Goal: Task Accomplishment & Management: Manage account settings

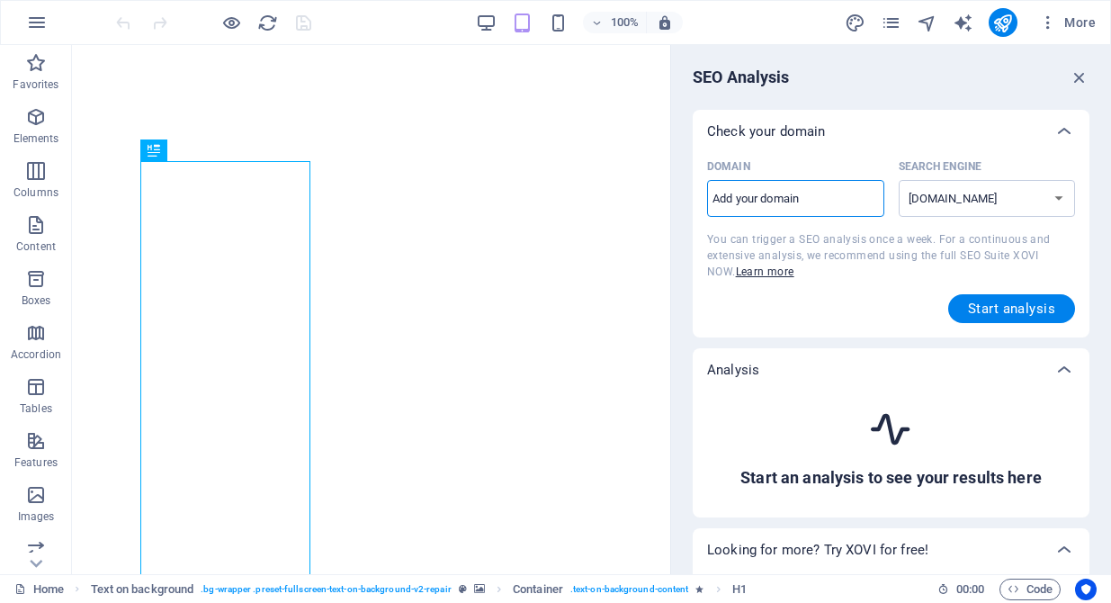
select select "google.com"
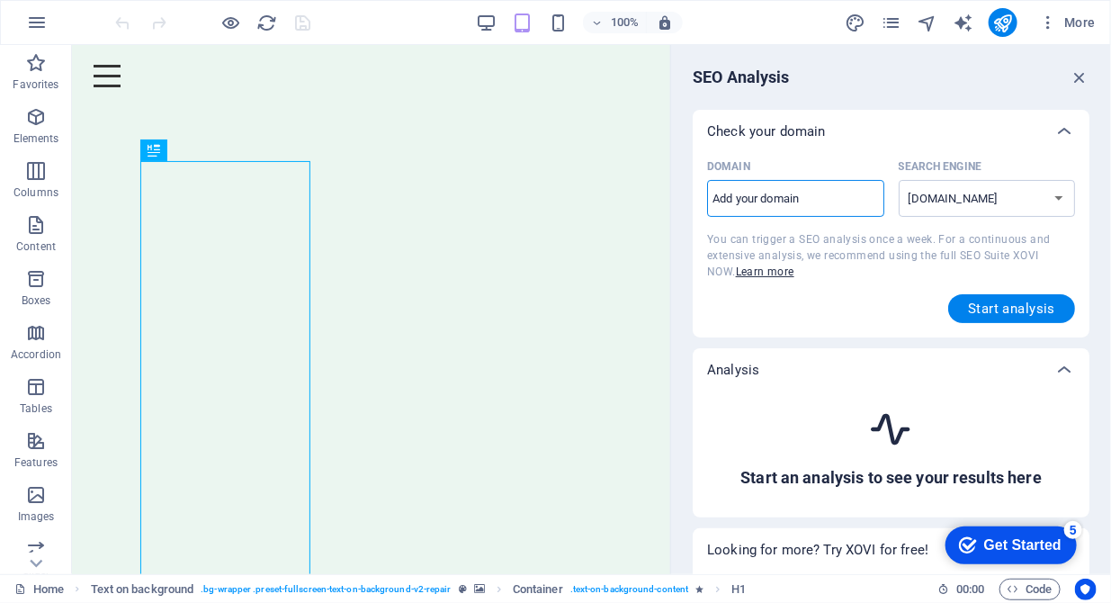
type input "www.dditp.co.uk"
click at [1058, 193] on select "google.de google.at google.es google.co.uk google.fr google.it google.ch google…" at bounding box center [987, 198] width 177 height 37
click at [899, 180] on select "google.de google.at google.es google.co.uk google.fr google.it google.ch google…" at bounding box center [987, 198] width 177 height 37
click at [992, 310] on span "Start analysis" at bounding box center [1011, 308] width 87 height 14
select select "google.co.uk"
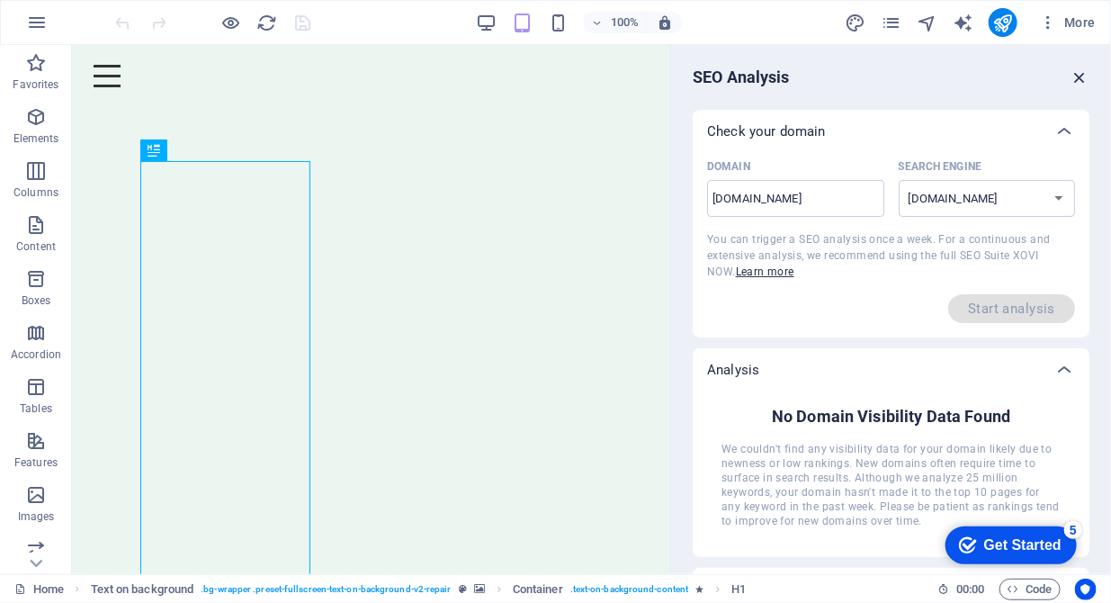
click at [1074, 78] on icon "button" at bounding box center [1080, 77] width 20 height 20
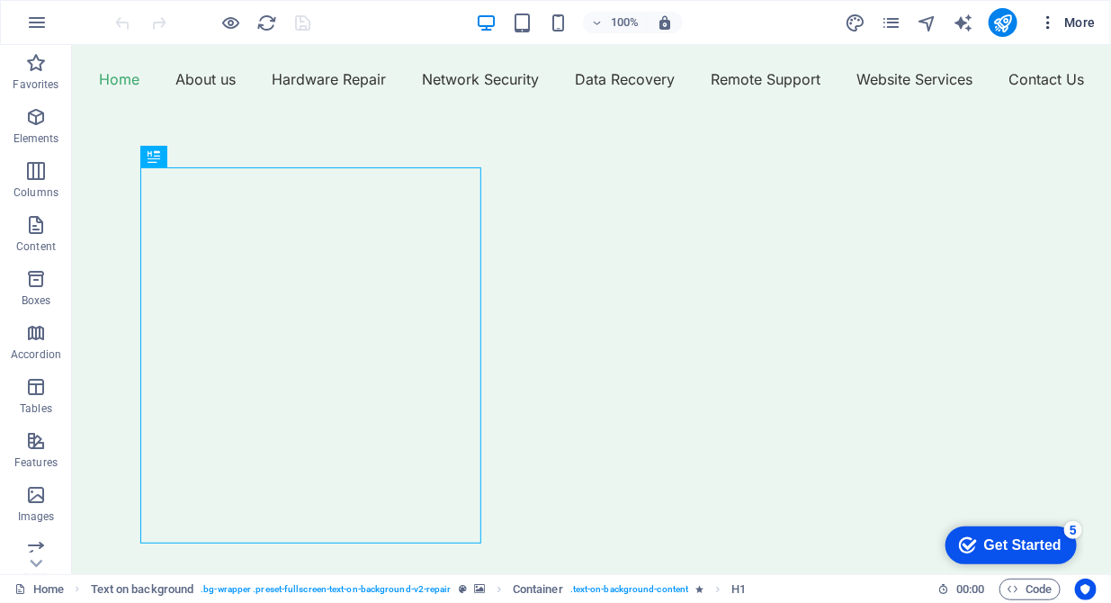
click at [1045, 22] on icon "button" at bounding box center [1048, 22] width 18 height 18
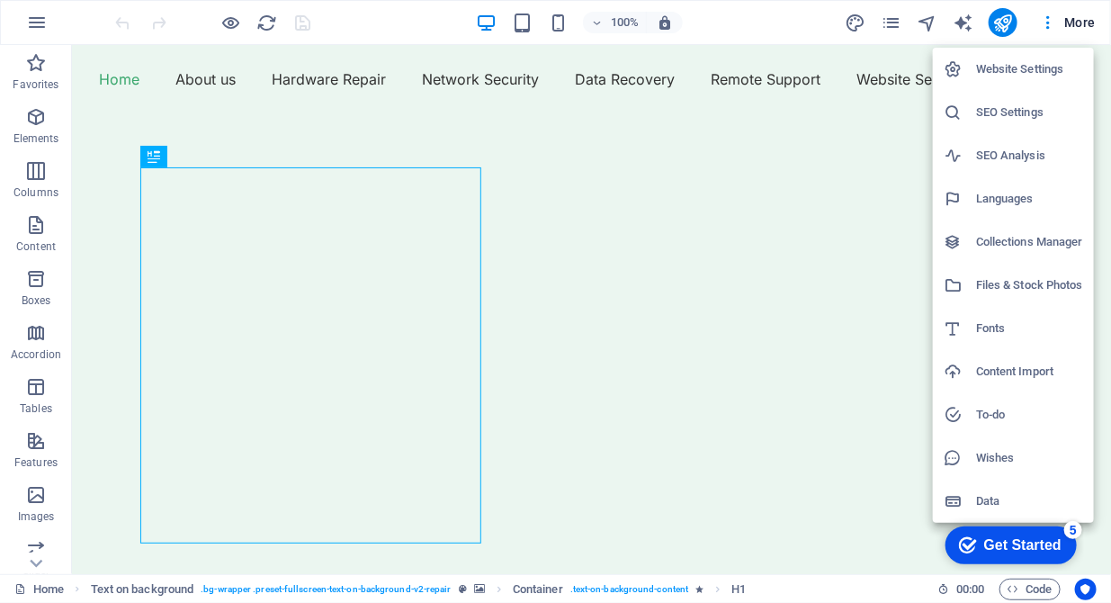
click at [1044, 71] on h6 "Website Settings" at bounding box center [1029, 69] width 107 height 22
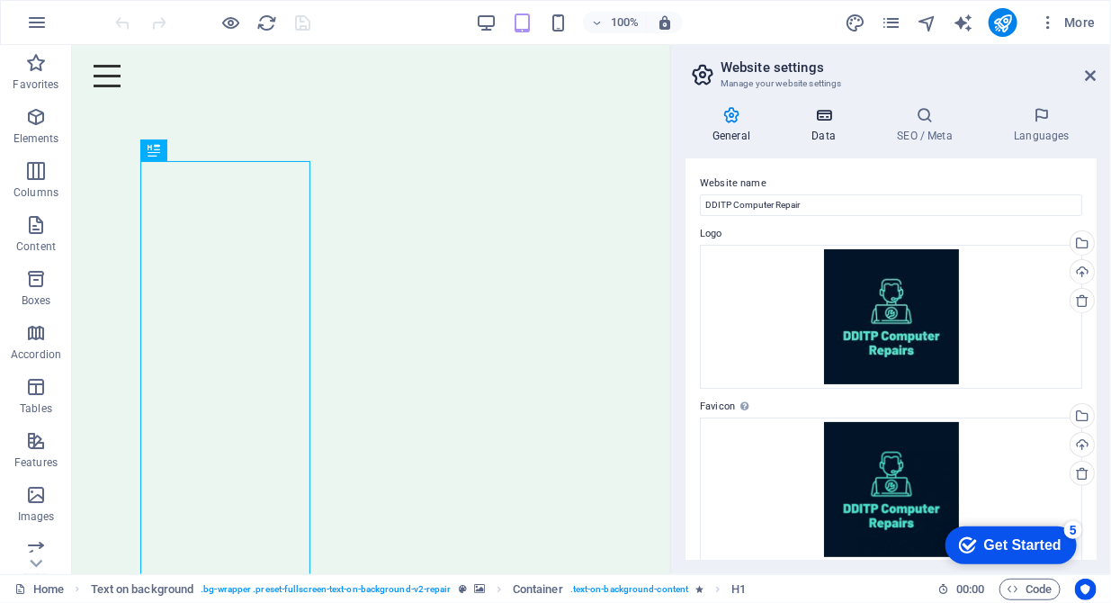
click at [827, 131] on h4 "Data" at bounding box center [827, 125] width 85 height 38
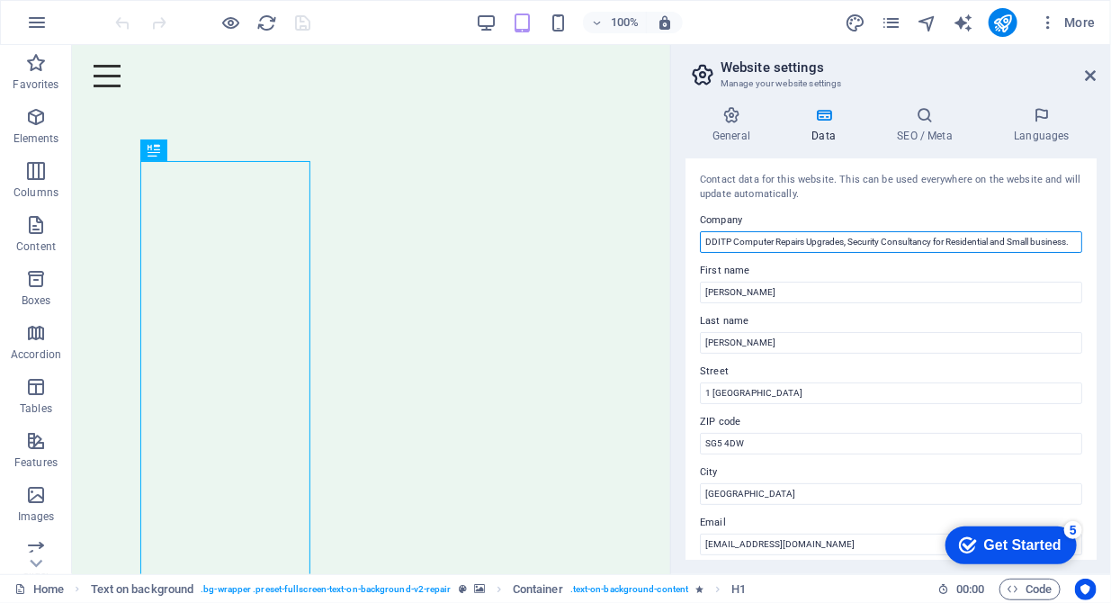
click at [1072, 244] on input "DDITP Computer Repairs Upgrades, Security Consultancy for Residential and Small…" at bounding box center [891, 242] width 382 height 22
click at [847, 240] on input "DDITP Computer Repairs Upgrades, Security Consultancy for Residential and Small…" at bounding box center [891, 242] width 382 height 22
click at [803, 238] on input "DDITP Computer Repairs Upgrades, Security Consultancy for Residential and Small…" at bounding box center [891, 242] width 382 height 22
click at [862, 238] on input "DDITP Computer Repairs, Setup, Maintaince Upgrades, Security Consultancy for Re…" at bounding box center [891, 242] width 382 height 22
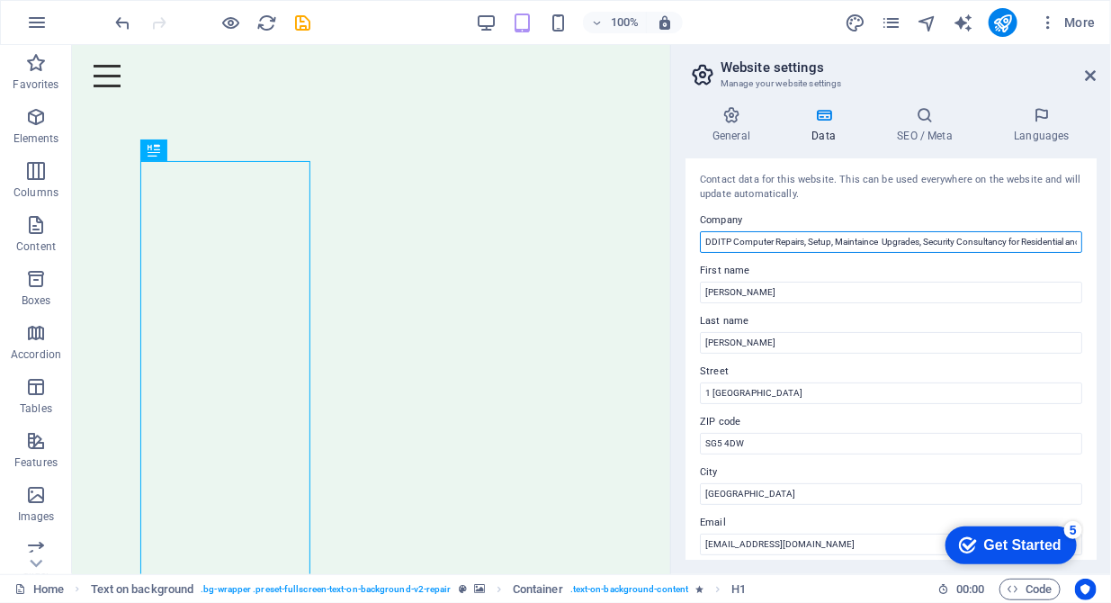
drag, startPoint x: 862, startPoint y: 238, endPoint x: 716, endPoint y: 249, distance: 146.2
click at [716, 249] on input "DDITP Computer Repairs, Setup, Maintaince Upgrades, Security Consultancy for Re…" at bounding box center [891, 242] width 382 height 22
click at [885, 242] on input "DDITP Computer Repairs, Setup, Maintaince Upgrades, Security Consultancy for Re…" at bounding box center [891, 242] width 382 height 22
click at [864, 240] on input "DDITP Computer Repairs, Setup, Maintaanace Upgrades, Security Consultancy for R…" at bounding box center [891, 242] width 382 height 22
click at [962, 236] on input "DDITP Computer Repairs, Setup, Maintanace Upgrades, Security Consultancy for Re…" at bounding box center [891, 242] width 382 height 22
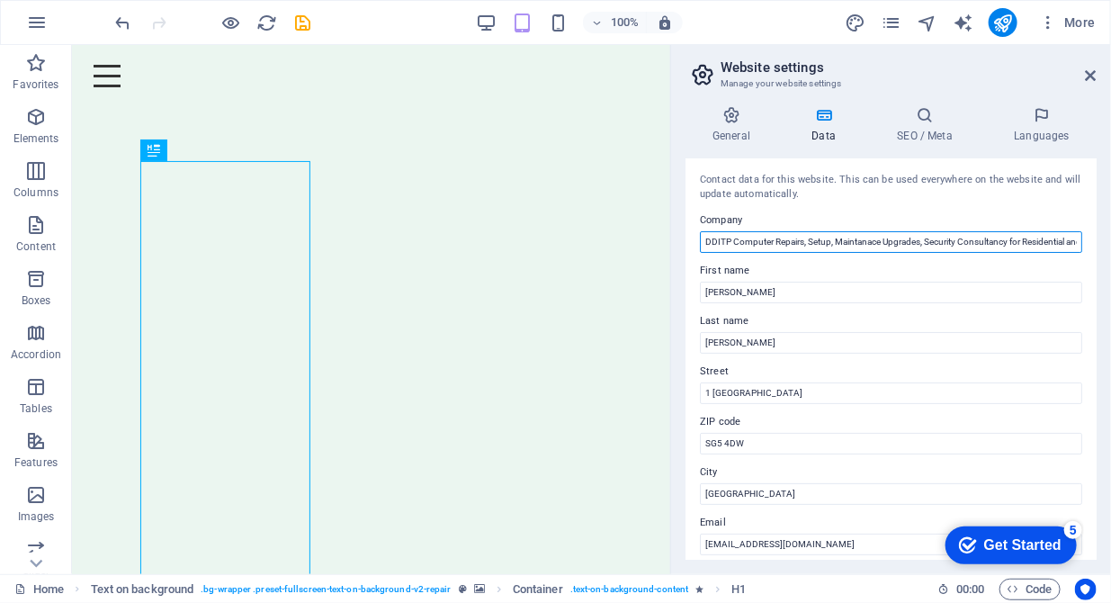
click at [854, 240] on input "DDITP Computer Repairs, Setup, Maintanace Upgrades, Security Consultancy for Re…" at bounding box center [891, 242] width 382 height 22
click at [1016, 242] on input "DDITP Computer Repairs, Setup, Maintenance Upgrades, Security Consultancy for R…" at bounding box center [891, 242] width 382 height 22
drag, startPoint x: 1016, startPoint y: 242, endPoint x: 966, endPoint y: 239, distance: 49.6
click at [966, 239] on input "DDITP Computer Repairs, Setup, Maintenance Upgrades, Security Consultancy for R…" at bounding box center [891, 242] width 382 height 22
drag, startPoint x: 1026, startPoint y: 238, endPoint x: 981, endPoint y: 241, distance: 45.1
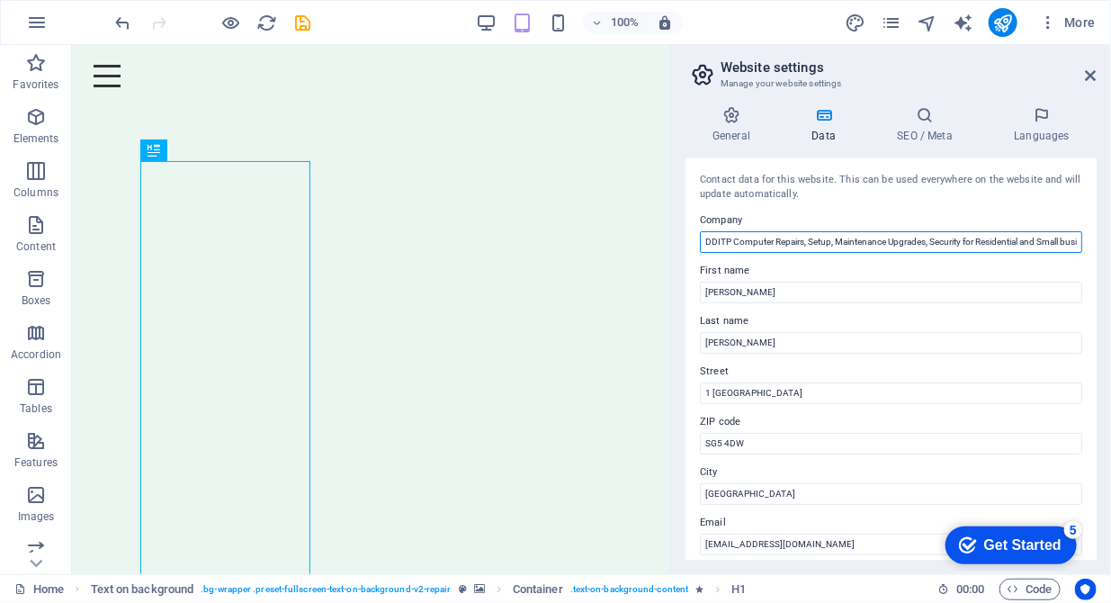
click at [981, 241] on input "DDITP Computer Repairs, Setup, Maintenance Upgrades, Security for Residential a…" at bounding box center [891, 242] width 382 height 22
click at [1028, 241] on input "DDITP Computer Repairs, Setup, Maintenance Upgrades, Security for Homes and Sma…" at bounding box center [891, 242] width 382 height 22
drag, startPoint x: 1028, startPoint y: 241, endPoint x: 1086, endPoint y: 235, distance: 57.9
click at [1086, 235] on div "Contact data for this website. This can be used everywhere on the website and w…" at bounding box center [891, 358] width 411 height 401
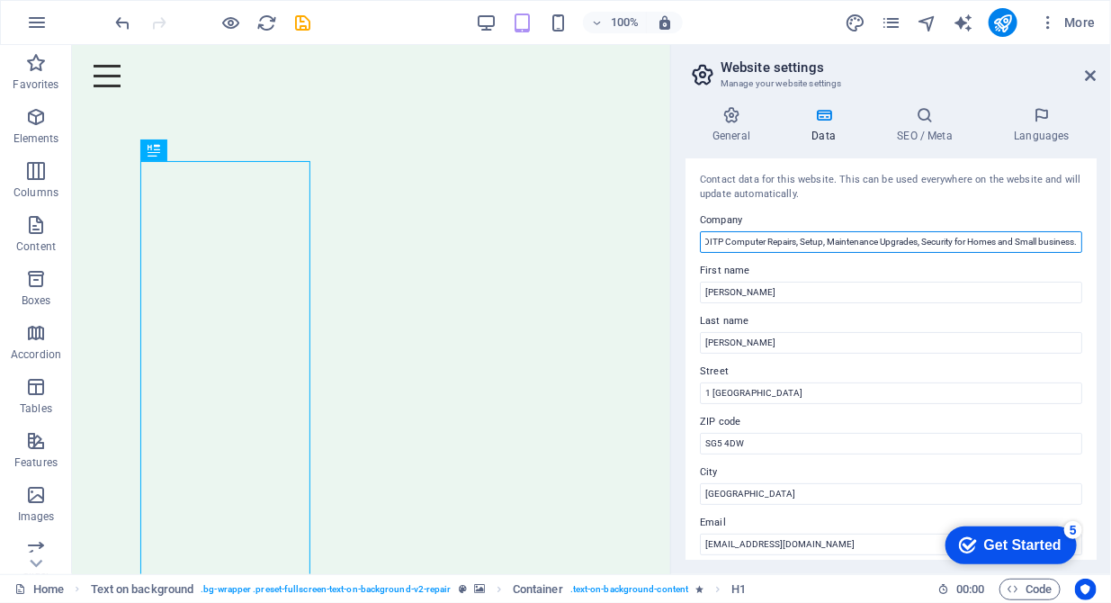
click at [1058, 239] on input "DDITP Computer Repairs, Setup, Maintenance Upgrades, Security for Homes and Sma…" at bounding box center [891, 242] width 382 height 22
type input "DDITP Computer Repairs, Setup, Maintenance Upgrades, Security for Homes and Sma…"
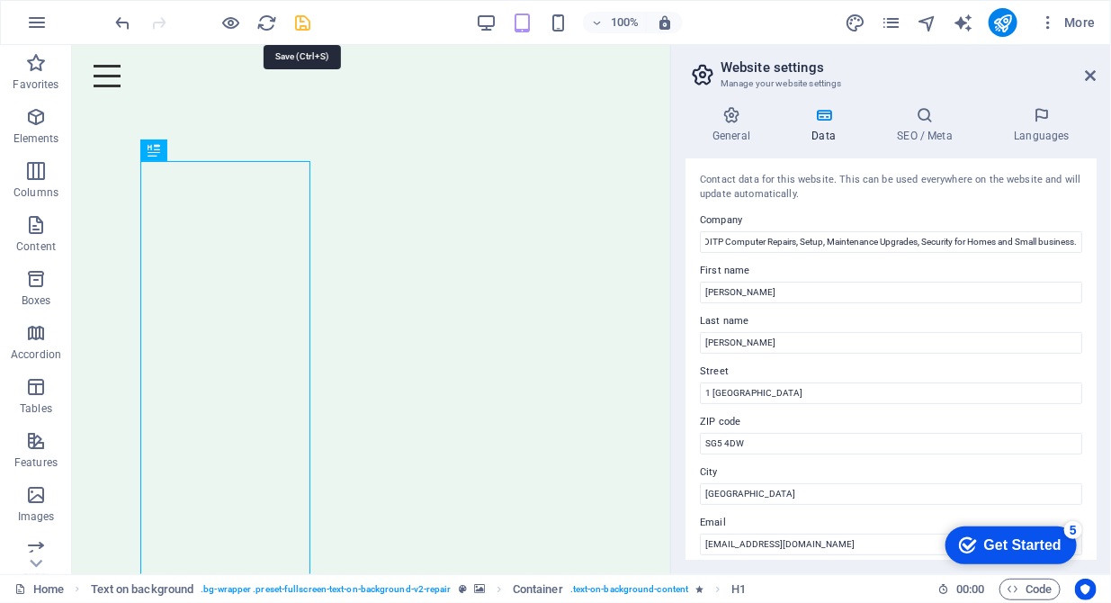
scroll to position [0, 0]
click at [304, 23] on icon "save" at bounding box center [303, 23] width 21 height 21
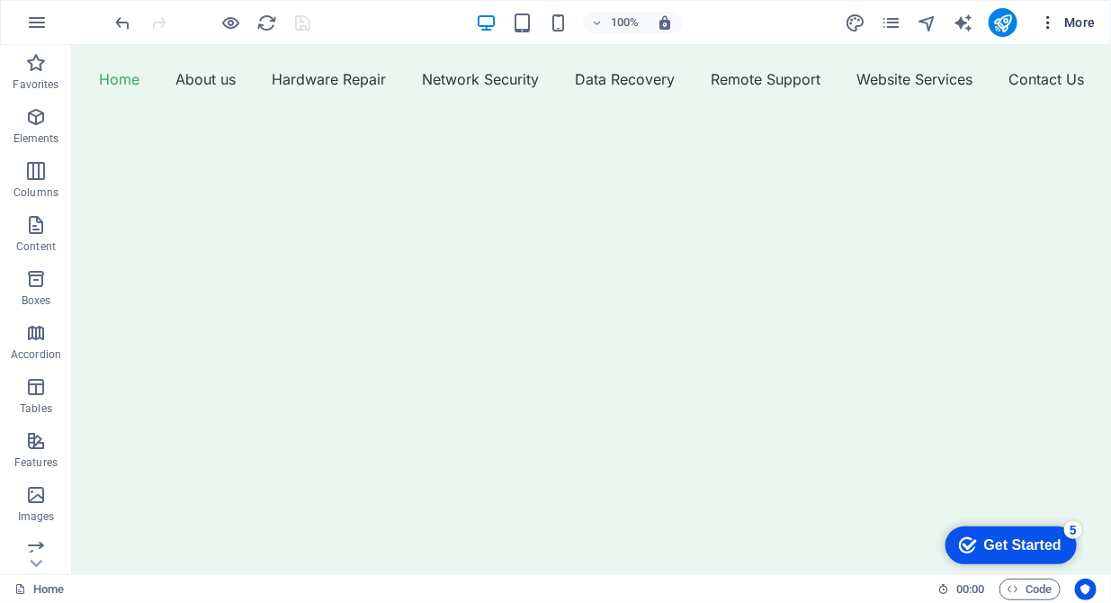
click at [1044, 21] on icon "button" at bounding box center [1048, 22] width 18 height 18
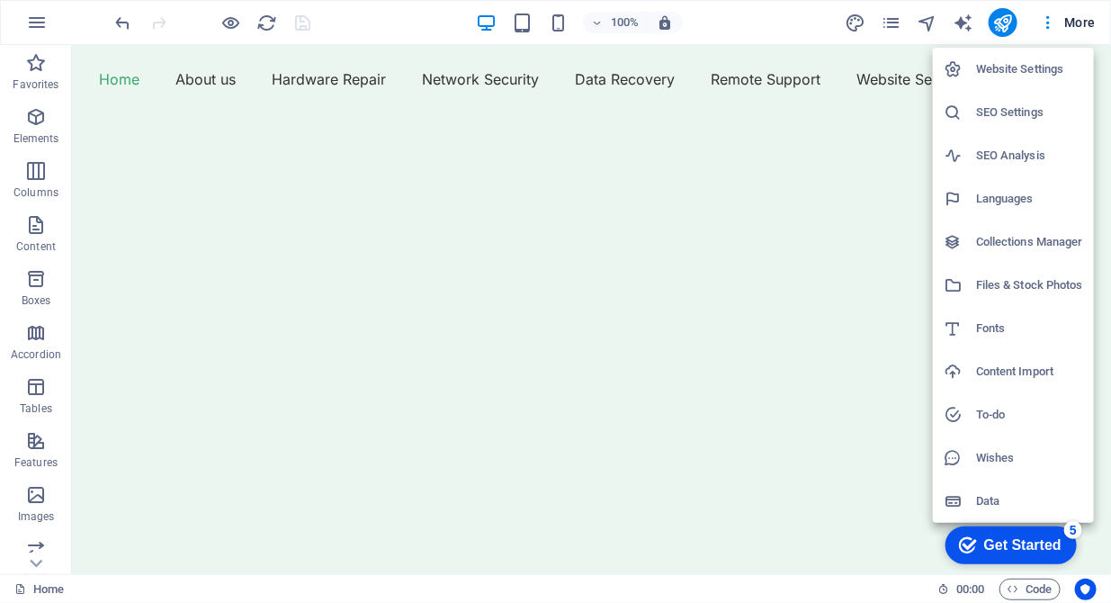
click at [1005, 247] on h6 "Collections Manager" at bounding box center [1029, 242] width 107 height 22
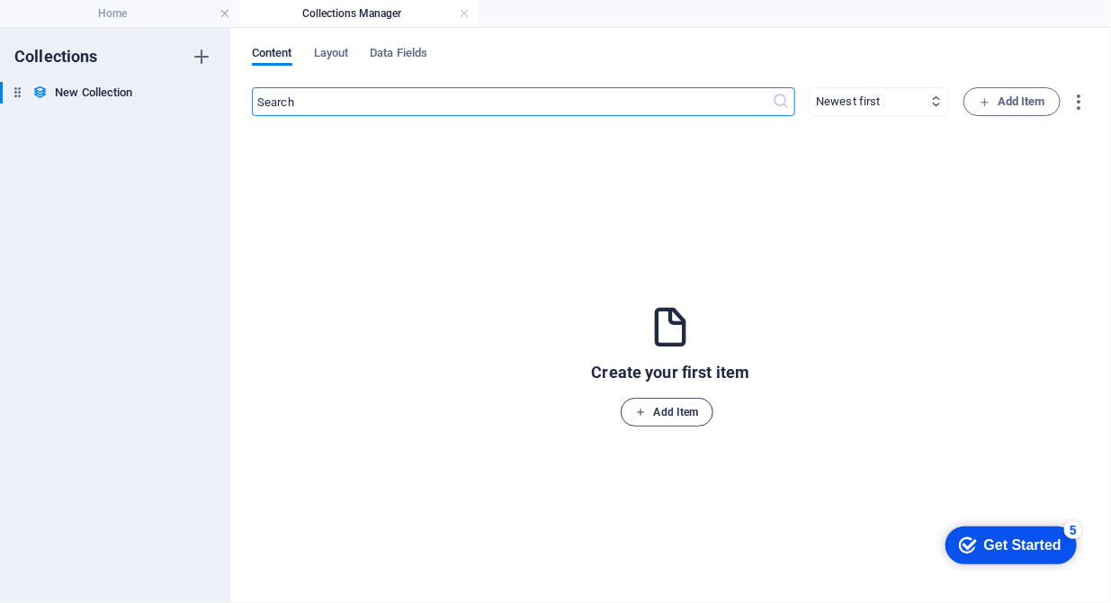
click at [669, 410] on span "Add Item" at bounding box center [667, 412] width 63 height 22
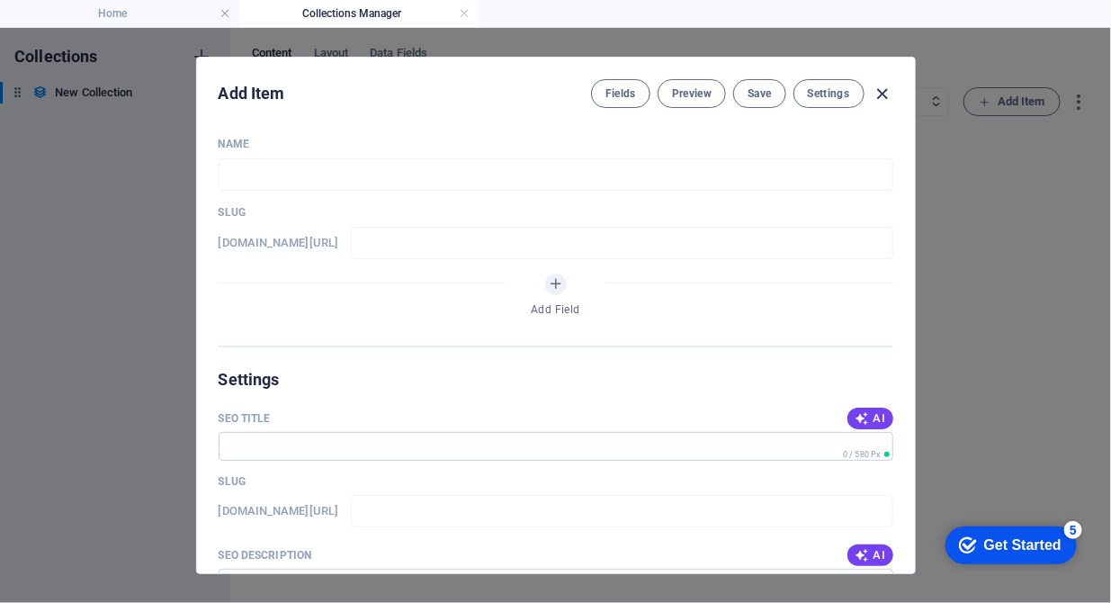
click at [884, 98] on icon "button" at bounding box center [882, 94] width 21 height 21
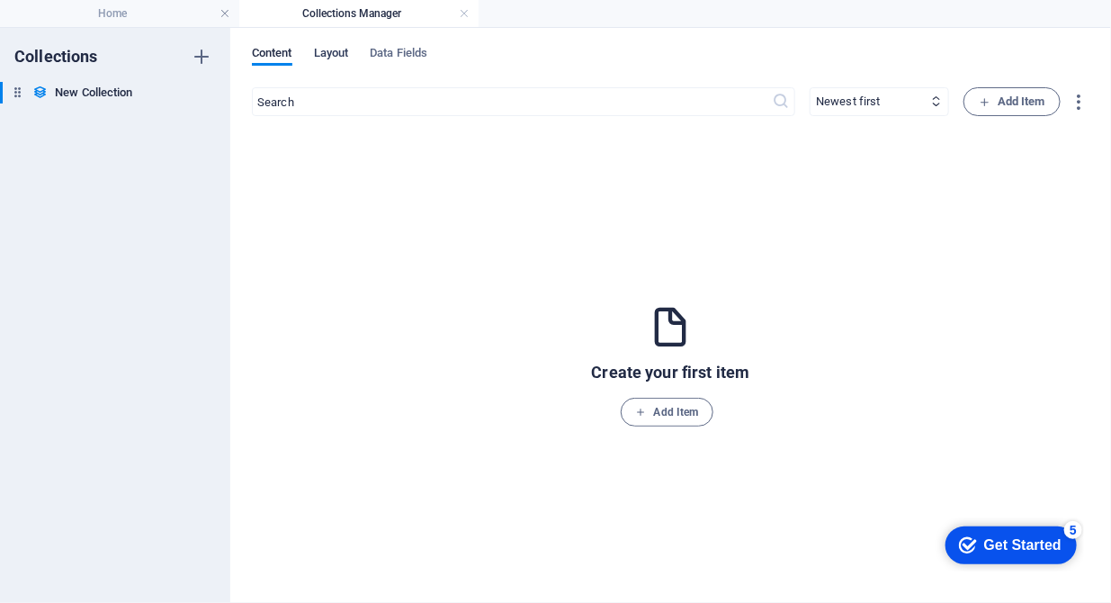
click at [349, 59] on span "Layout" at bounding box center [331, 54] width 35 height 25
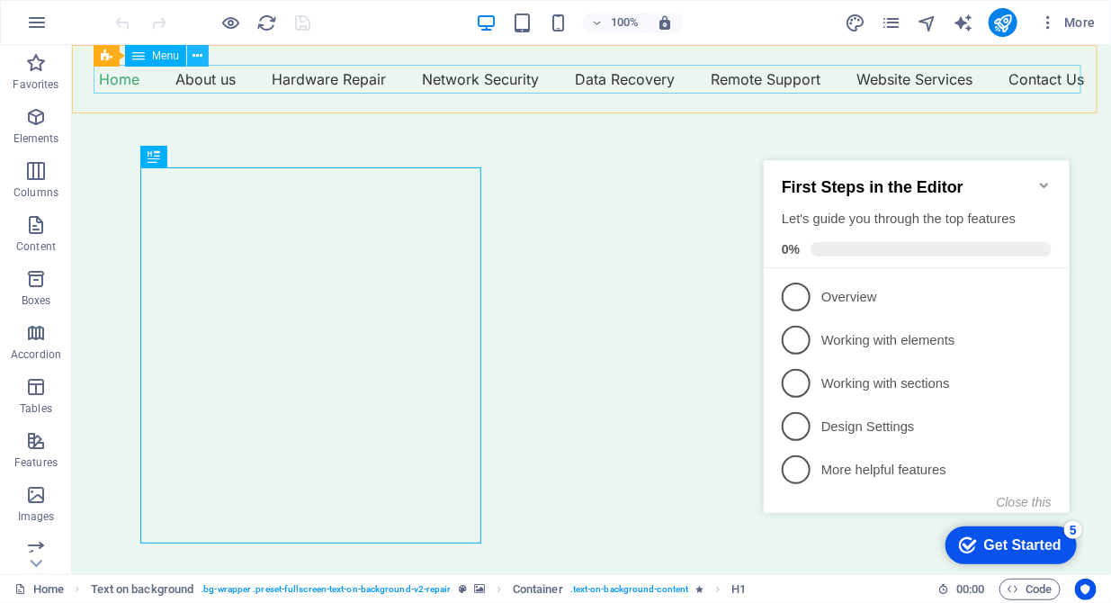
click at [195, 58] on icon at bounding box center [198, 56] width 10 height 19
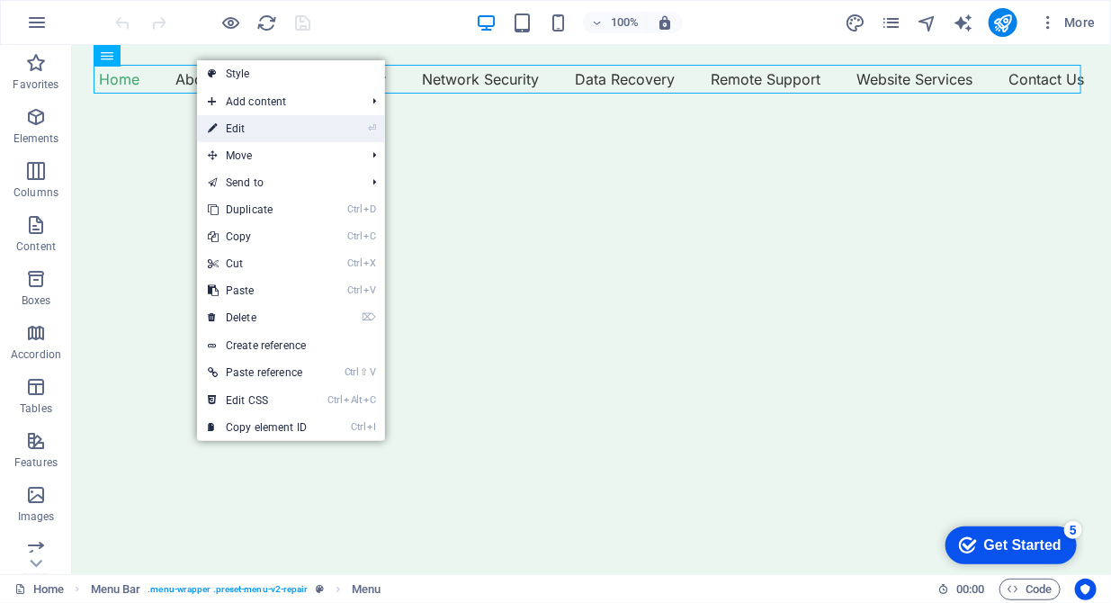
click at [247, 131] on link "⏎ Edit" at bounding box center [257, 128] width 121 height 27
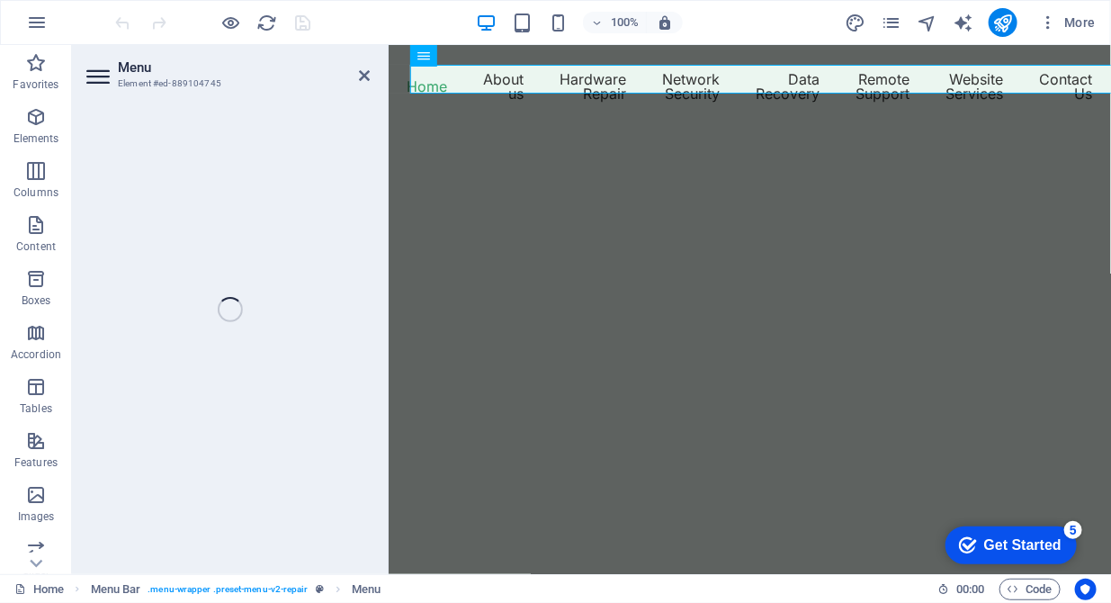
select select
select select "external"
select select "1"
select select
select select "external"
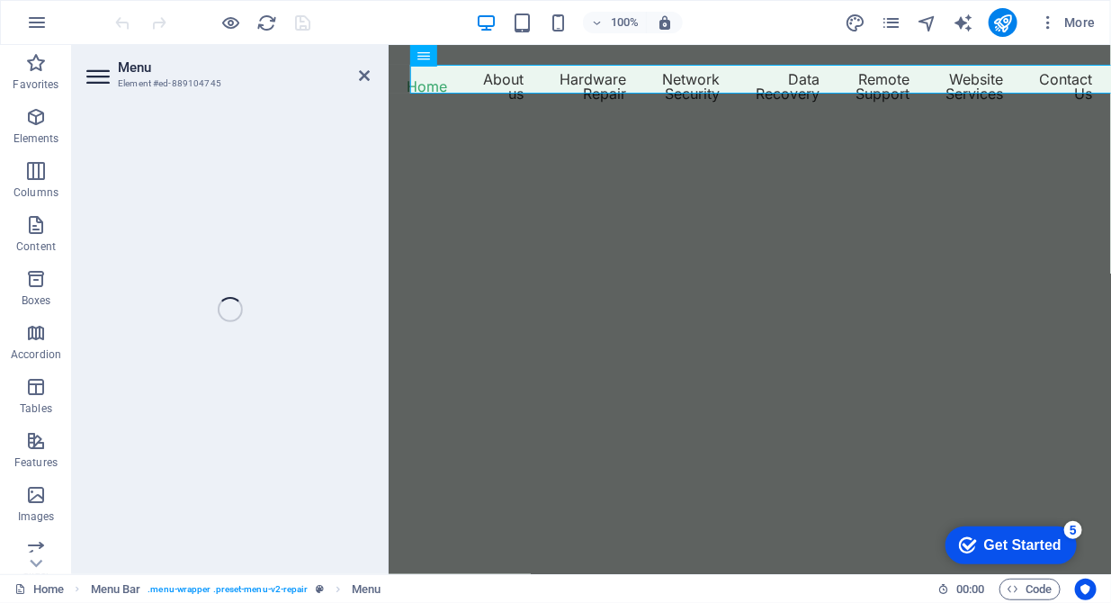
select select "2"
select select "external"
select select "3"
select select
select select "external"
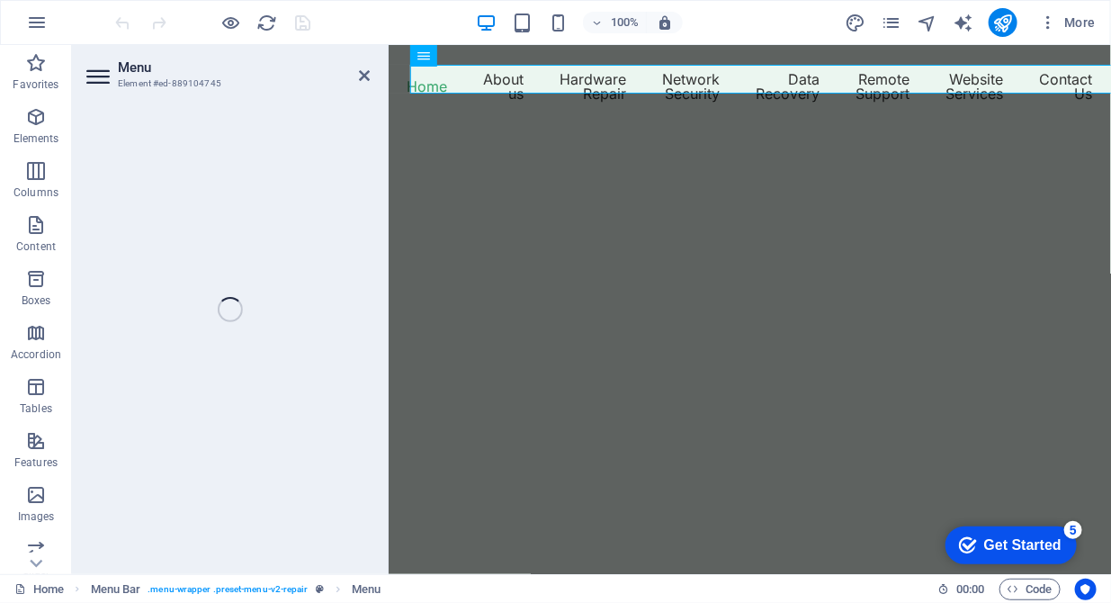
select select "4"
select select "external"
select select "5"
select select "external"
select select "6"
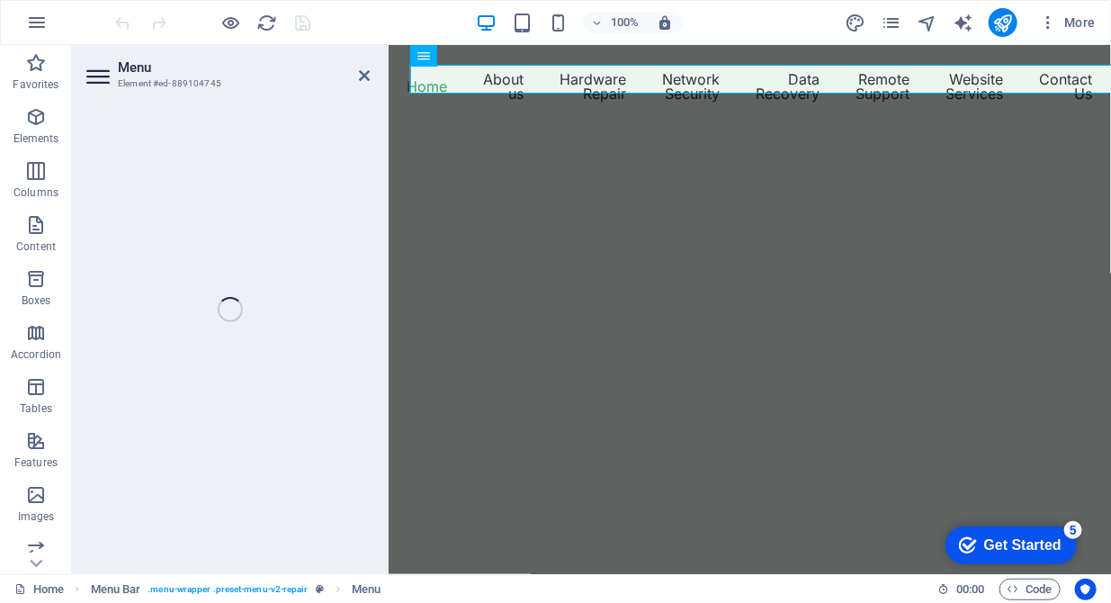
select select
select select "external"
select select "7"
select select "external"
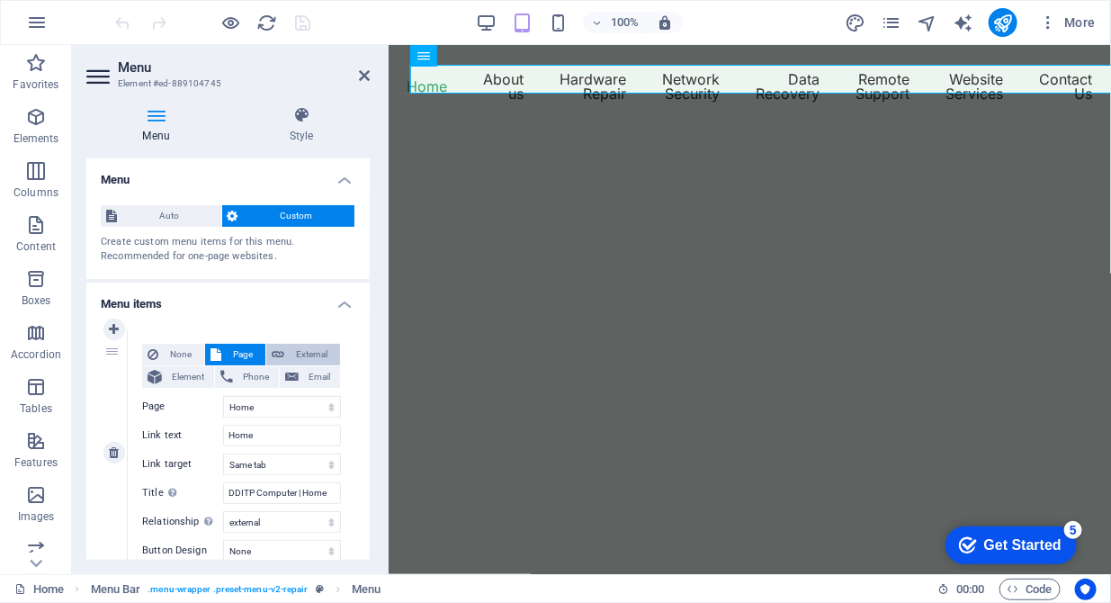
click at [320, 354] on span "External" at bounding box center [312, 355] width 45 height 22
select select "blank"
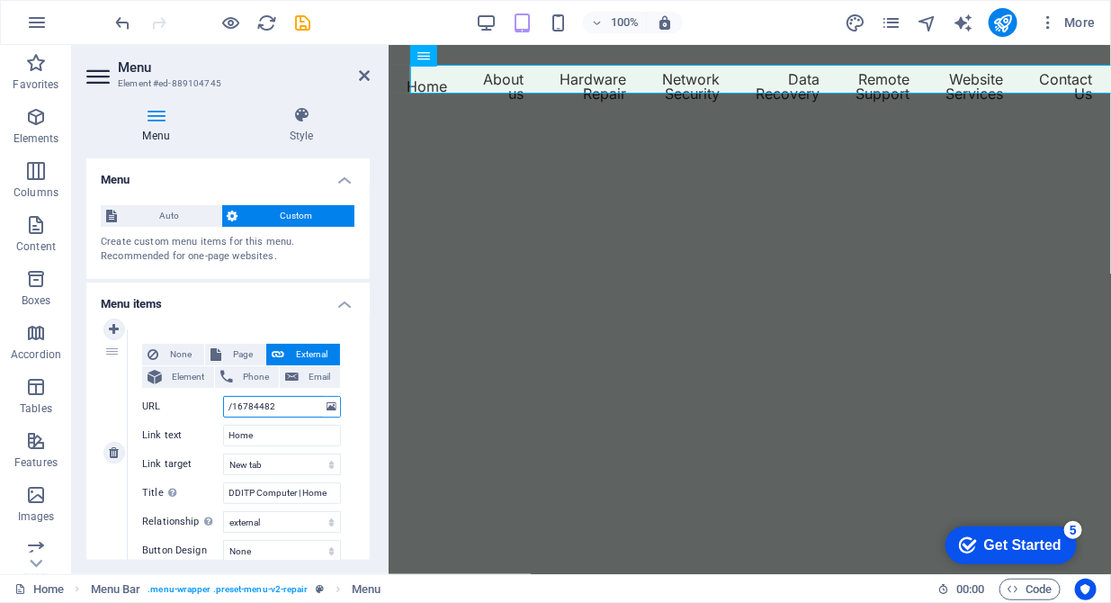
drag, startPoint x: 278, startPoint y: 402, endPoint x: 220, endPoint y: 406, distance: 58.6
click at [220, 406] on div "URL /16784482" at bounding box center [241, 407] width 199 height 22
click at [238, 349] on span "Page" at bounding box center [243, 355] width 33 height 22
click at [316, 354] on span "External" at bounding box center [312, 355] width 45 height 22
select select "blank"
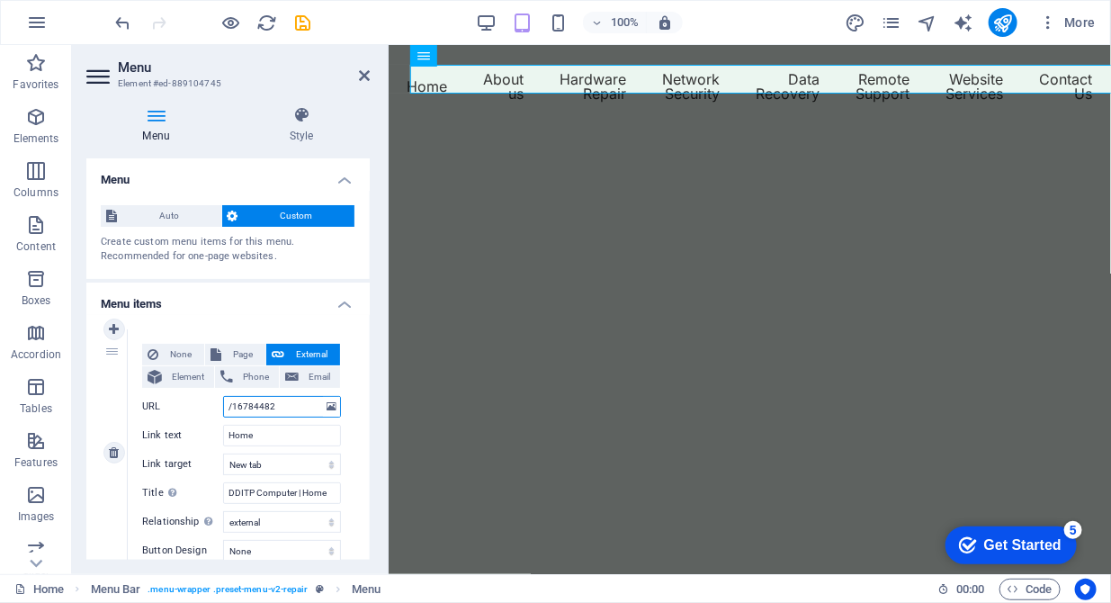
click at [277, 398] on input "/16784482" at bounding box center [282, 407] width 118 height 22
drag, startPoint x: 277, startPoint y: 400, endPoint x: 206, endPoint y: 407, distance: 71.4
click at [206, 407] on div "URL /16784482" at bounding box center [241, 407] width 199 height 22
type input "[URL][DOMAIN_NAME]"
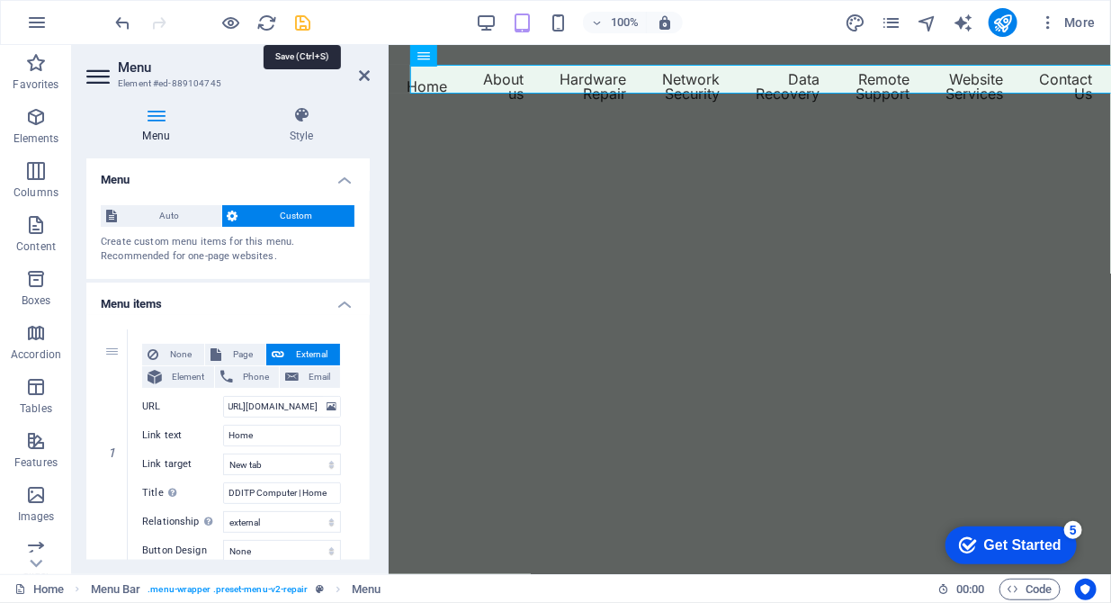
scroll to position [0, 0]
click at [301, 20] on icon "save" at bounding box center [303, 23] width 21 height 21
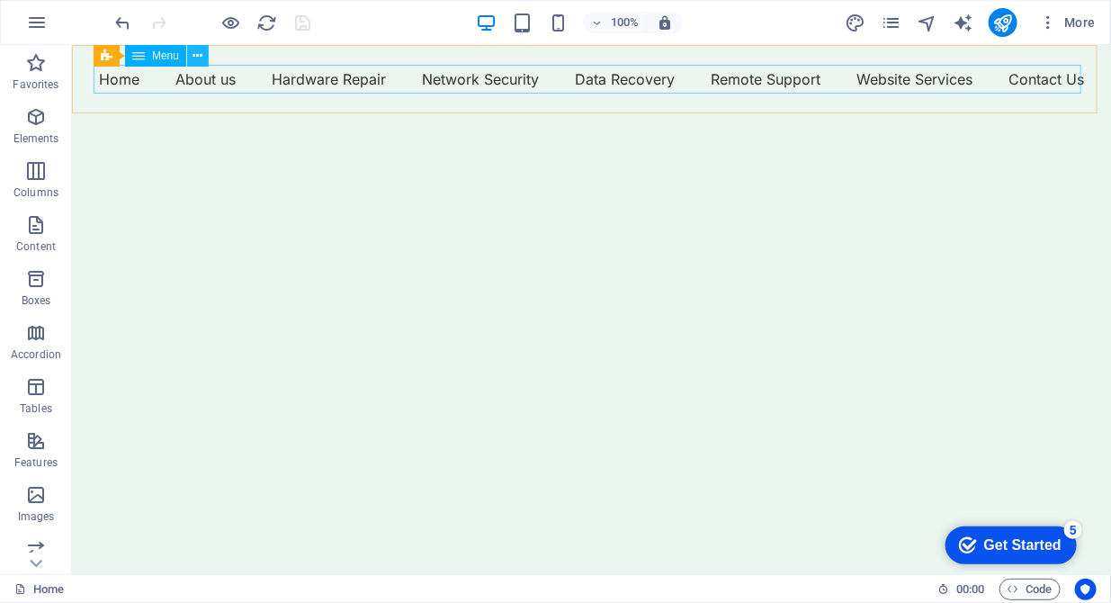
click at [193, 58] on icon at bounding box center [198, 56] width 10 height 19
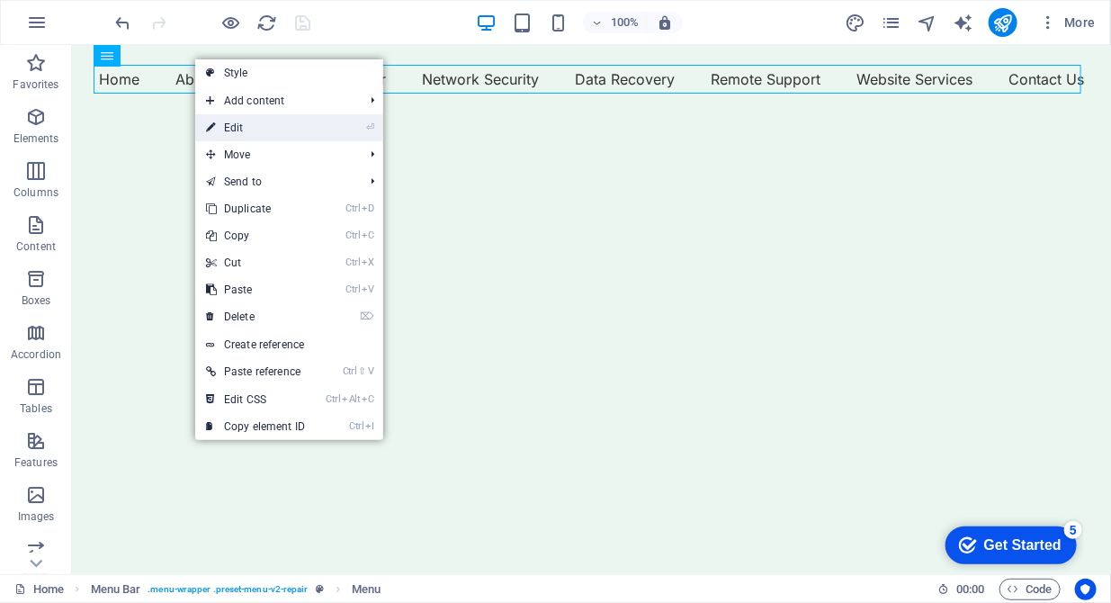
click at [211, 129] on icon at bounding box center [210, 127] width 9 height 27
select select "external"
select select "1"
select select
select select "external"
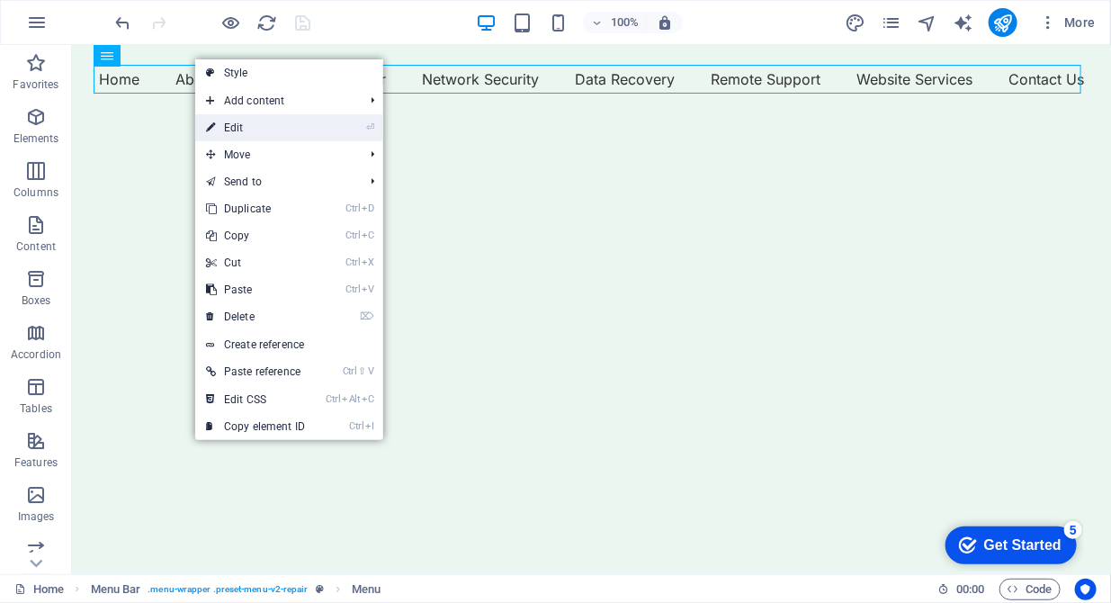
select select "2"
select select "external"
select select "3"
select select
select select "external"
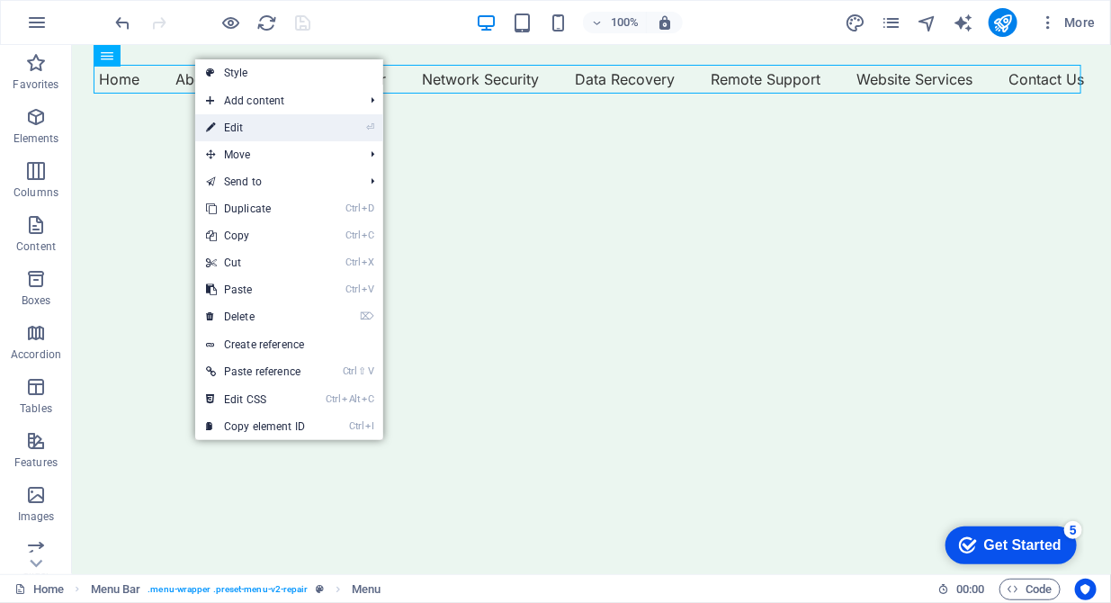
select select "4"
select select "external"
select select "5"
select select "external"
select select "6"
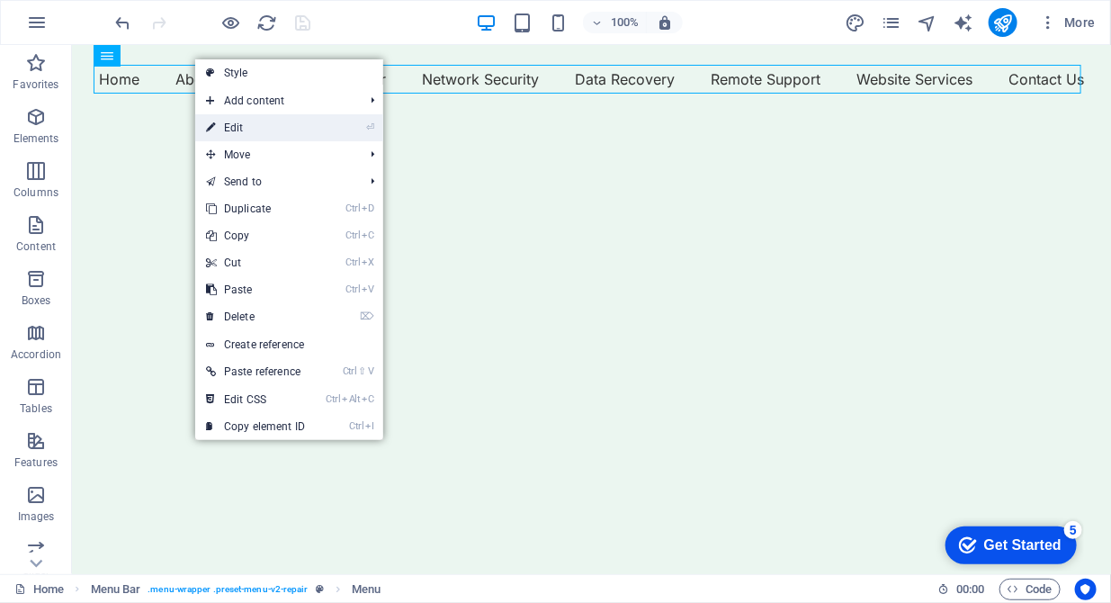
select select
select select "external"
select select "7"
select select "external"
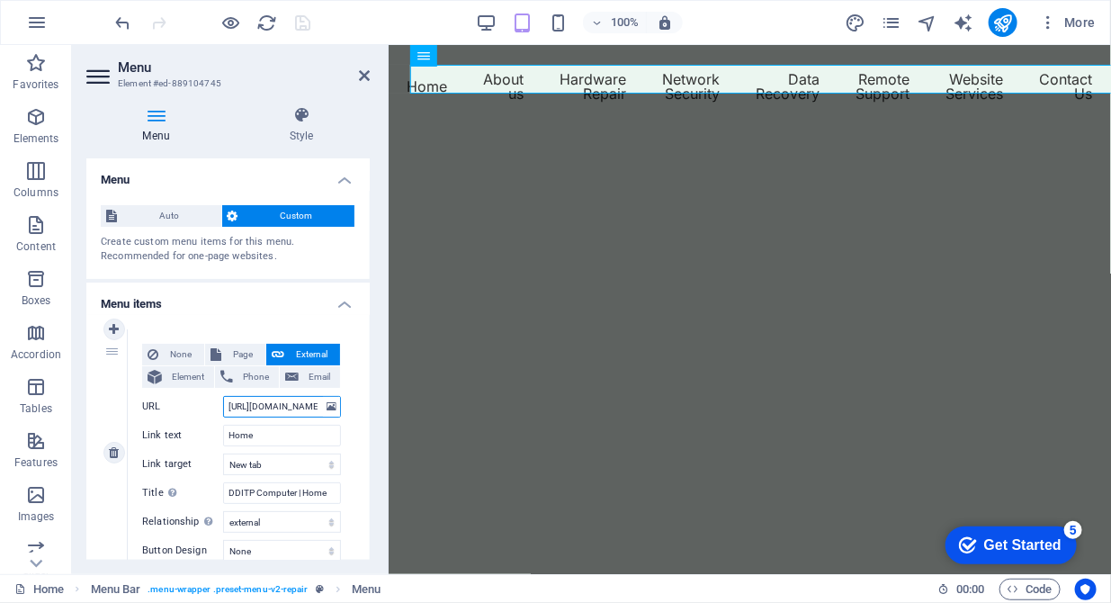
click at [228, 410] on input "[URL][DOMAIN_NAME]" at bounding box center [282, 407] width 118 height 22
drag, startPoint x: 228, startPoint y: 410, endPoint x: 317, endPoint y: 408, distance: 89.1
click at [317, 408] on input "[URL][DOMAIN_NAME]" at bounding box center [282, 407] width 118 height 22
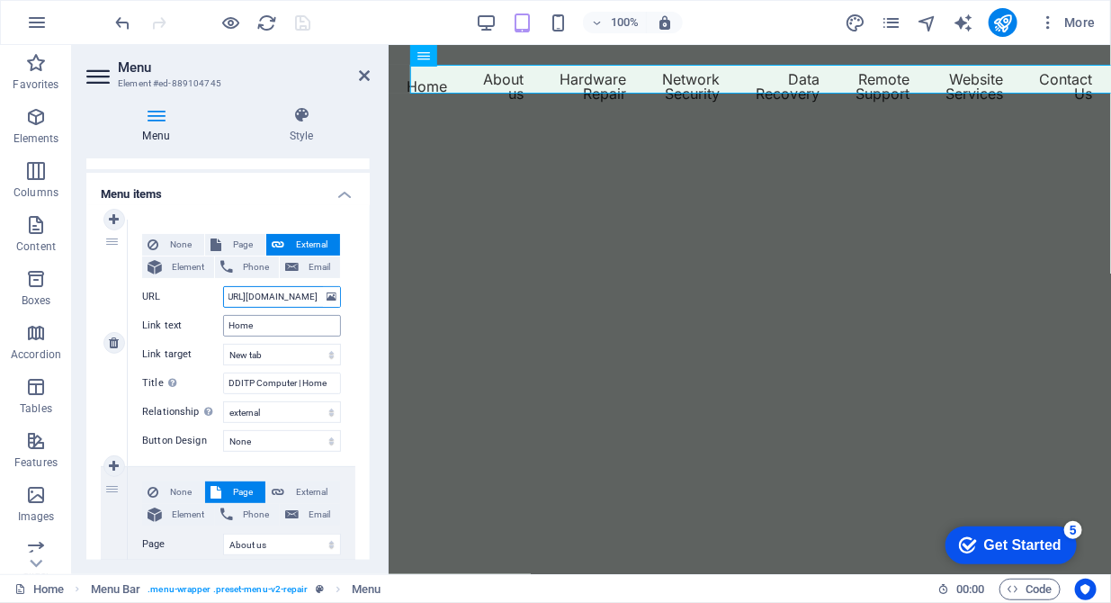
scroll to position [184, 0]
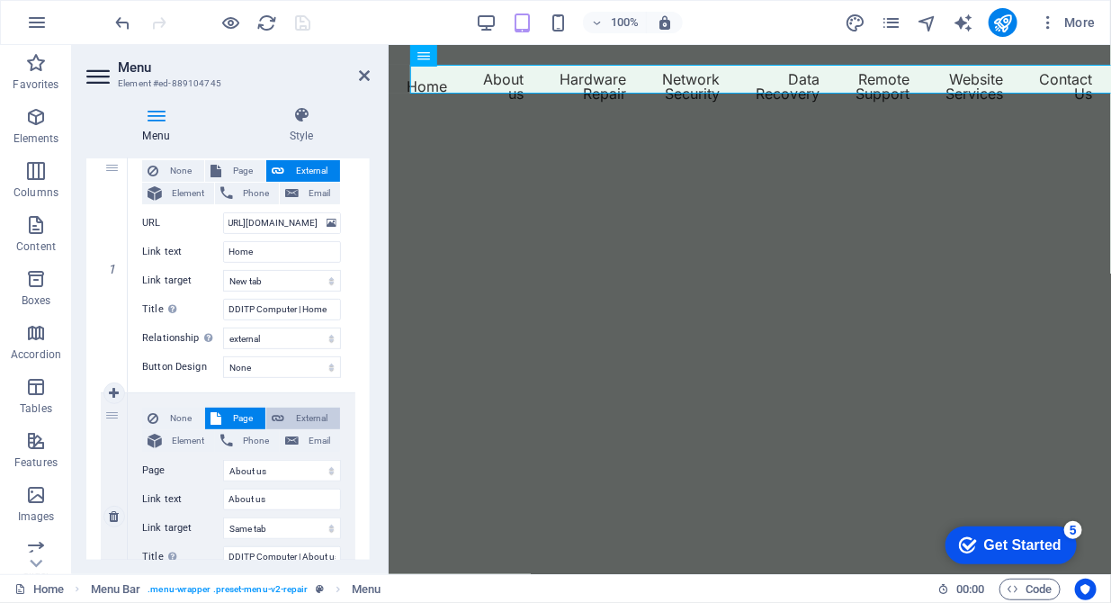
click at [308, 426] on span "External" at bounding box center [312, 419] width 45 height 22
select select "blank"
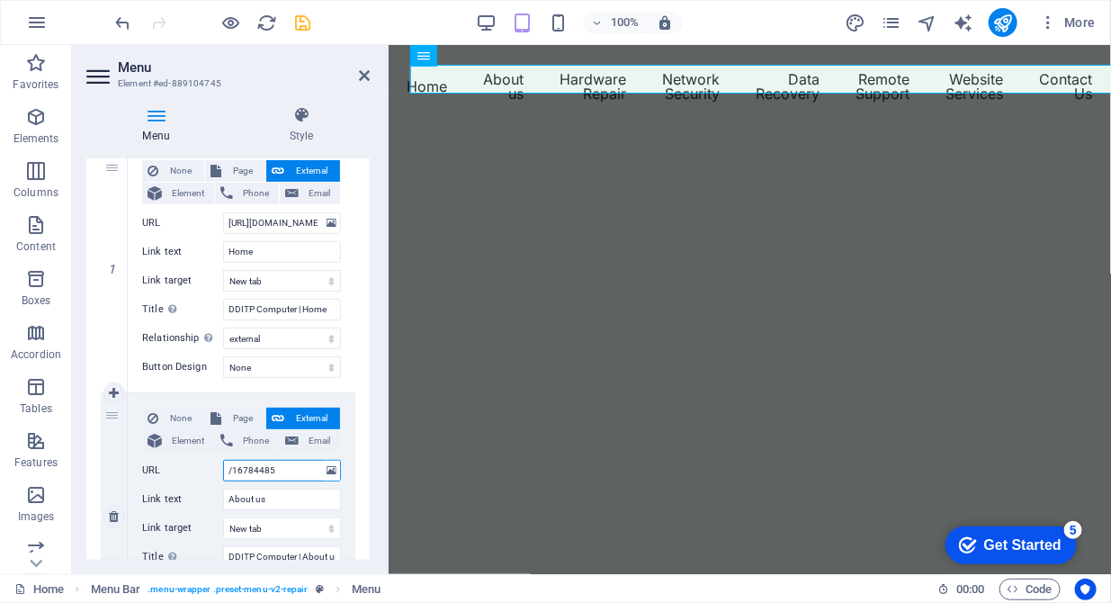
drag, startPoint x: 279, startPoint y: 467, endPoint x: 192, endPoint y: 474, distance: 87.6
click at [192, 474] on div "URL /16784485" at bounding box center [241, 471] width 199 height 22
paste input "[URL][DOMAIN_NAME]"
drag, startPoint x: 296, startPoint y: 471, endPoint x: 319, endPoint y: 471, distance: 22.5
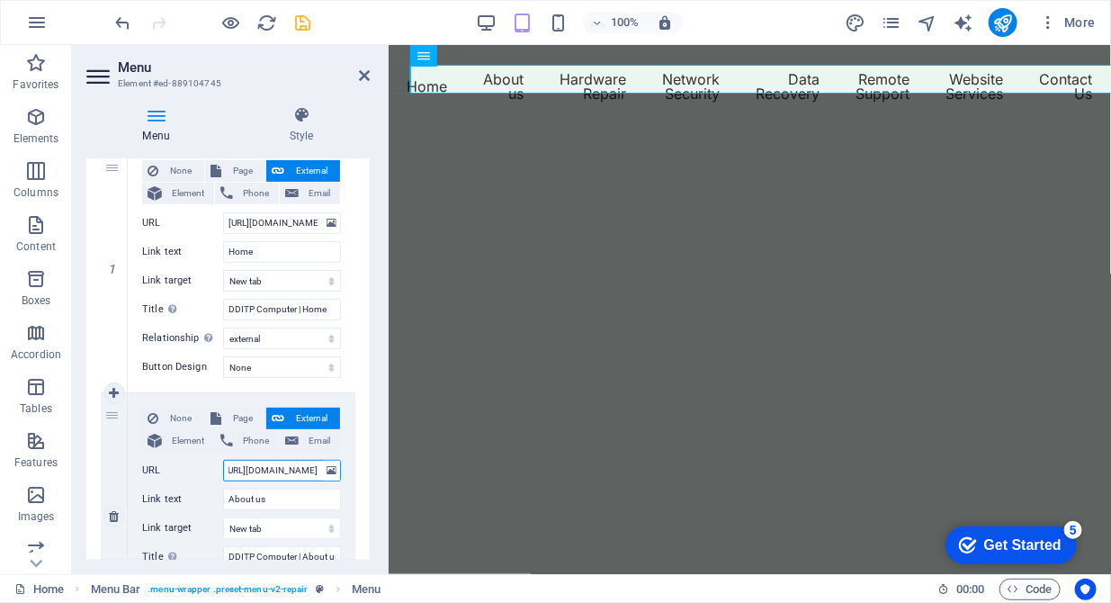
click at [319, 471] on input "[URL][DOMAIN_NAME]" at bounding box center [282, 471] width 118 height 22
click at [317, 471] on input "[URL][DOMAIN_NAME]" at bounding box center [282, 471] width 118 height 22
paste input "about-us/"
type input "[URL][DOMAIN_NAME]"
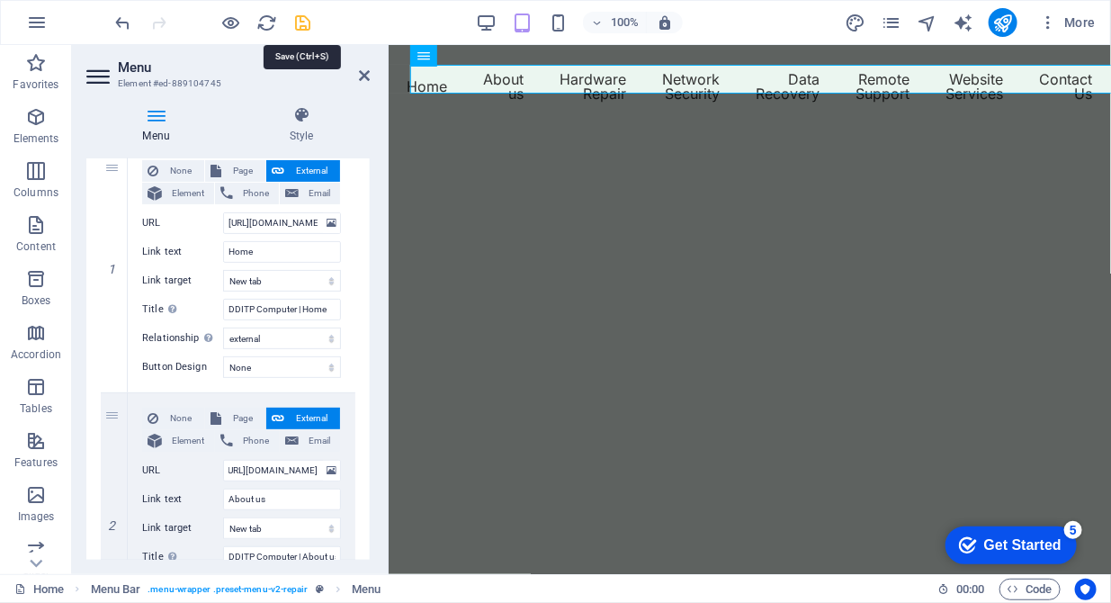
scroll to position [0, 0]
click at [299, 23] on icon "save" at bounding box center [303, 23] width 21 height 21
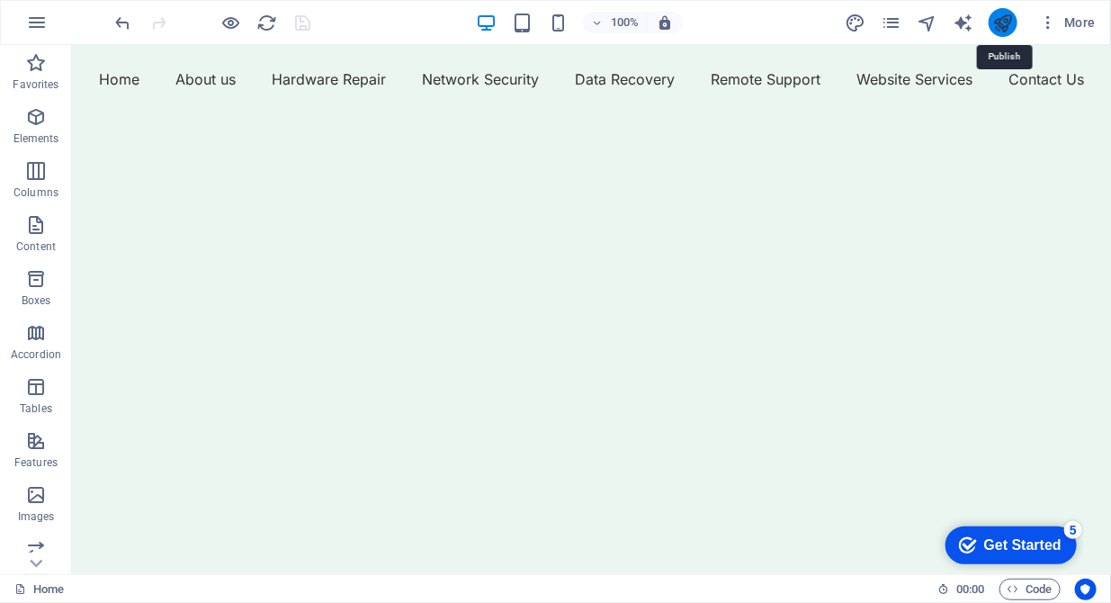
click at [998, 17] on icon "publish" at bounding box center [1002, 23] width 21 height 21
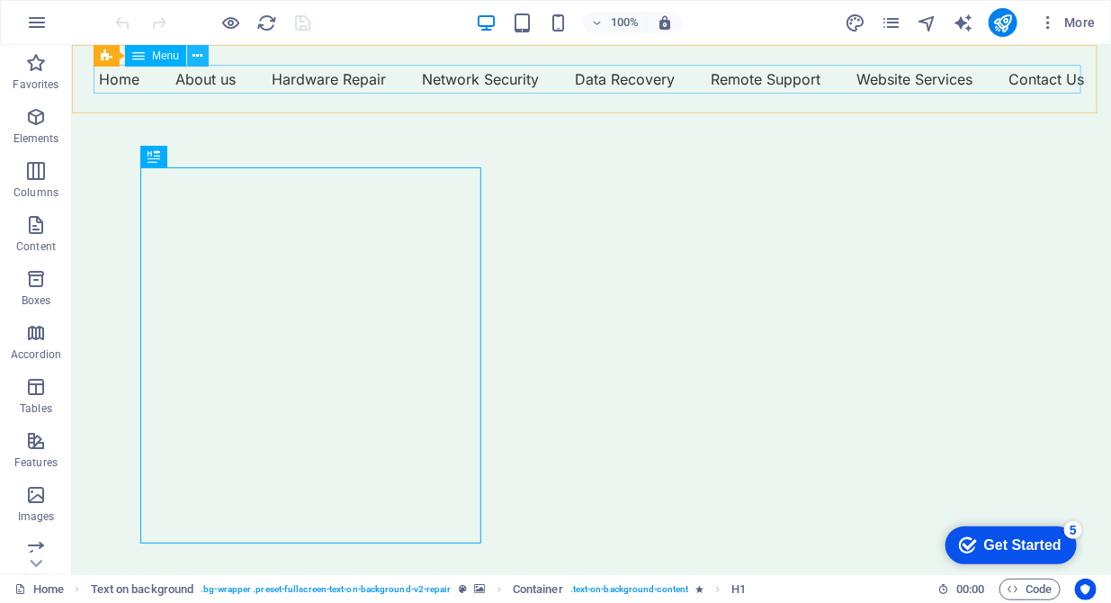
click at [191, 58] on button at bounding box center [198, 56] width 22 height 22
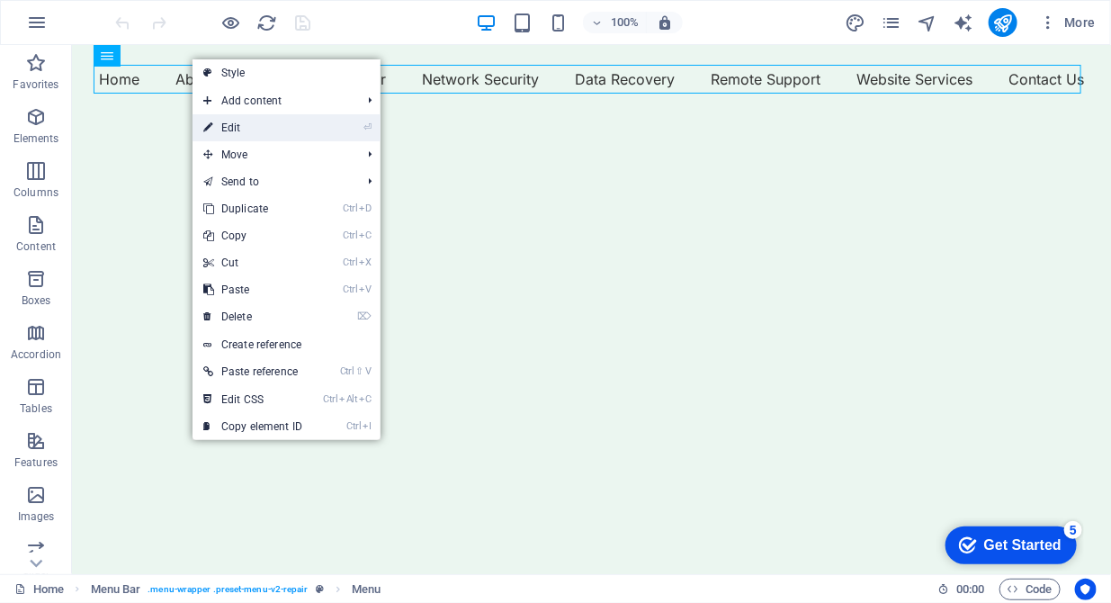
click at [205, 121] on icon at bounding box center [207, 127] width 9 height 27
select select "external"
select select "2"
select select "external"
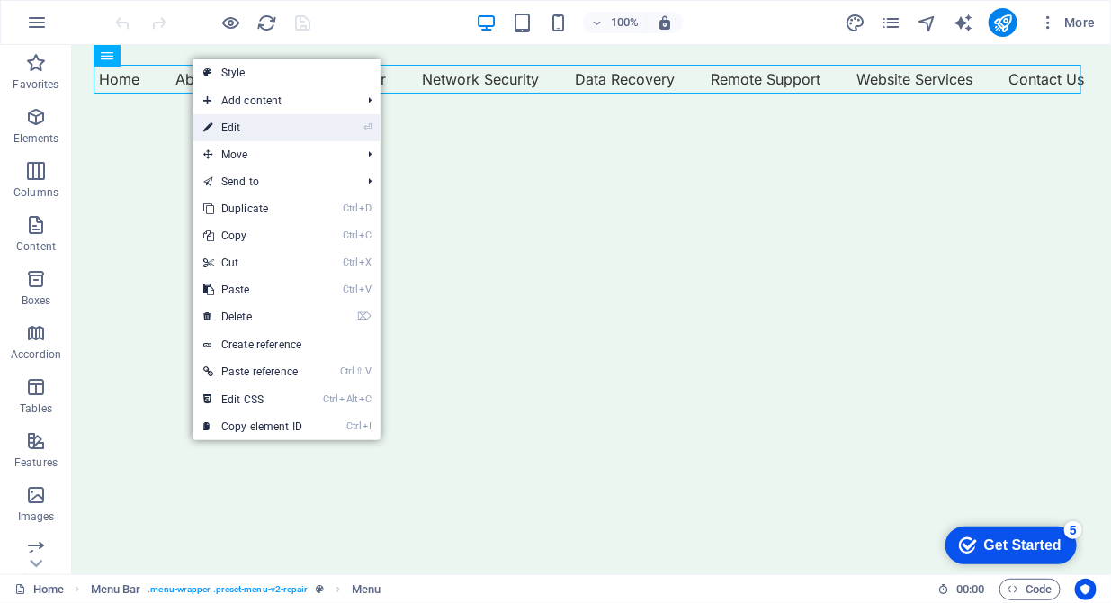
select select "3"
select select
select select "external"
select select "4"
select select "external"
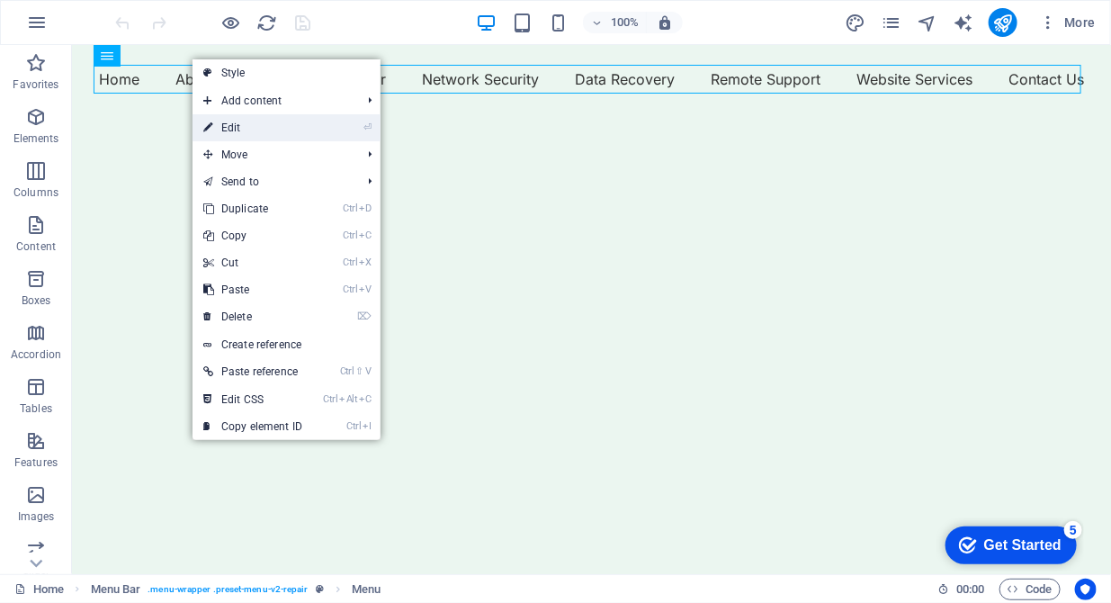
select select "5"
select select "external"
select select "6"
select select
select select "external"
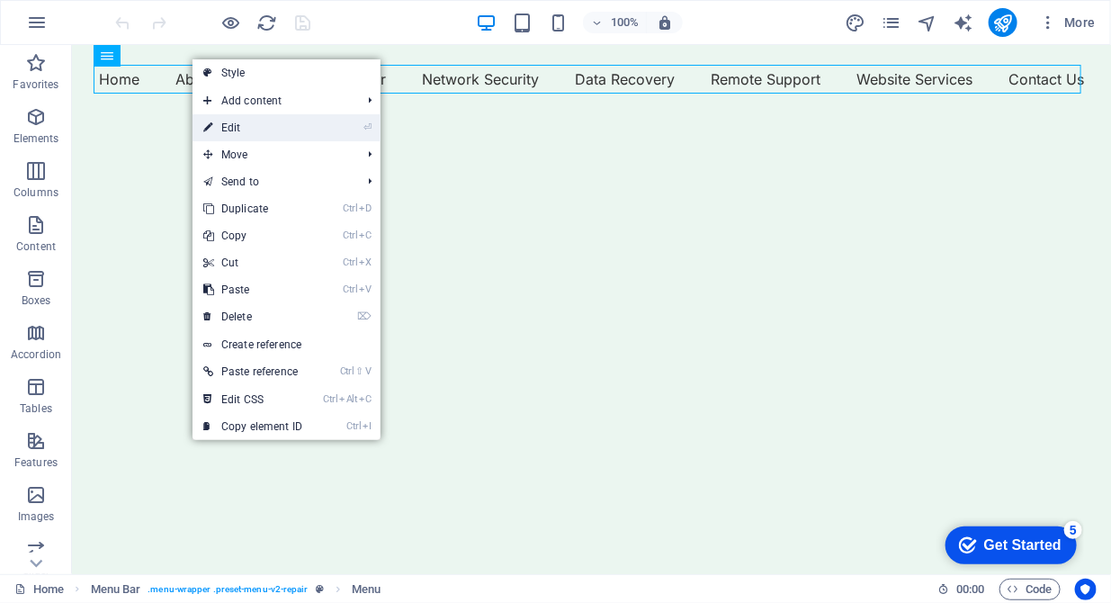
select select "7"
select select "external"
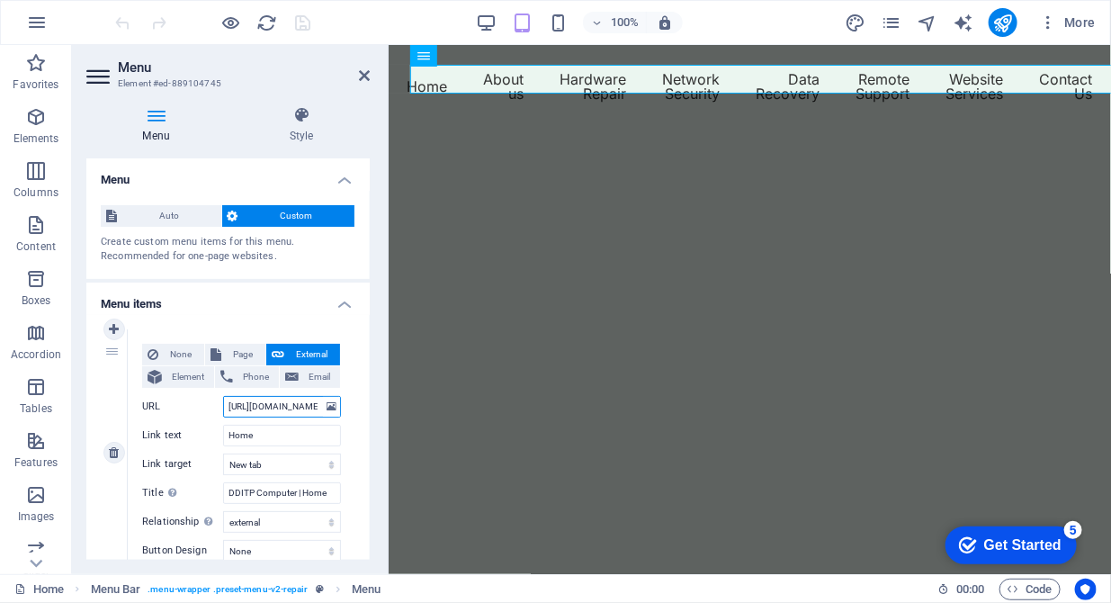
scroll to position [0, 13]
drag, startPoint x: 266, startPoint y: 404, endPoint x: 348, endPoint y: 413, distance: 82.4
click at [348, 413] on div "None Page External Element Phone Email Page Home About us Hardware Repair Netwo…" at bounding box center [242, 452] width 228 height 247
click at [315, 405] on input "[URL][DOMAIN_NAME]" at bounding box center [282, 407] width 118 height 22
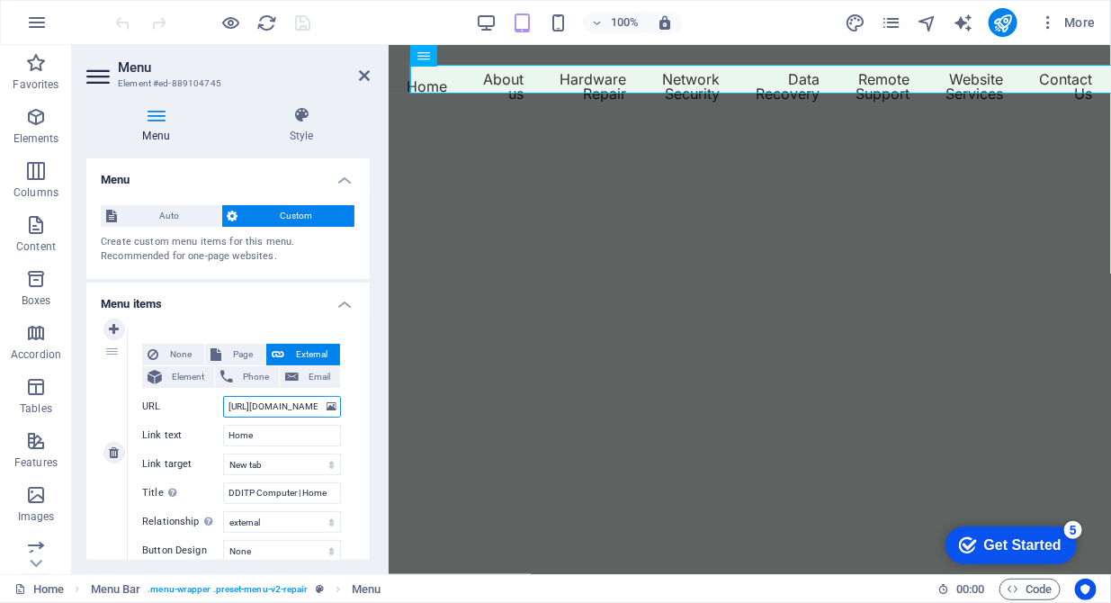
drag, startPoint x: 314, startPoint y: 405, endPoint x: 195, endPoint y: 400, distance: 118.9
click at [195, 400] on div "URL https://www.dditp.co.uk/" at bounding box center [241, 407] width 199 height 22
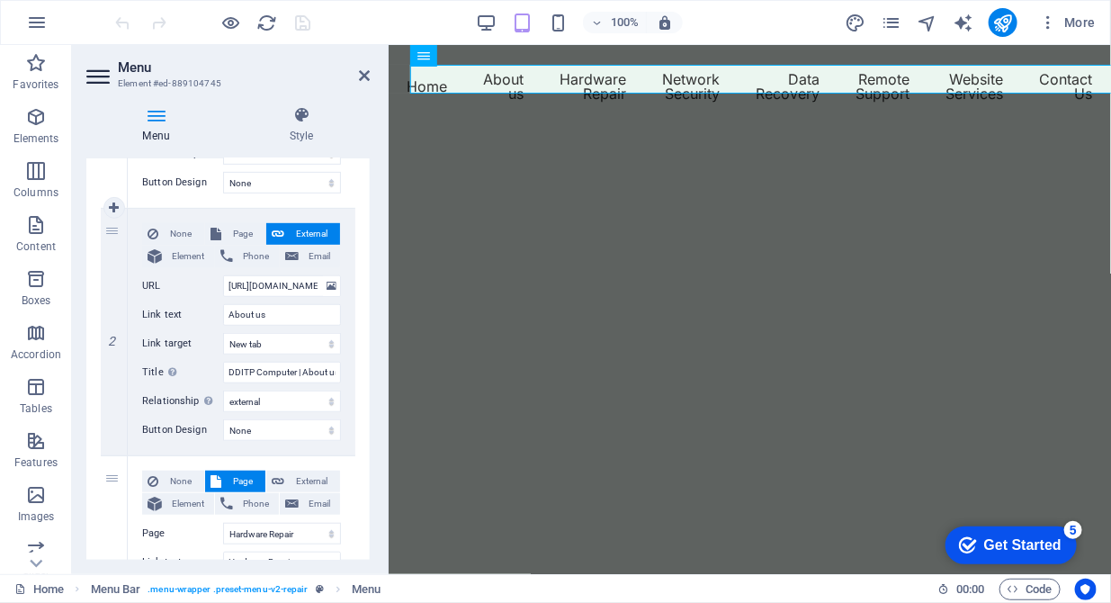
scroll to position [460, 0]
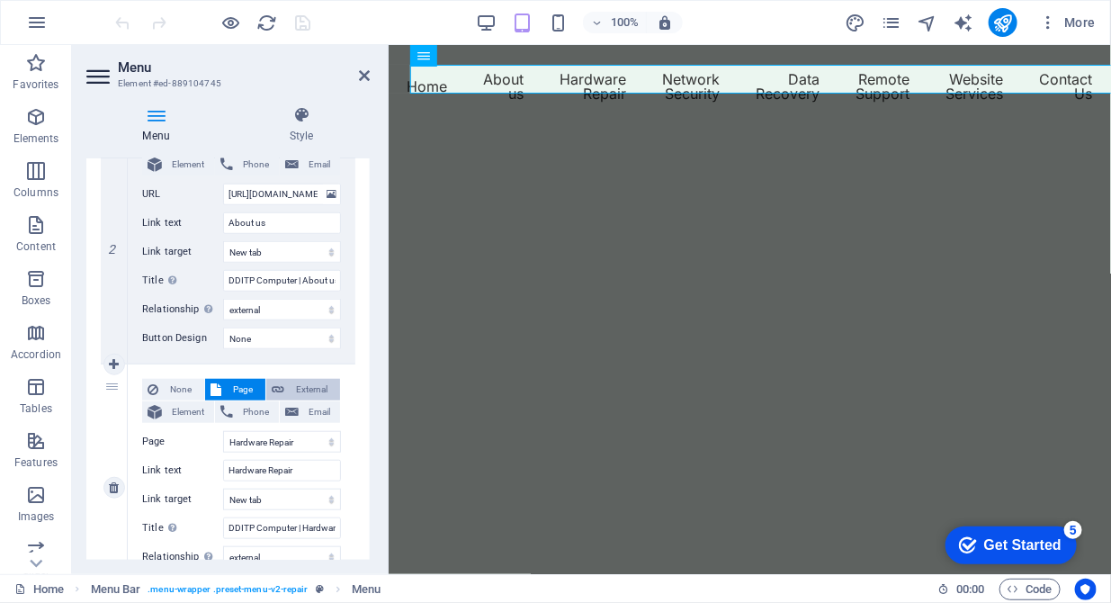
click at [306, 390] on span "External" at bounding box center [312, 390] width 45 height 22
click at [278, 438] on input "/16784488" at bounding box center [282, 442] width 118 height 22
drag, startPoint x: 287, startPoint y: 438, endPoint x: 225, endPoint y: 443, distance: 62.2
click at [225, 443] on input "/16784488" at bounding box center [282, 442] width 118 height 22
paste input "[URL][DOMAIN_NAME]"
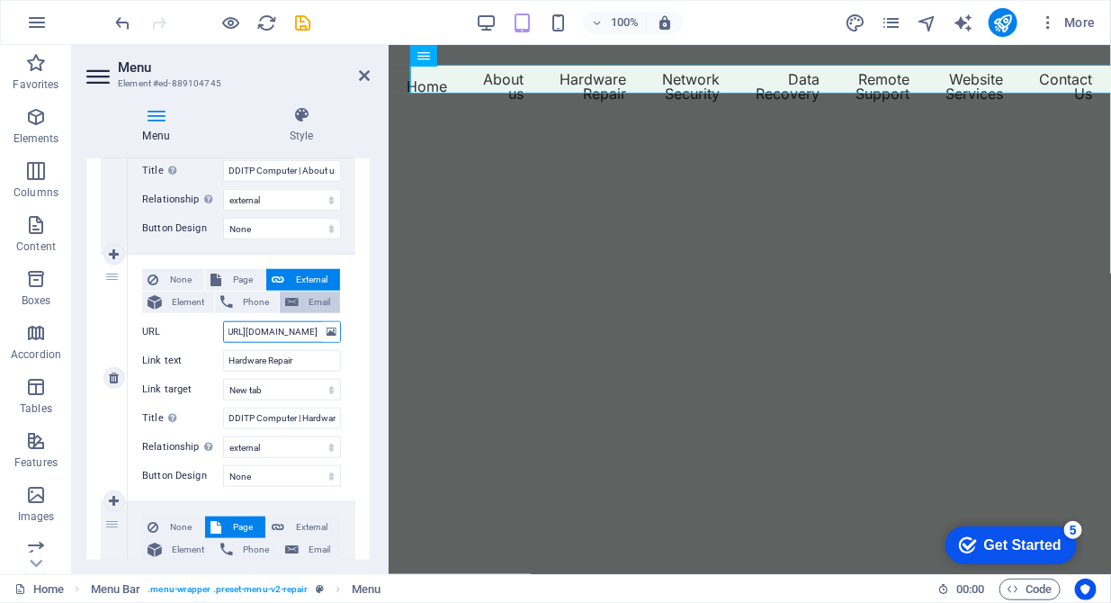
scroll to position [643, 0]
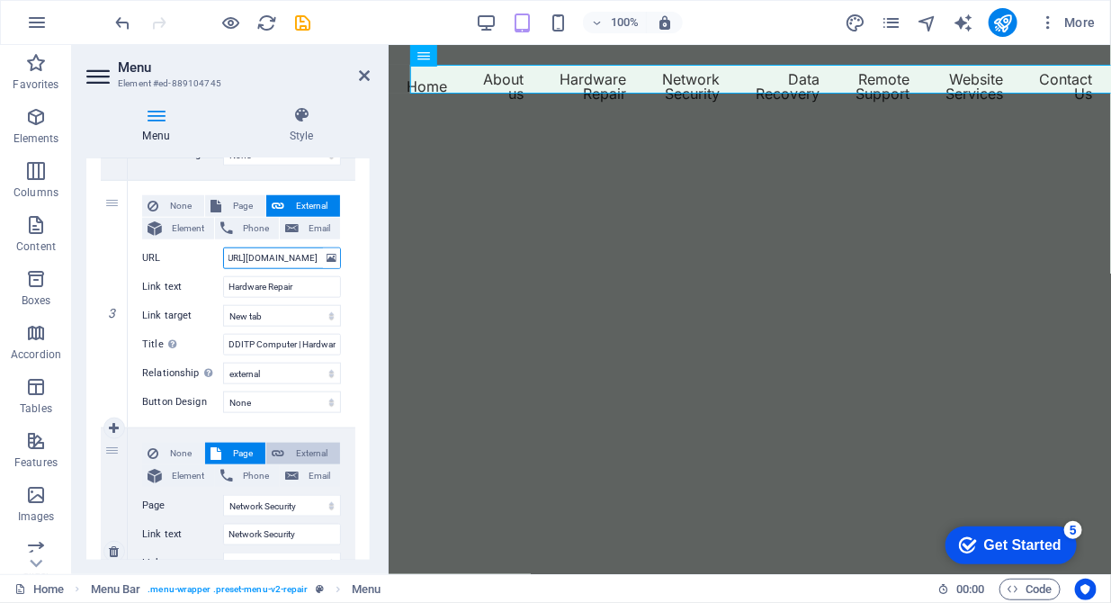
type input "[URL][DOMAIN_NAME]"
click at [285, 445] on button "External" at bounding box center [303, 454] width 74 height 22
select select "blank"
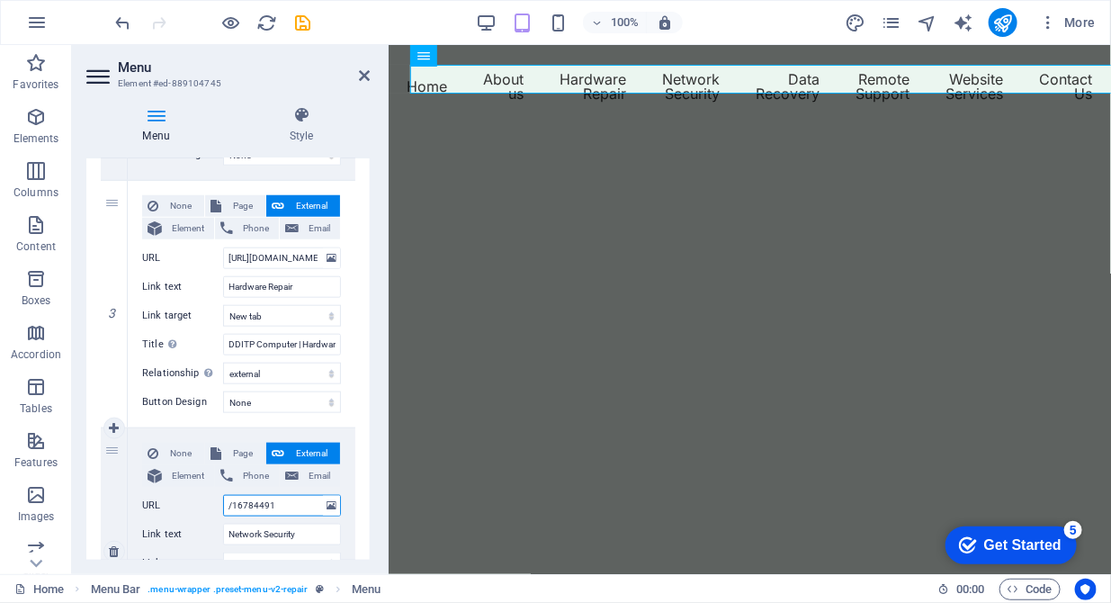
drag, startPoint x: 284, startPoint y: 498, endPoint x: 215, endPoint y: 507, distance: 70.0
click at [215, 507] on div "URL /16784491" at bounding box center [241, 506] width 199 height 22
paste input "[URL][DOMAIN_NAME]"
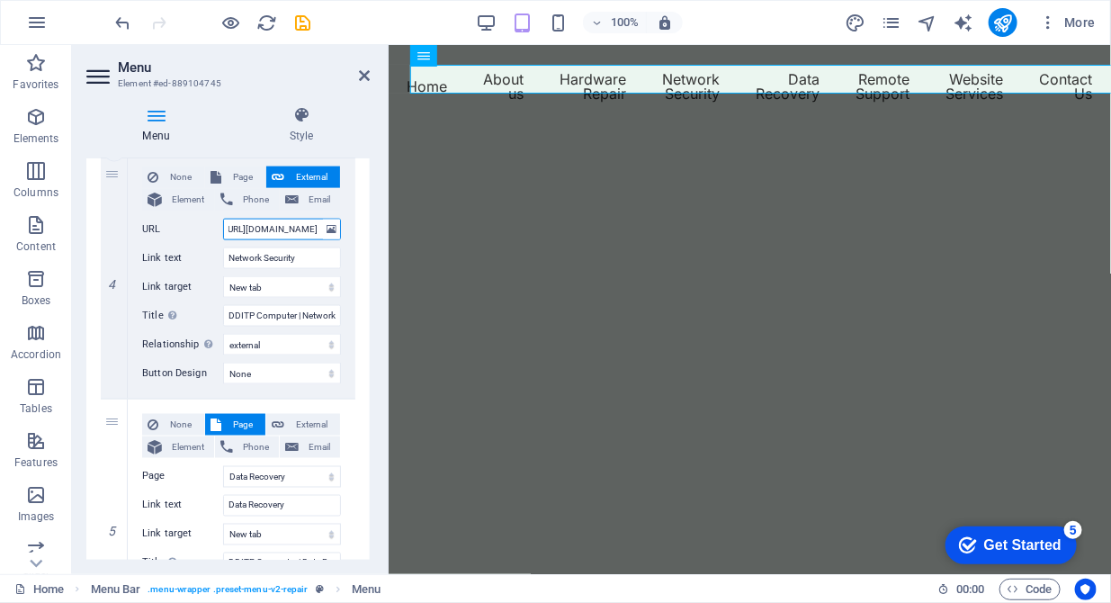
scroll to position [1011, 0]
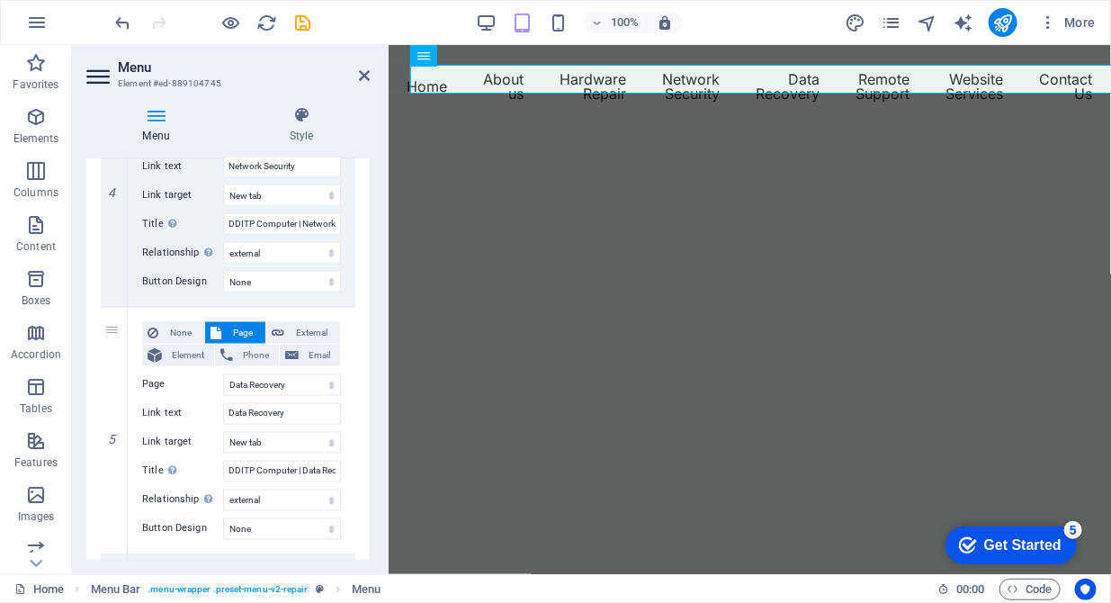
type input "[URL][DOMAIN_NAME]"
click at [297, 381] on select "Home About us Hardware Repair Network Security Data Recovery Remote Support Web…" at bounding box center [282, 385] width 118 height 22
click at [317, 330] on span "External" at bounding box center [312, 333] width 45 height 22
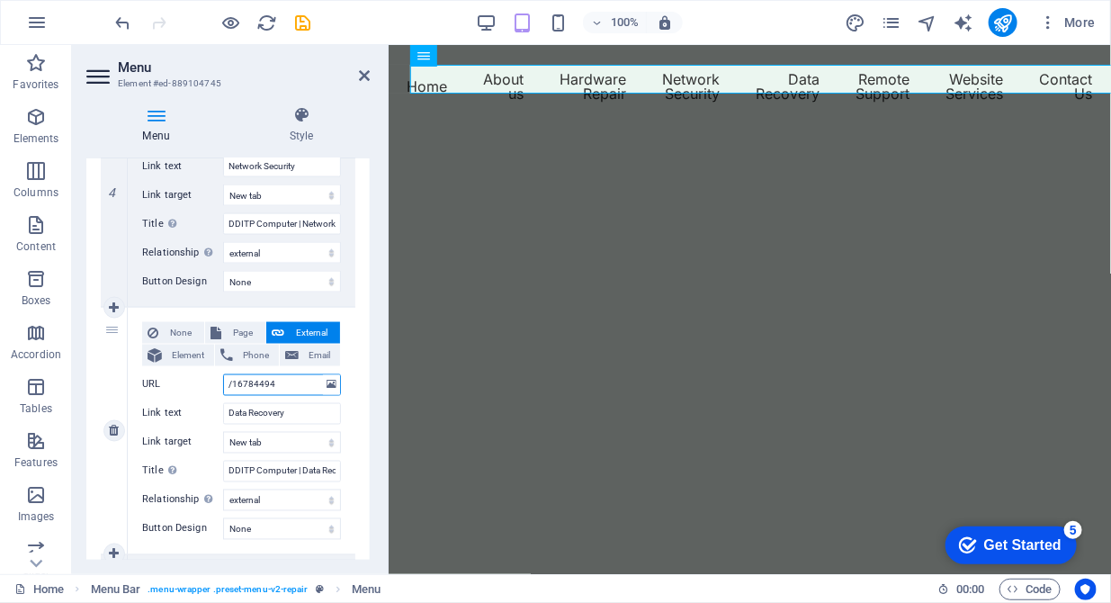
drag, startPoint x: 287, startPoint y: 386, endPoint x: 224, endPoint y: 383, distance: 63.0
click at [224, 383] on input "/16784494" at bounding box center [282, 385] width 118 height 22
paste input "[URL][DOMAIN_NAME]"
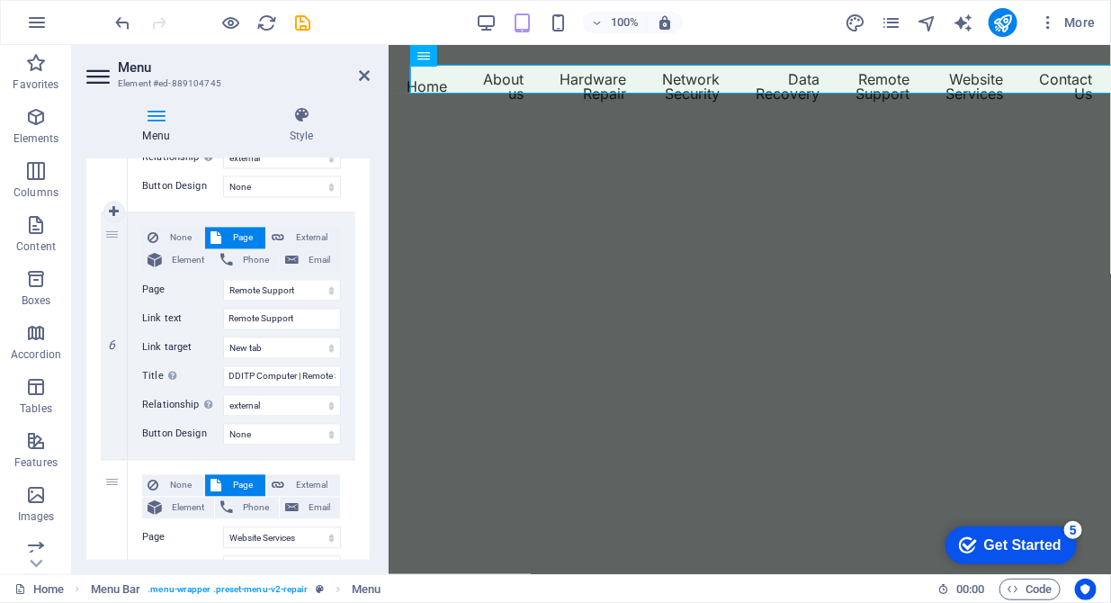
scroll to position [1380, 0]
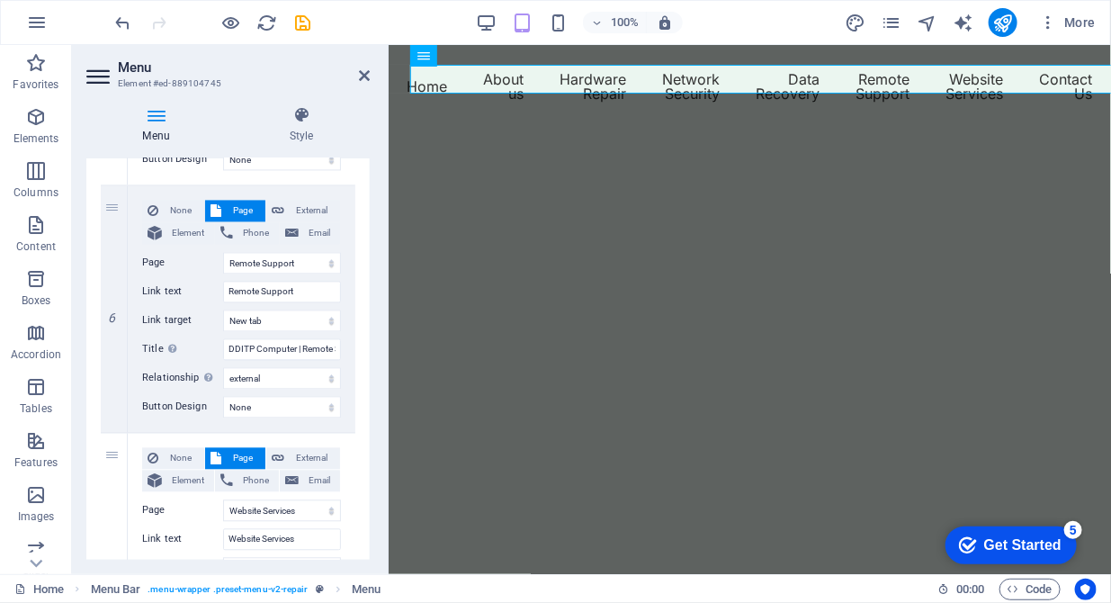
type input "[URL][DOMAIN_NAME]"
click at [310, 213] on span "External" at bounding box center [312, 212] width 45 height 22
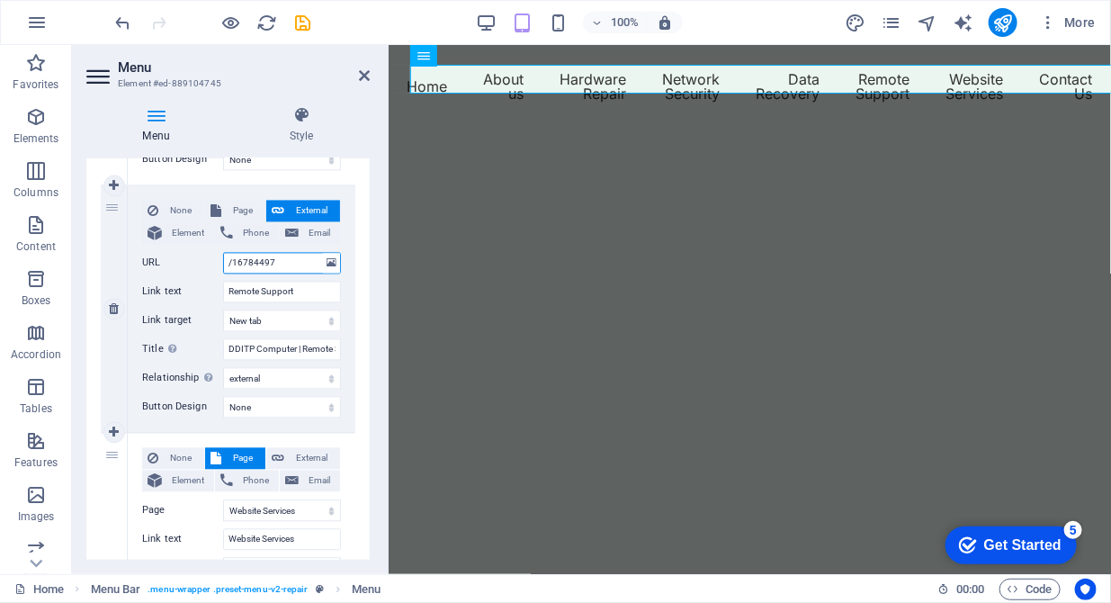
drag, startPoint x: 283, startPoint y: 264, endPoint x: 217, endPoint y: 258, distance: 65.9
click at [215, 258] on div "URL /16784497" at bounding box center [241, 264] width 199 height 22
paste input "[URL][DOMAIN_NAME]"
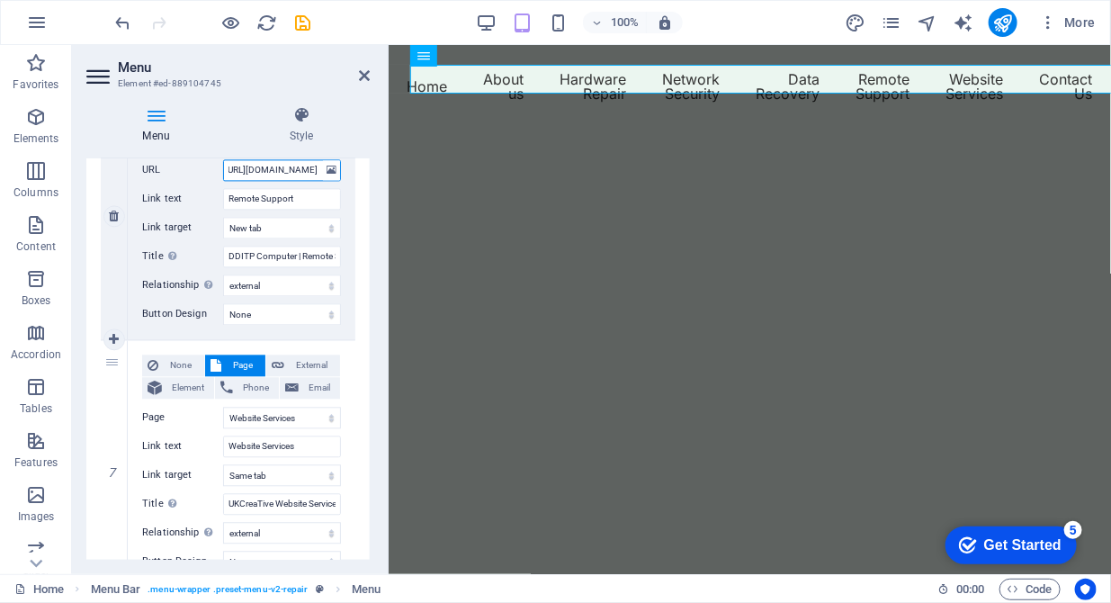
scroll to position [1564, 0]
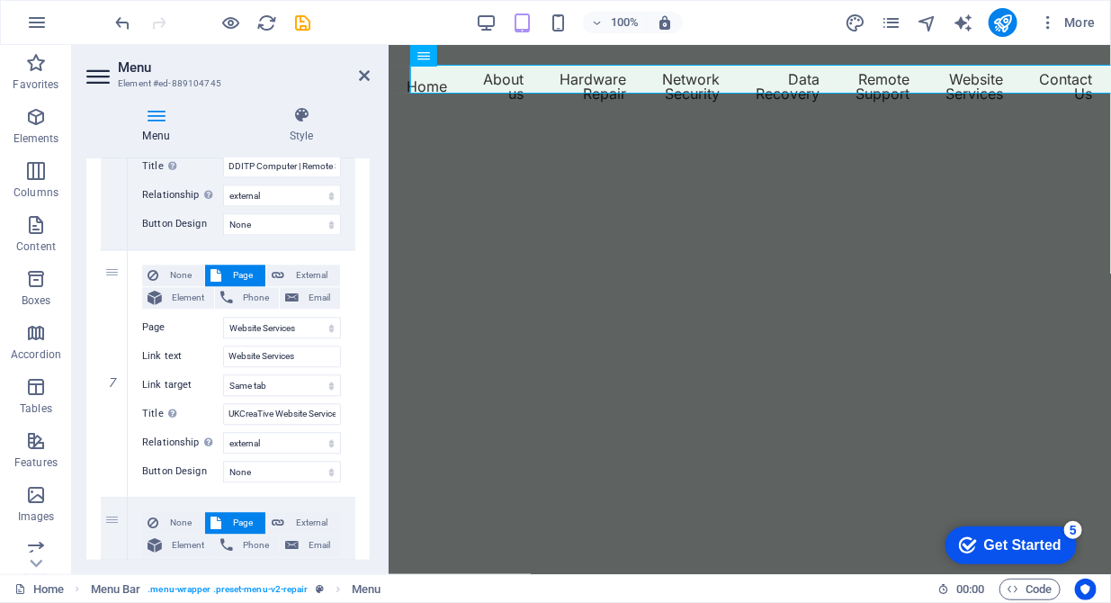
type input "[URL][DOMAIN_NAME]"
click at [313, 269] on span "External" at bounding box center [312, 276] width 45 height 22
select select "blank"
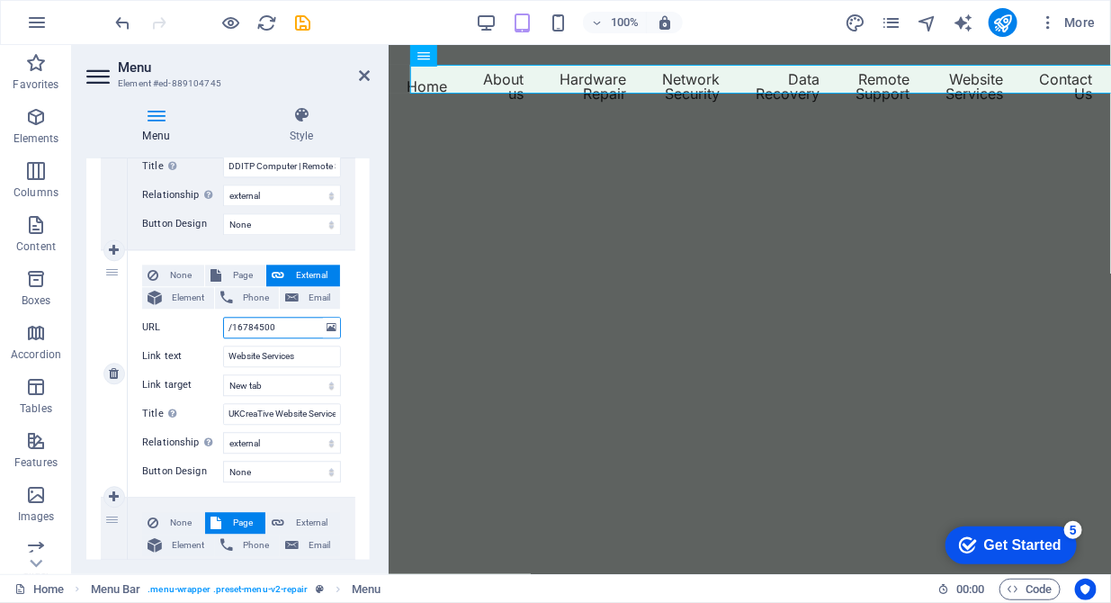
drag, startPoint x: 281, startPoint y: 328, endPoint x: 213, endPoint y: 328, distance: 67.5
click at [213, 328] on div "URL /16784500" at bounding box center [241, 328] width 199 height 22
paste input "[URL][DOMAIN_NAME]"
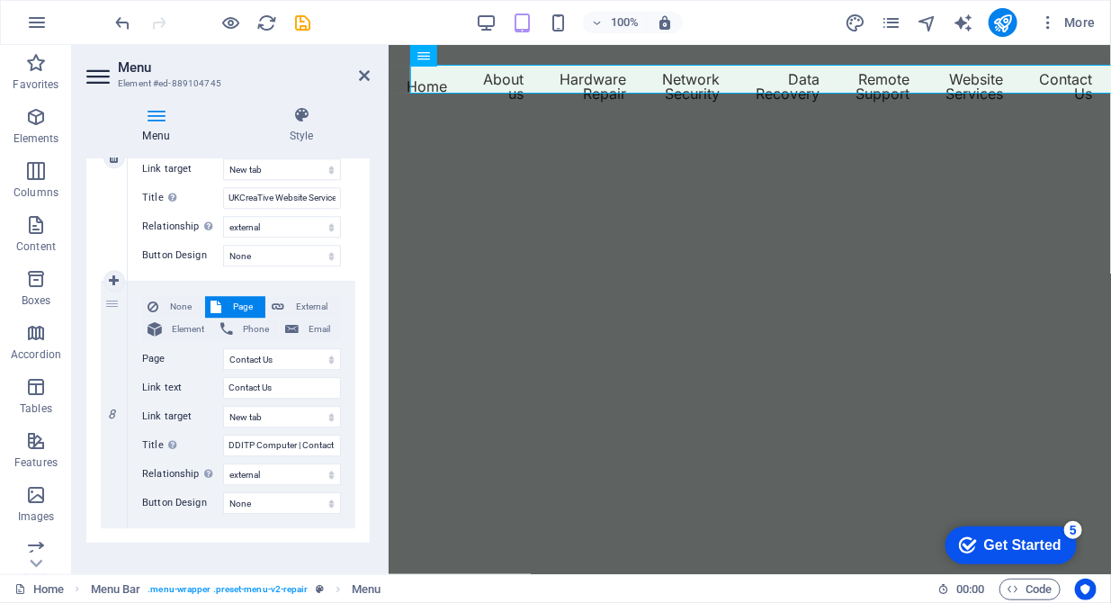
scroll to position [1798, 0]
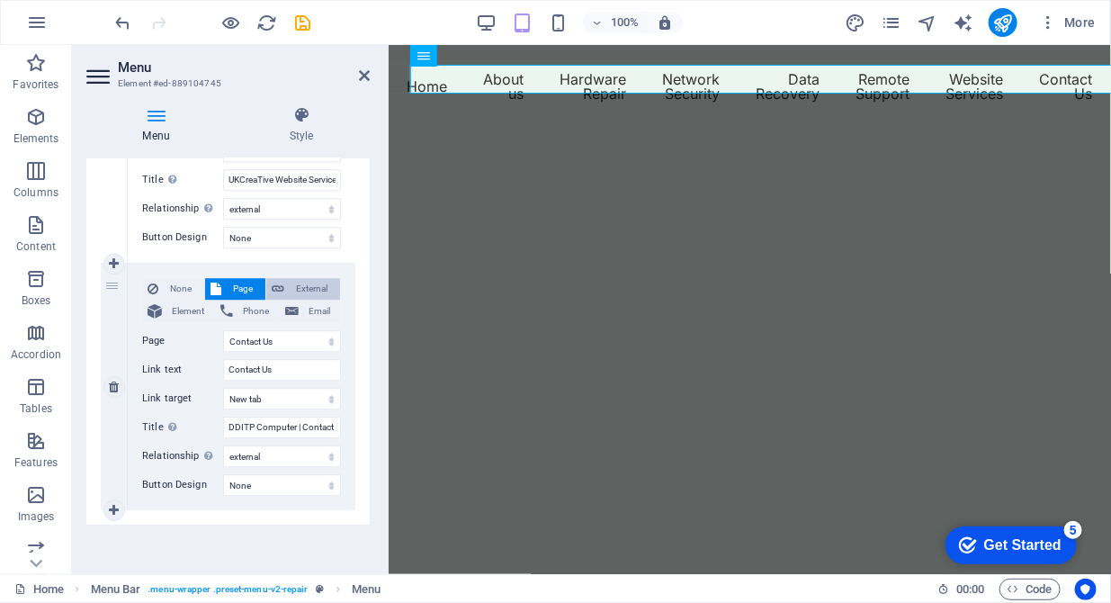
type input "[URL][DOMAIN_NAME]"
click at [305, 284] on span "External" at bounding box center [312, 289] width 45 height 22
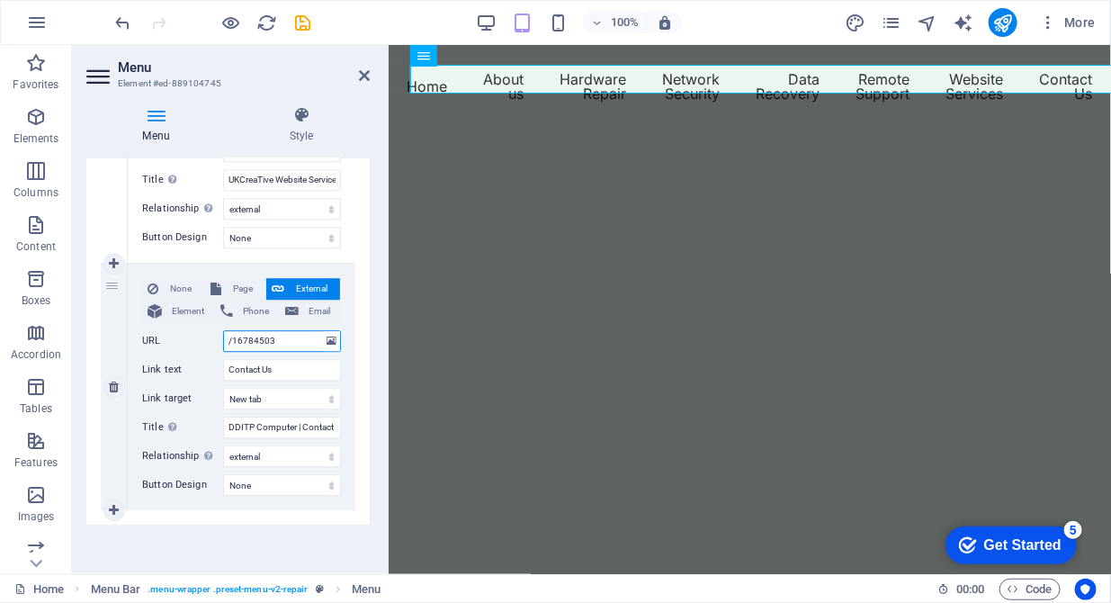
drag, startPoint x: 290, startPoint y: 339, endPoint x: 189, endPoint y: 337, distance: 100.8
click at [189, 337] on div "URL /16784503" at bounding box center [241, 341] width 199 height 22
paste input "[URL][DOMAIN_NAME]"
type input "[URL][DOMAIN_NAME]"
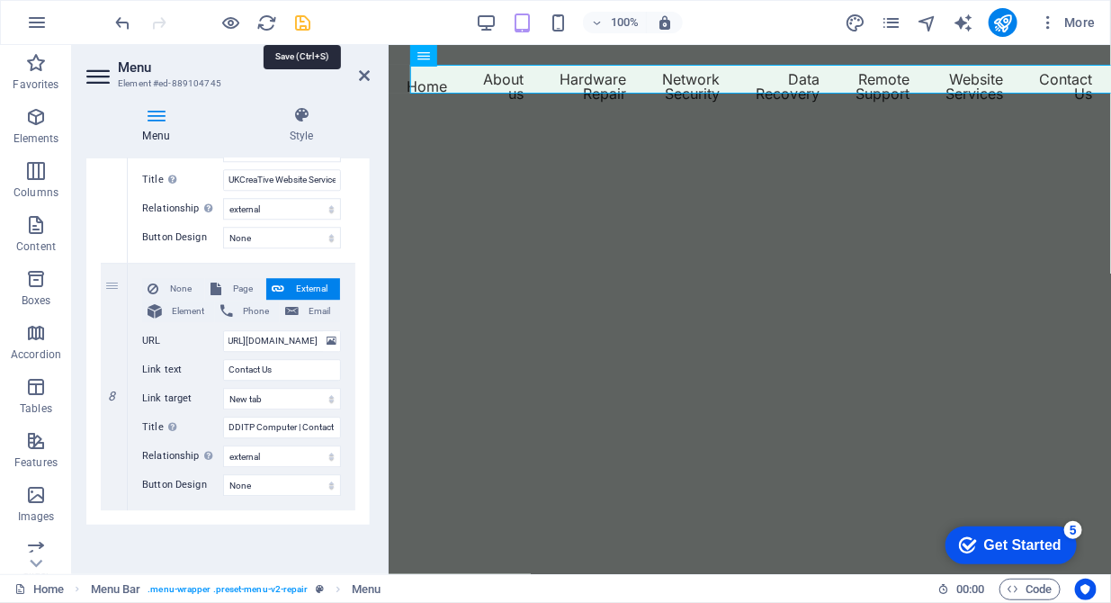
click at [307, 19] on icon "save" at bounding box center [303, 23] width 21 height 21
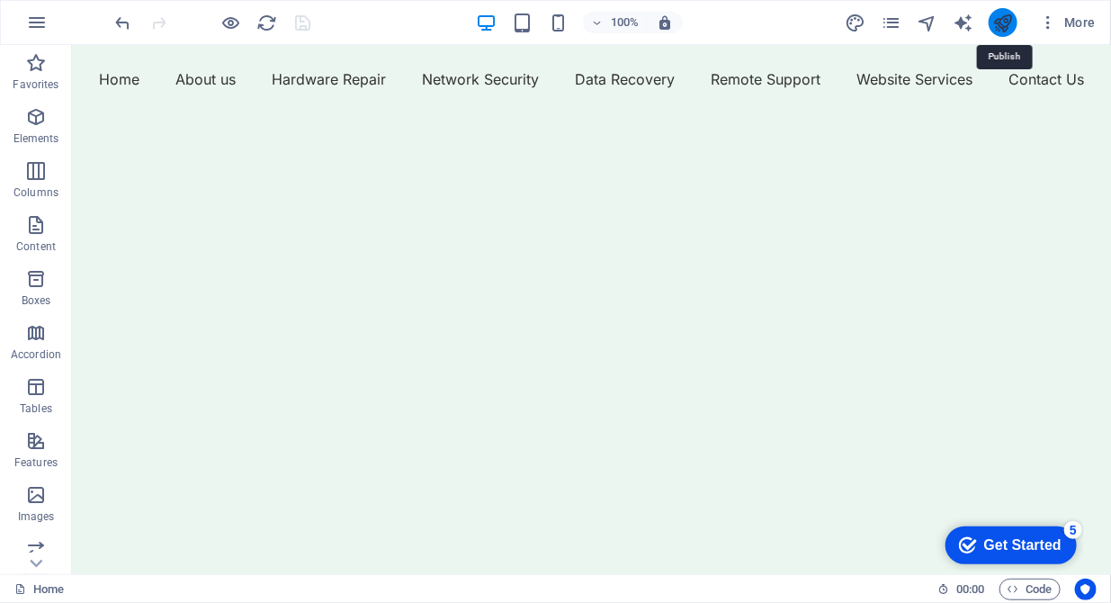
click at [999, 25] on icon "publish" at bounding box center [1002, 23] width 21 height 21
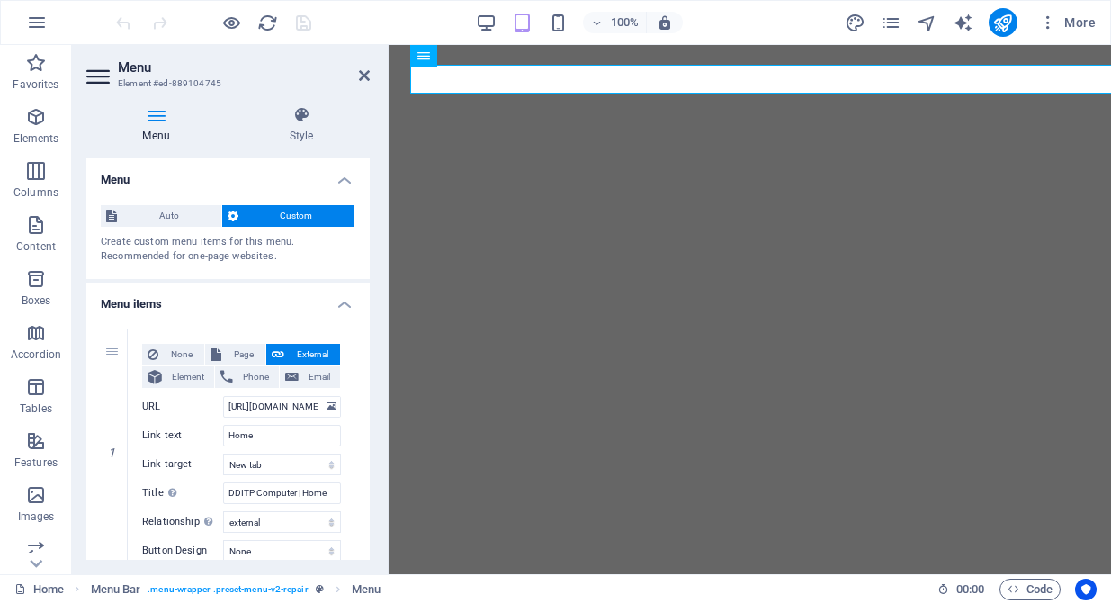
select select "external"
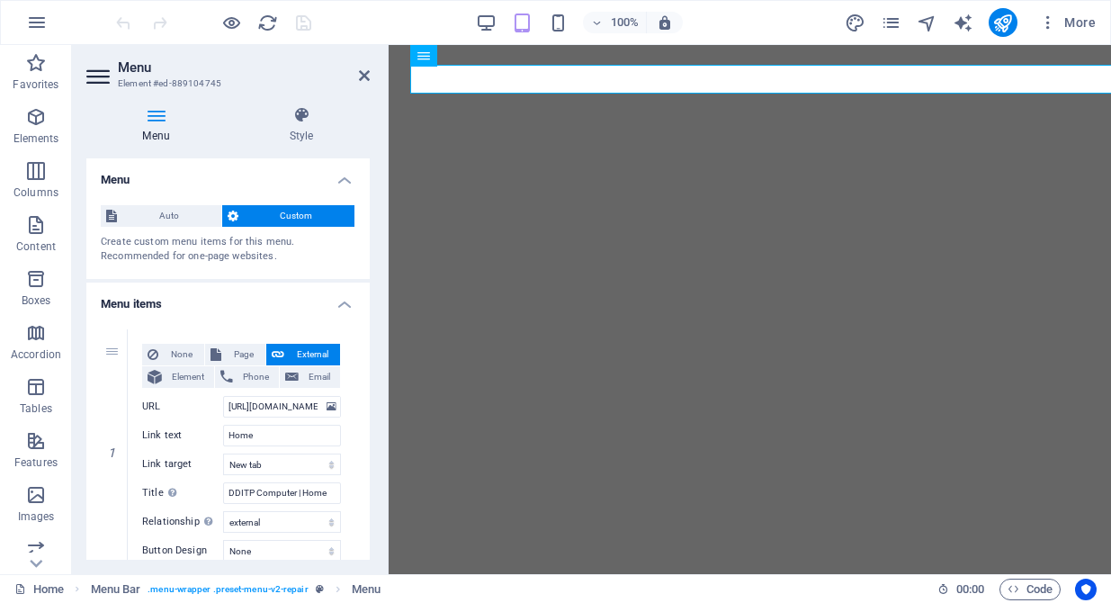
select select "external"
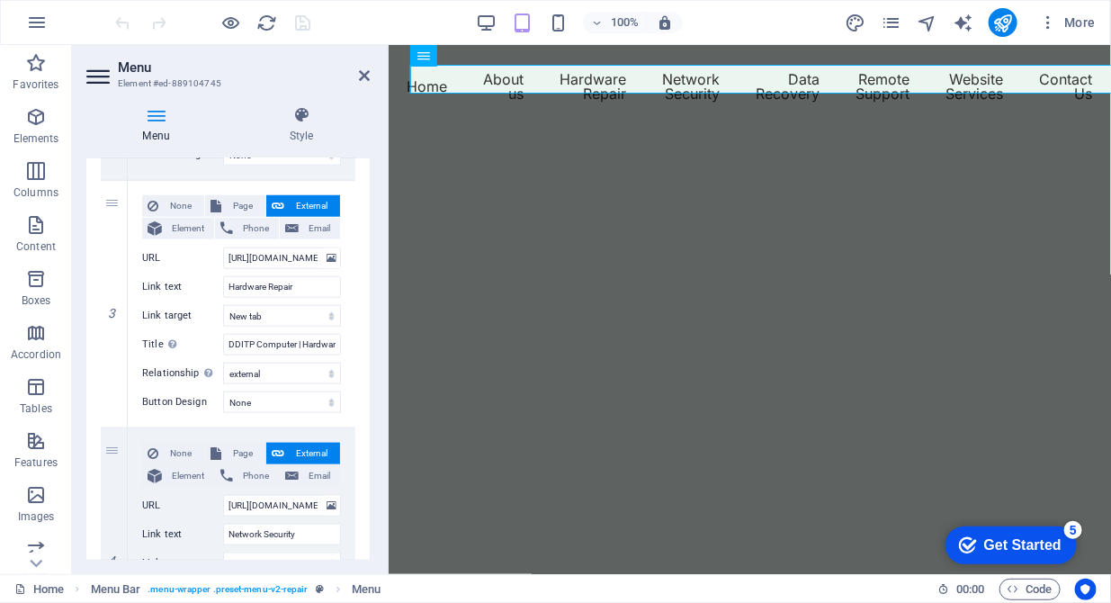
scroll to position [736, 0]
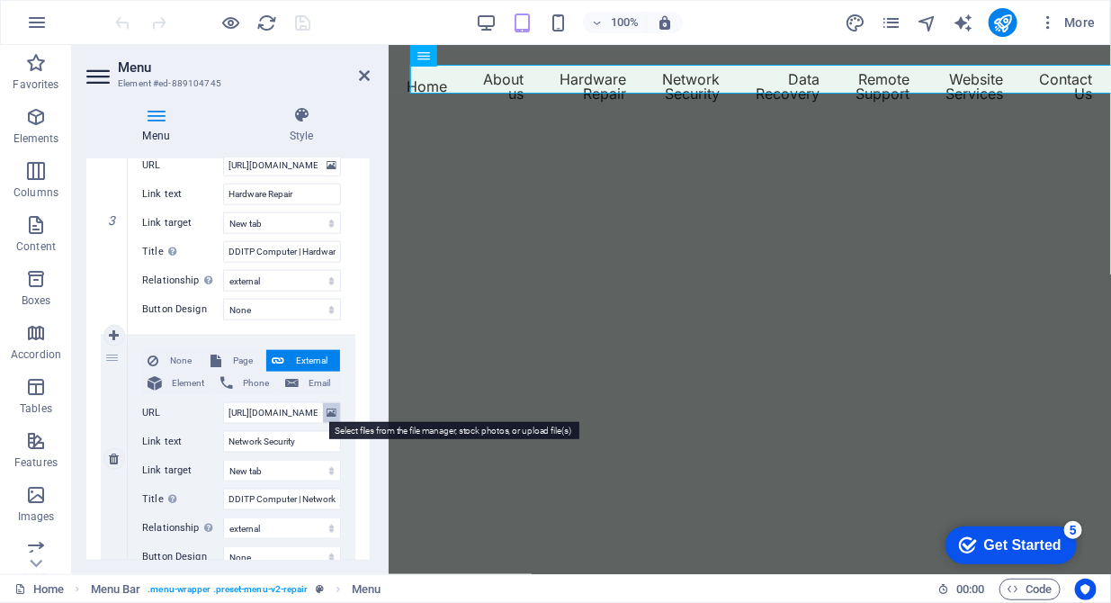
click at [328, 416] on icon at bounding box center [332, 413] width 10 height 20
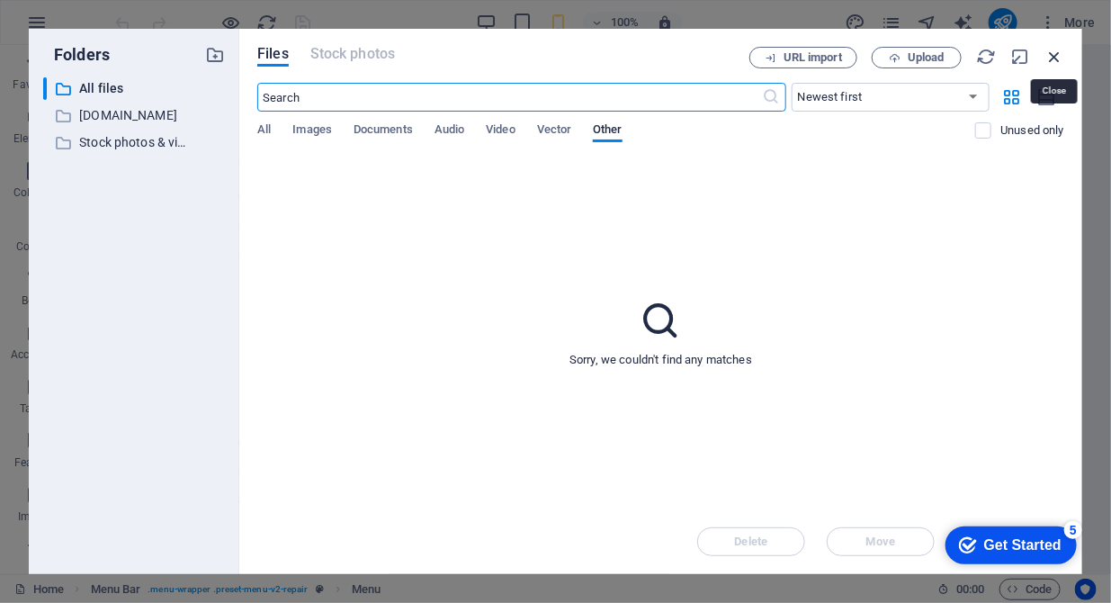
click at [1059, 51] on icon "button" at bounding box center [1055, 57] width 20 height 20
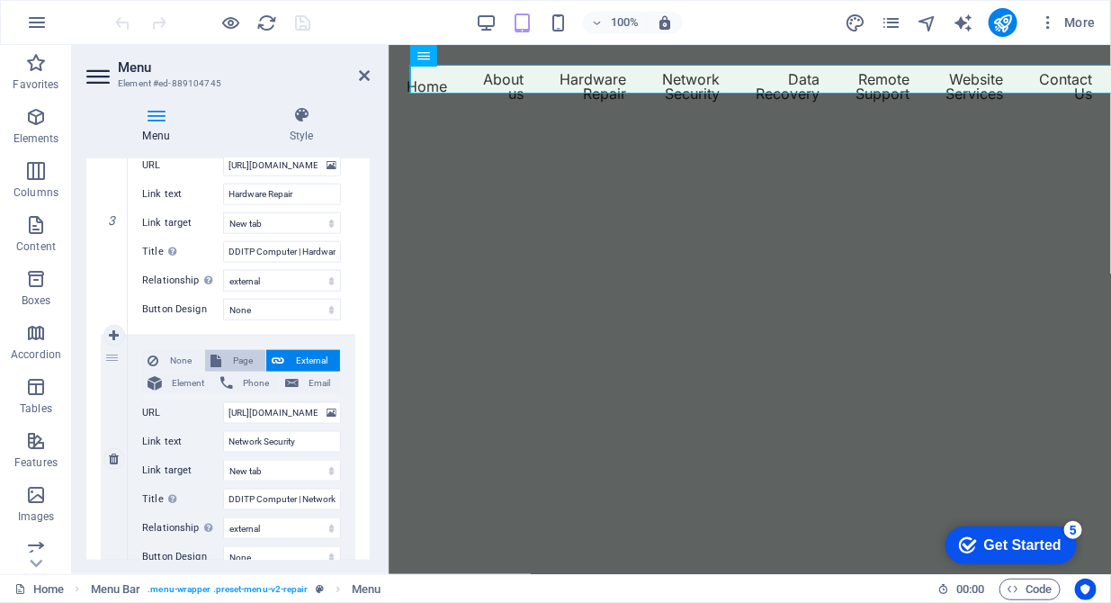
click at [250, 363] on span "Page" at bounding box center [243, 361] width 33 height 22
select select
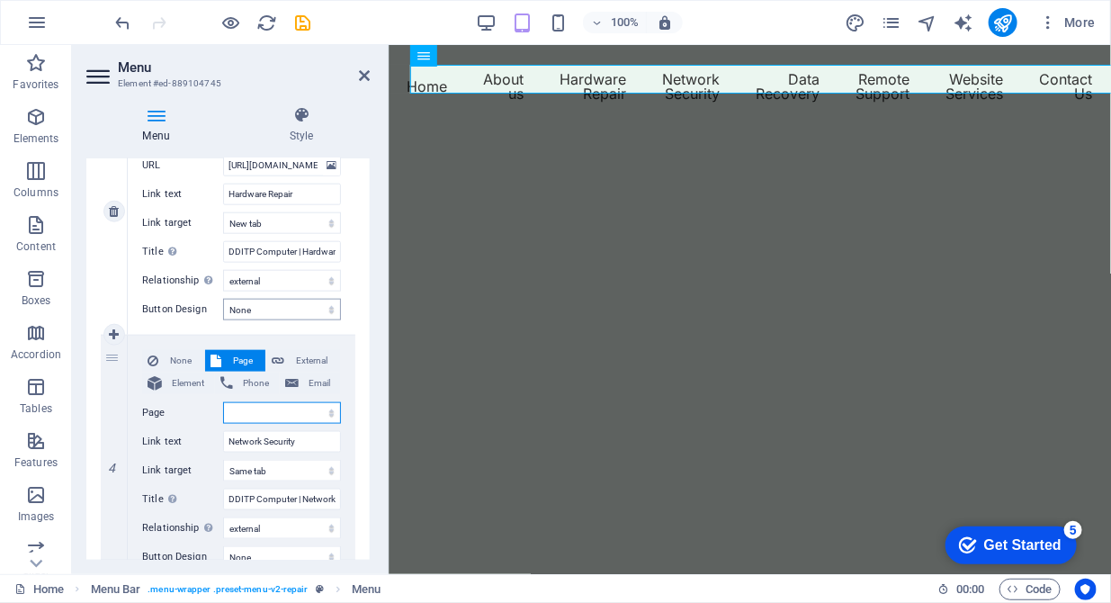
scroll to position [552, 0]
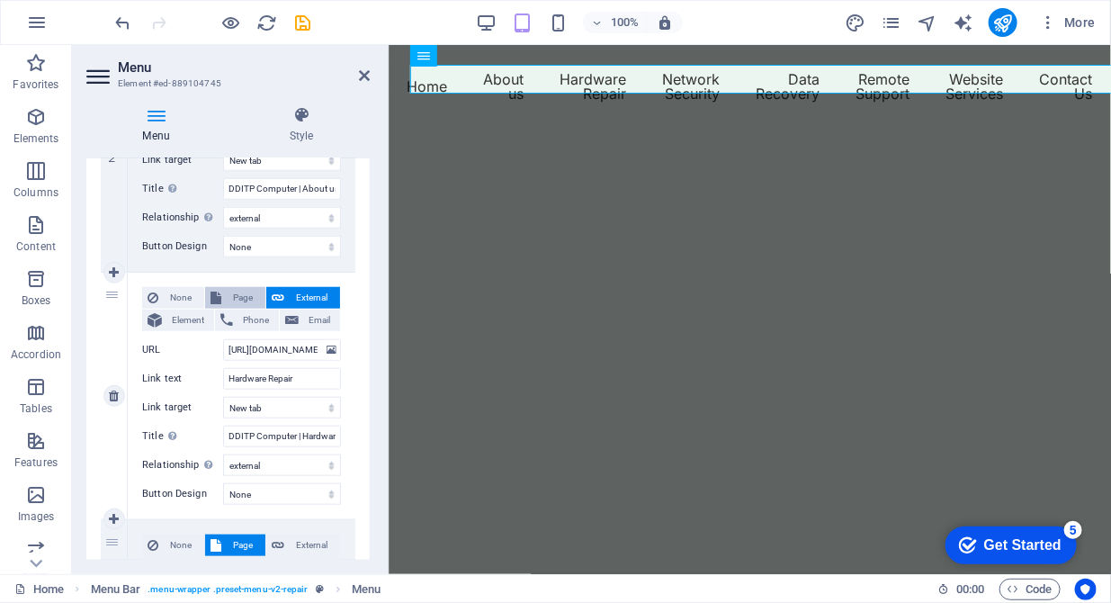
click at [238, 302] on span "Page" at bounding box center [243, 298] width 33 height 22
select select
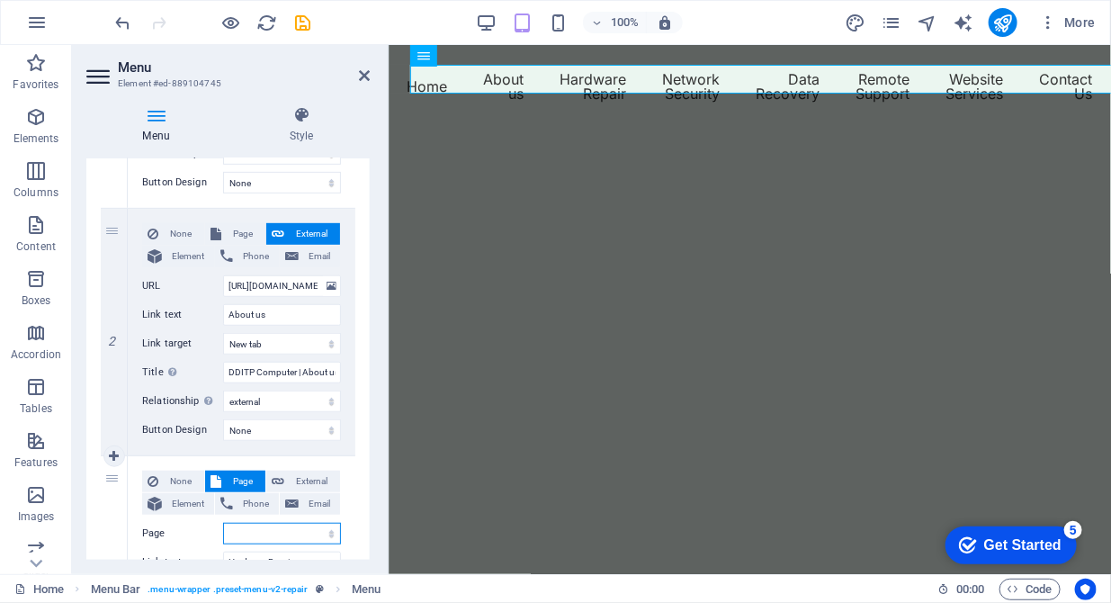
scroll to position [275, 0]
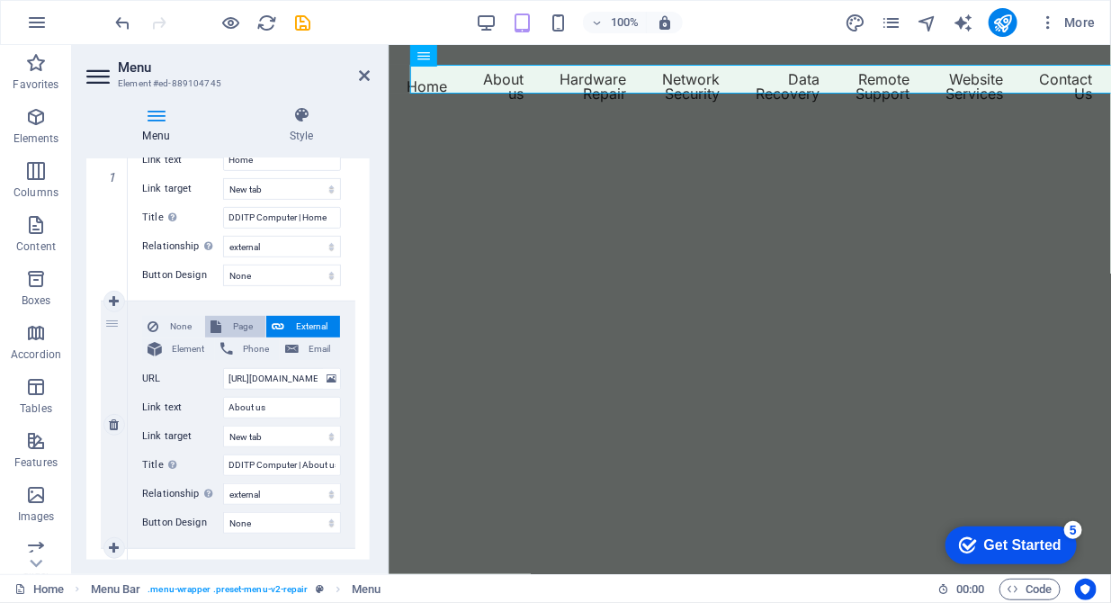
click at [229, 318] on span "Page" at bounding box center [243, 327] width 33 height 22
select select
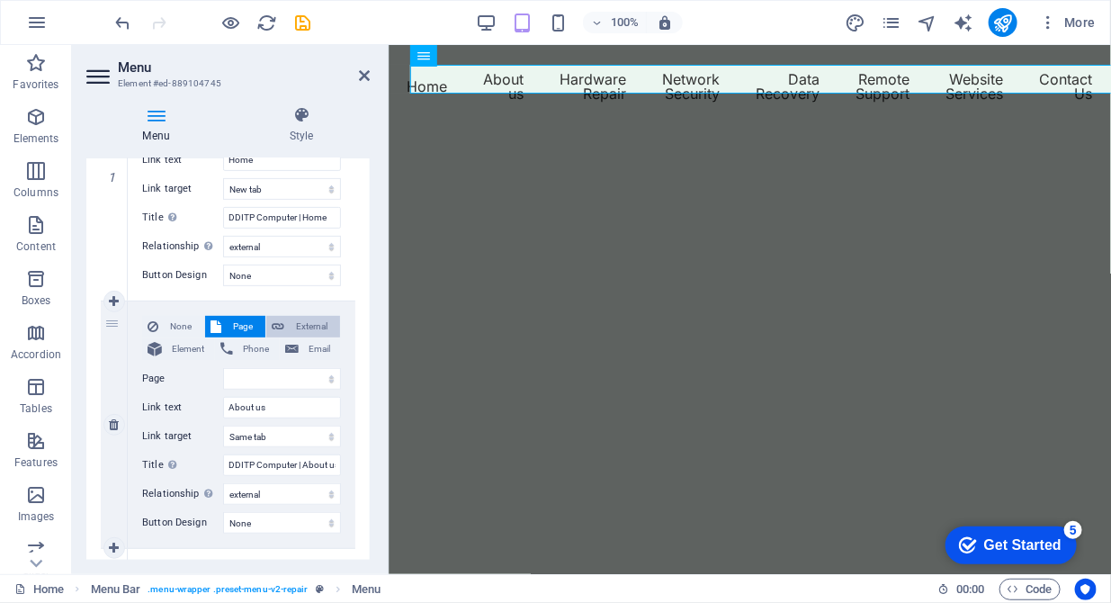
click at [274, 319] on icon at bounding box center [278, 327] width 13 height 22
select select "blank"
select select
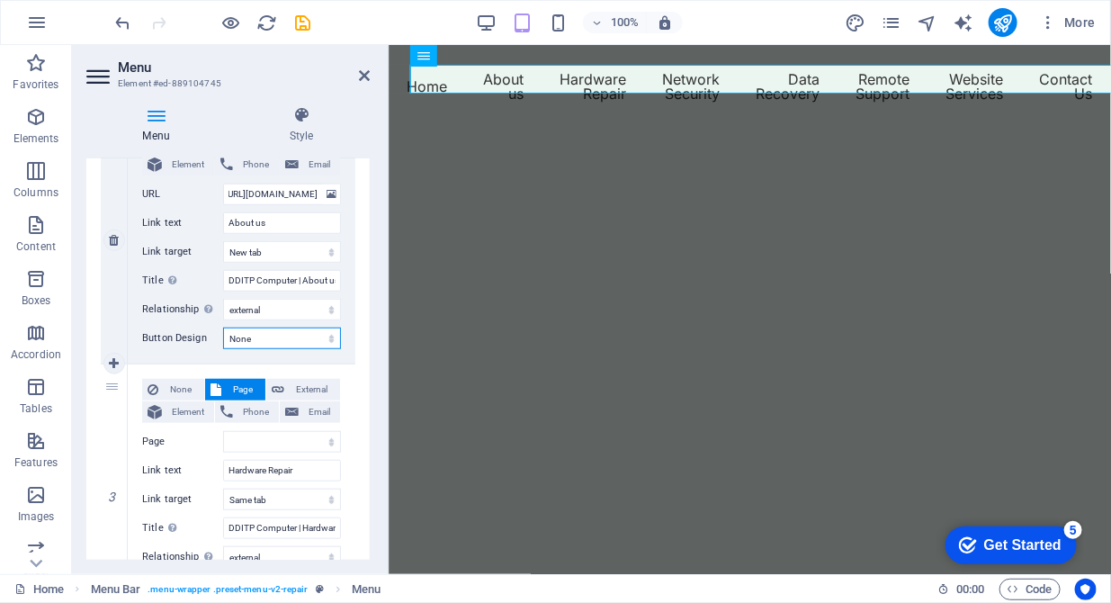
scroll to position [0, 0]
click at [331, 335] on select "None Default Primary Secondary" at bounding box center [282, 339] width 118 height 22
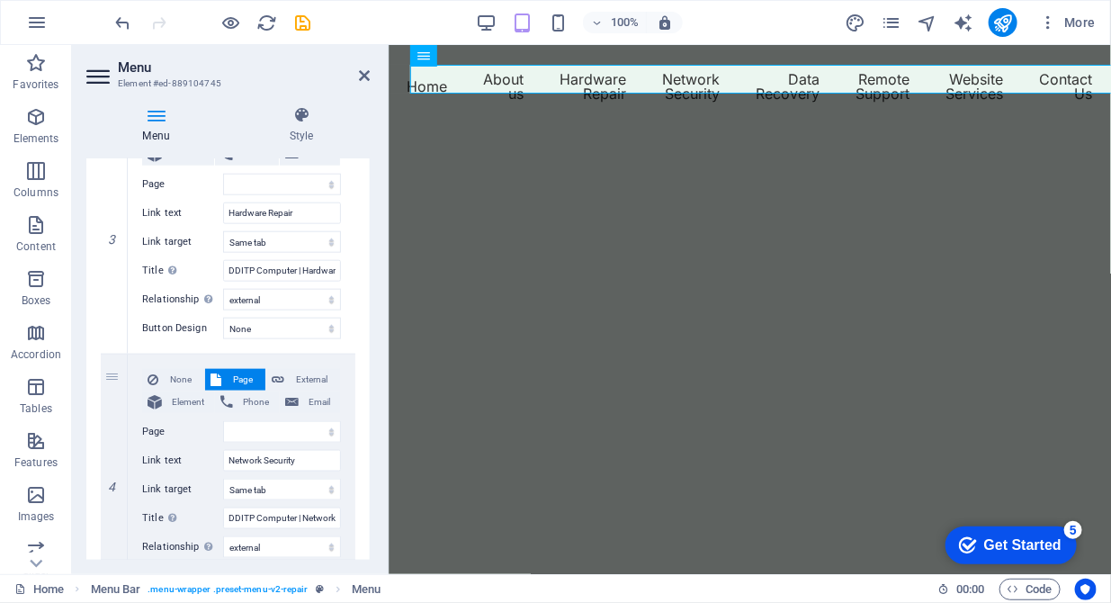
scroll to position [736, 0]
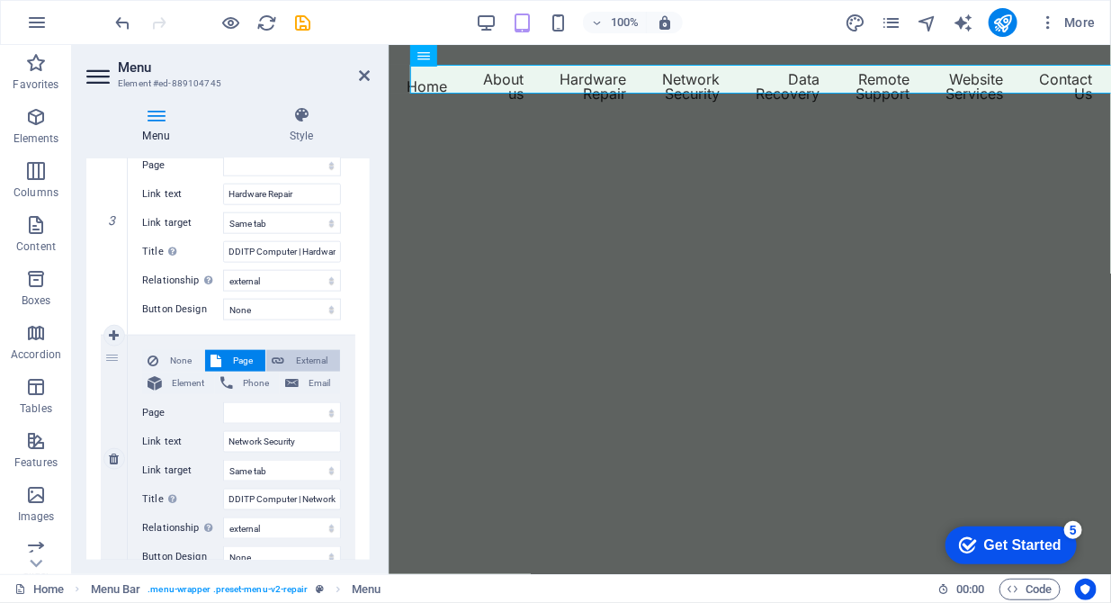
click at [301, 353] on span "External" at bounding box center [312, 361] width 45 height 22
select select
select select "blank"
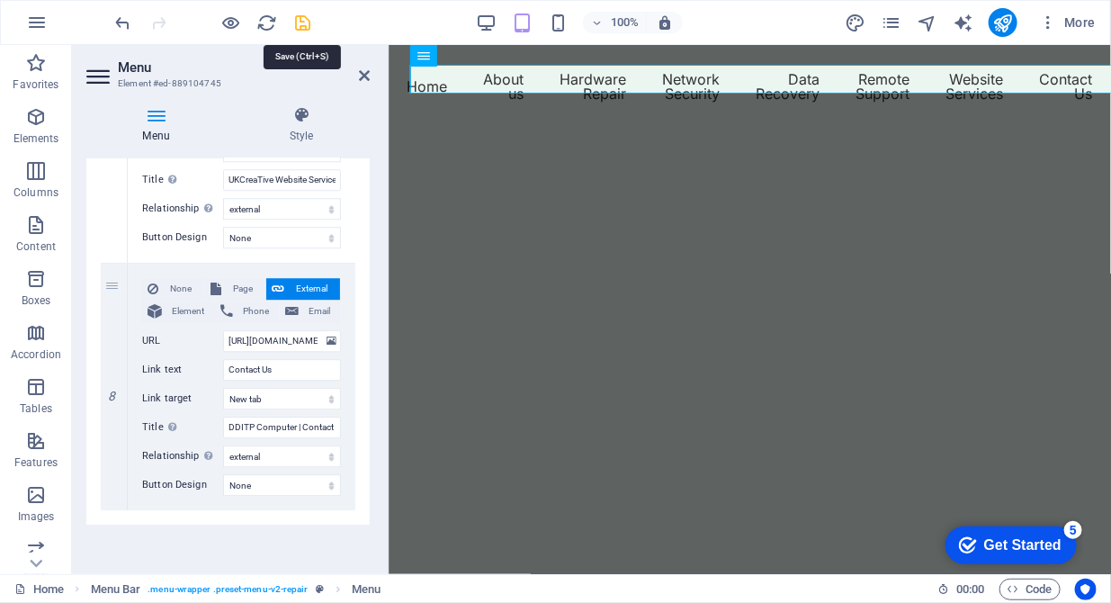
scroll to position [0, 0]
click at [308, 22] on icon "save" at bounding box center [303, 23] width 21 height 21
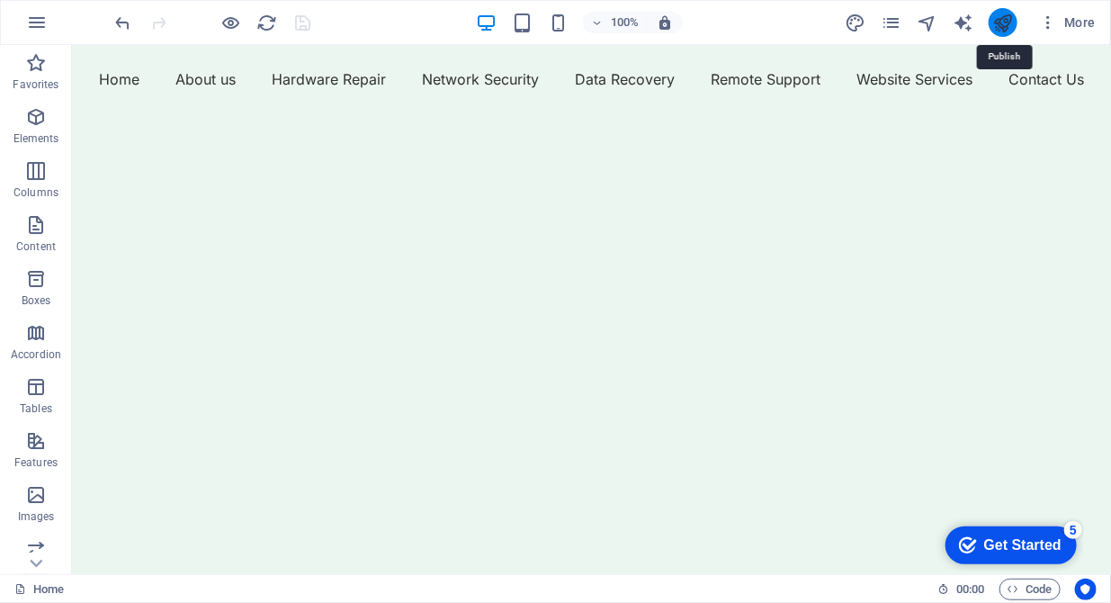
click at [1001, 19] on icon "publish" at bounding box center [1002, 23] width 21 height 21
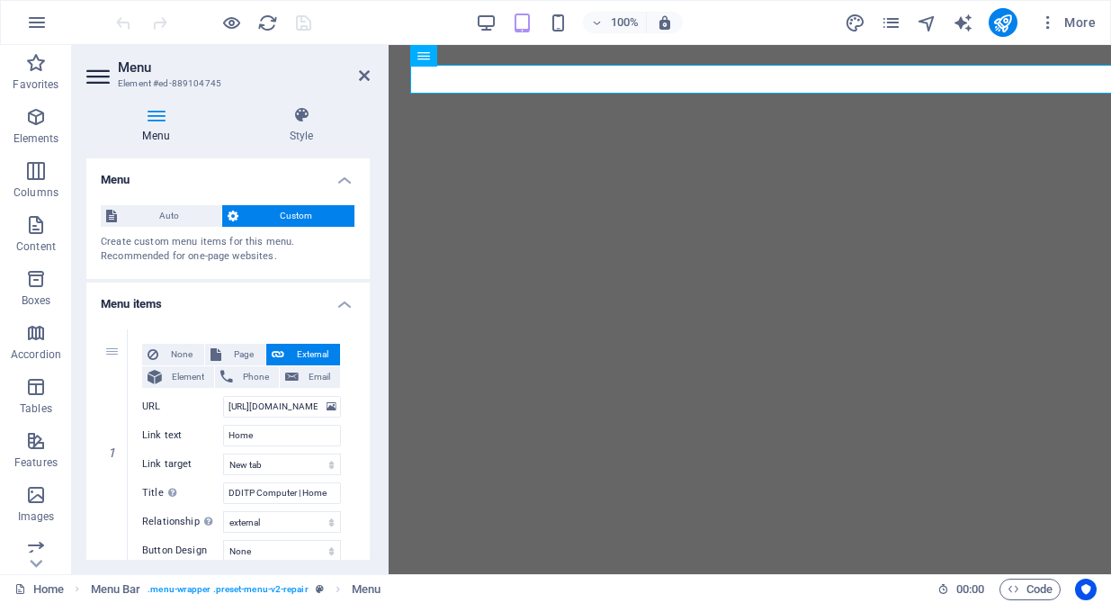
select select "external"
select select
select select "external"
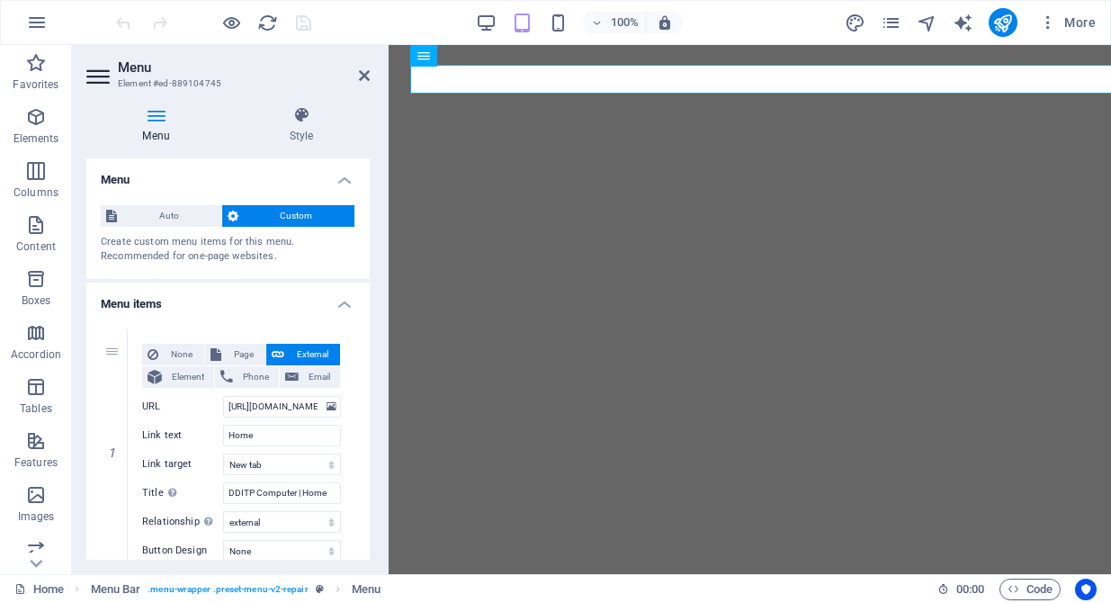
select select "external"
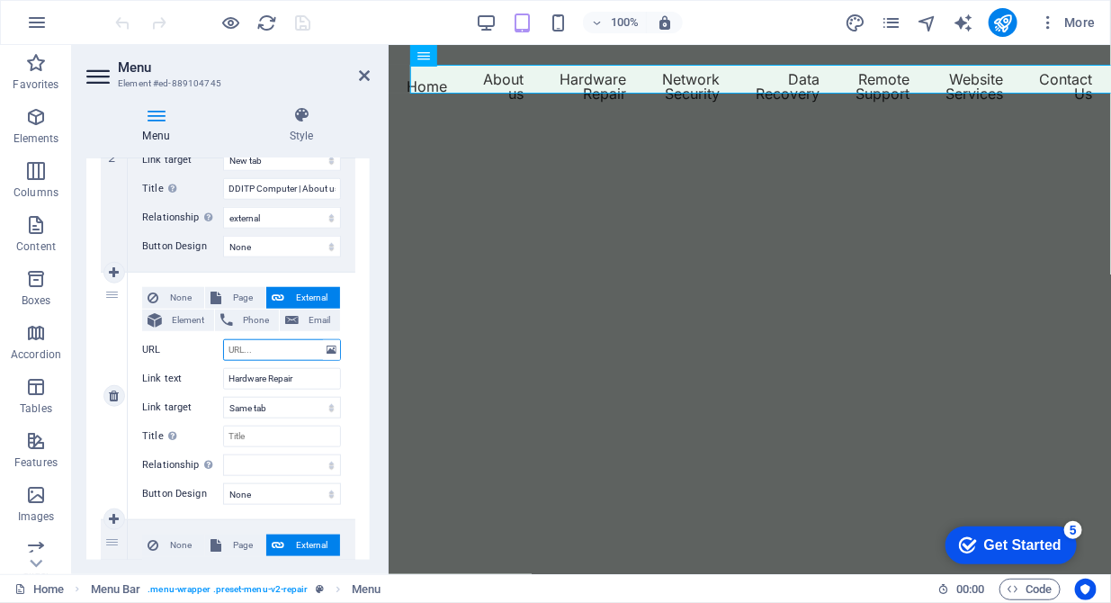
click at [238, 352] on input "URL" at bounding box center [282, 350] width 118 height 22
paste input "[URL][DOMAIN_NAME]"
type input "[URL][DOMAIN_NAME]"
select select
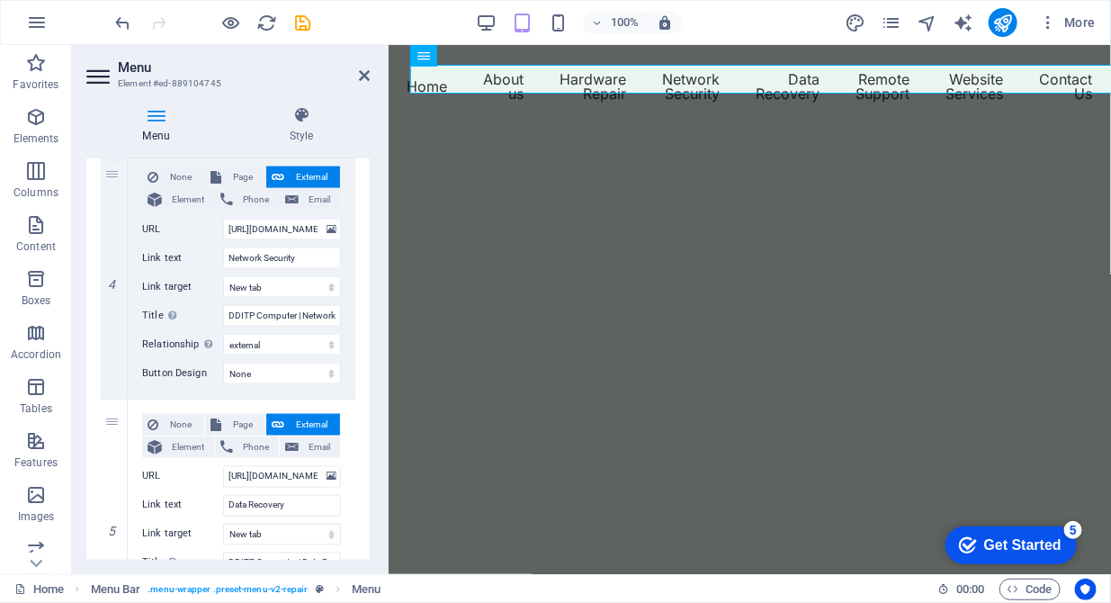
scroll to position [1011, 0]
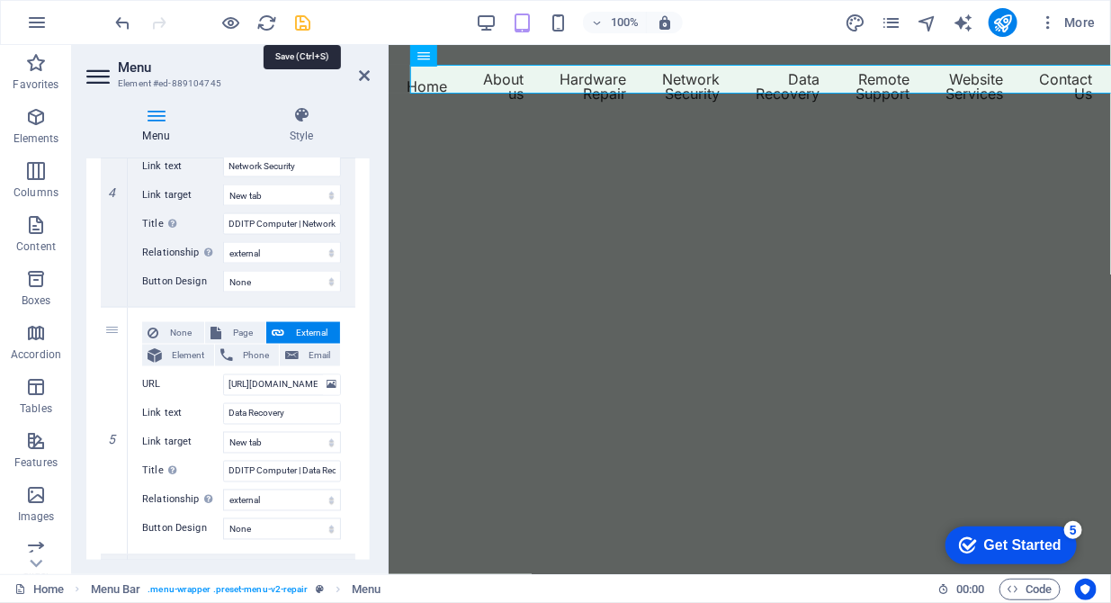
type input "[URL][DOMAIN_NAME]"
click at [303, 25] on icon "save" at bounding box center [303, 23] width 21 height 21
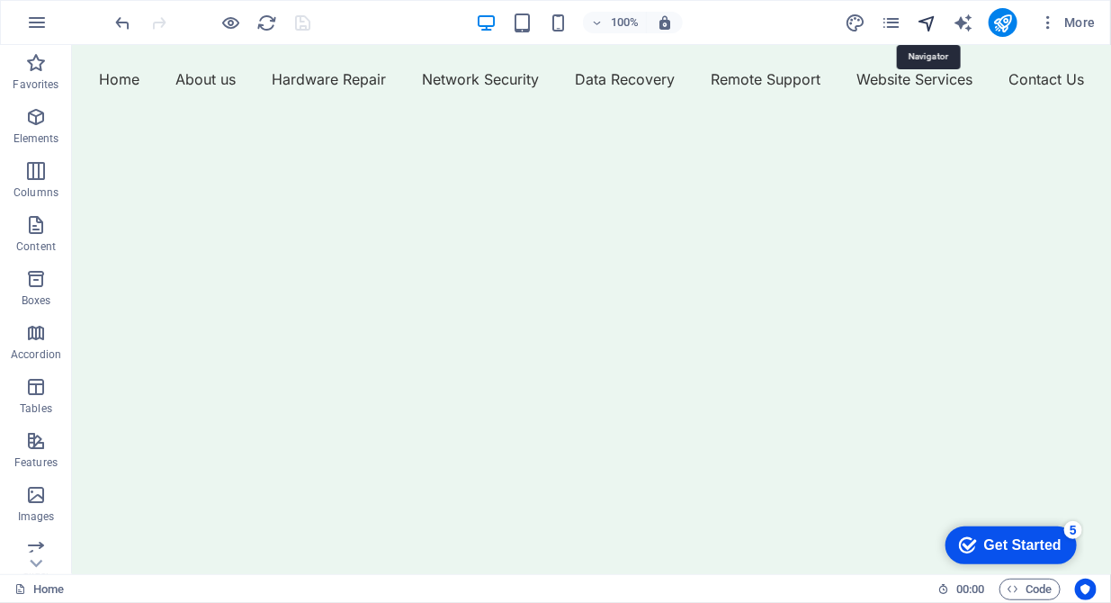
click at [926, 20] on icon "navigator" at bounding box center [927, 23] width 21 height 21
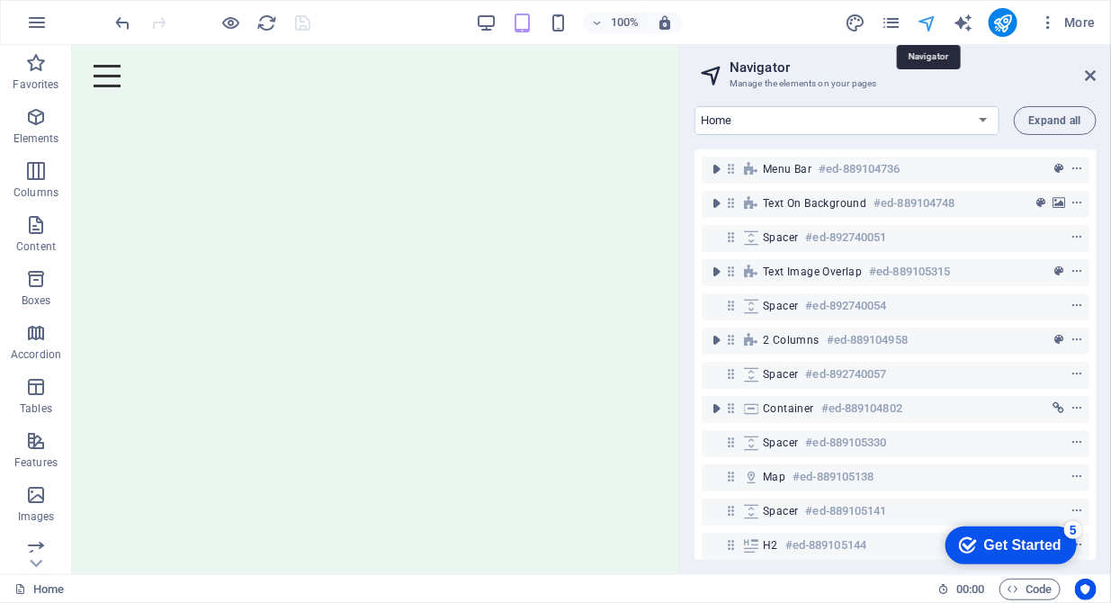
click at [926, 20] on icon "navigator" at bounding box center [927, 23] width 21 height 21
click at [1045, 25] on icon "button" at bounding box center [1048, 22] width 18 height 18
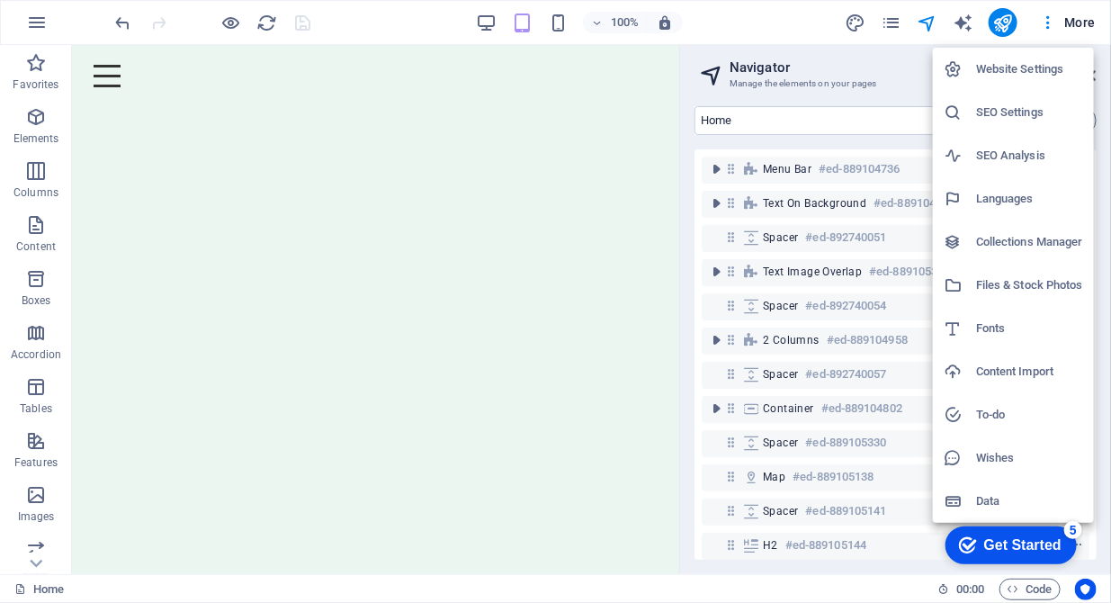
click at [1019, 62] on h6 "Website Settings" at bounding box center [1029, 69] width 107 height 22
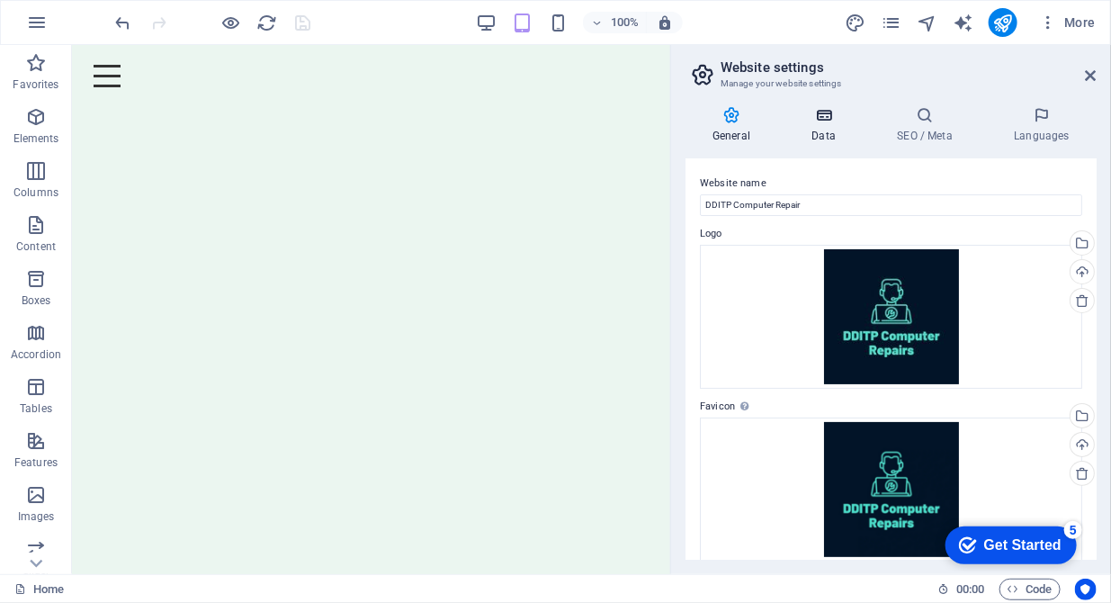
click at [830, 125] on h4 "Data" at bounding box center [827, 125] width 85 height 38
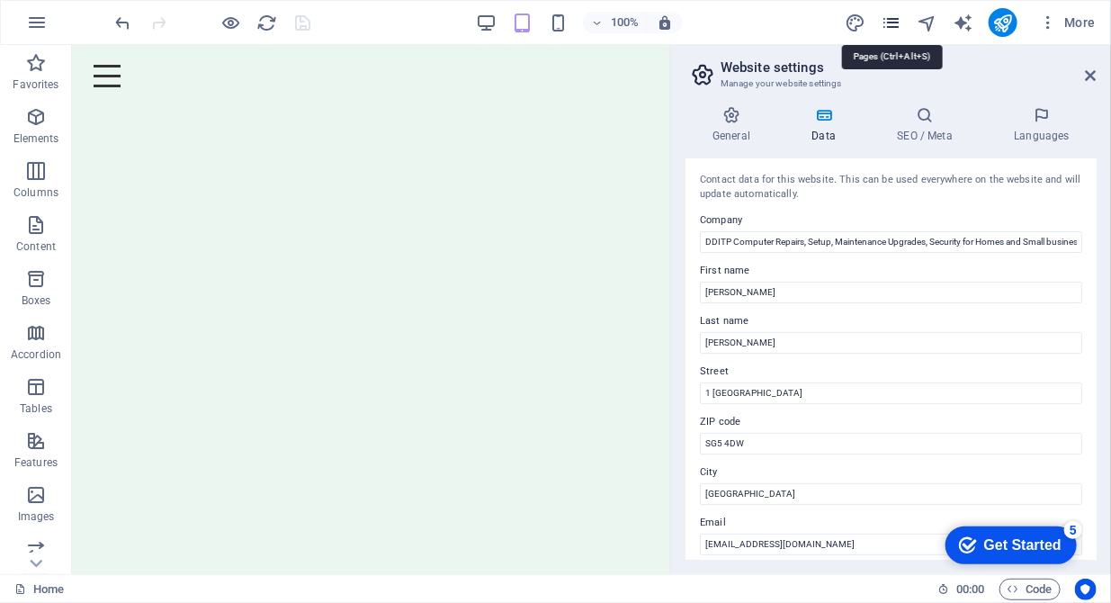
click at [889, 17] on icon "pages" at bounding box center [891, 23] width 21 height 21
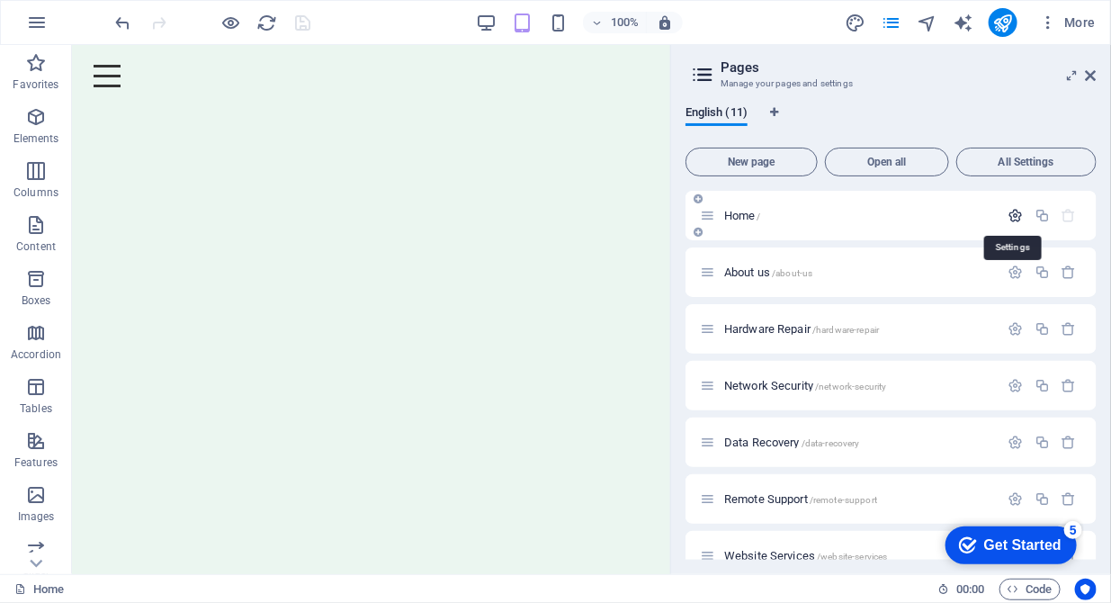
click at [1009, 211] on icon "button" at bounding box center [1016, 215] width 15 height 15
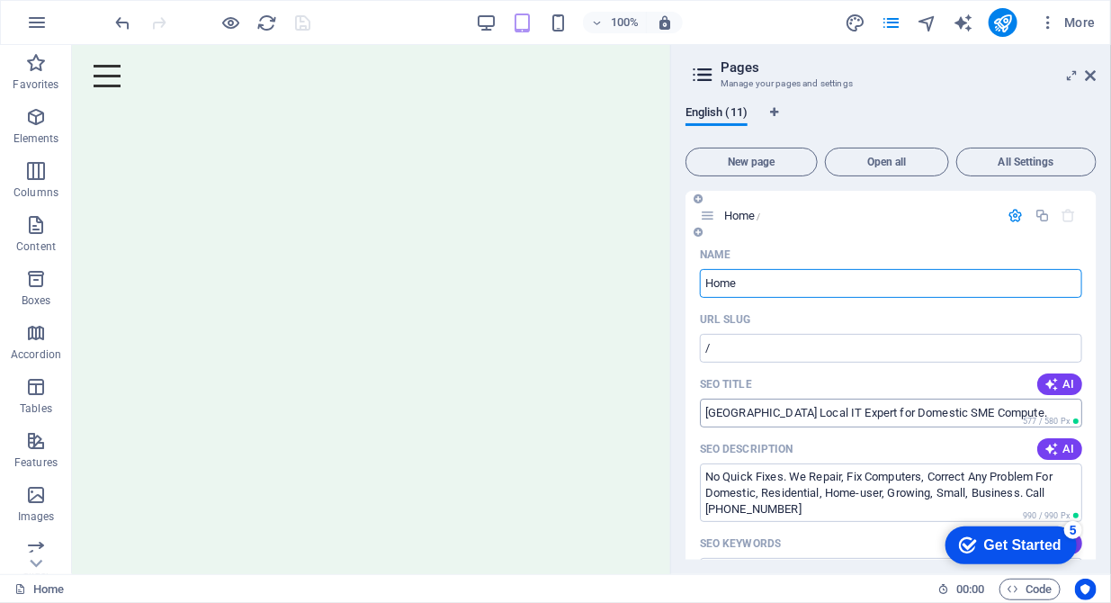
click at [1055, 408] on input "[GEOGRAPHIC_DATA] Local IT Expert for Domestic SME Compute." at bounding box center [891, 413] width 382 height 29
drag, startPoint x: 845, startPoint y: 410, endPoint x: 701, endPoint y: 408, distance: 144.0
click at [701, 408] on input "[GEOGRAPHIC_DATA] Local IT Expert for Domestic SME Compute." at bounding box center [891, 413] width 382 height 29
drag, startPoint x: 1004, startPoint y: 412, endPoint x: 872, endPoint y: 411, distance: 132.3
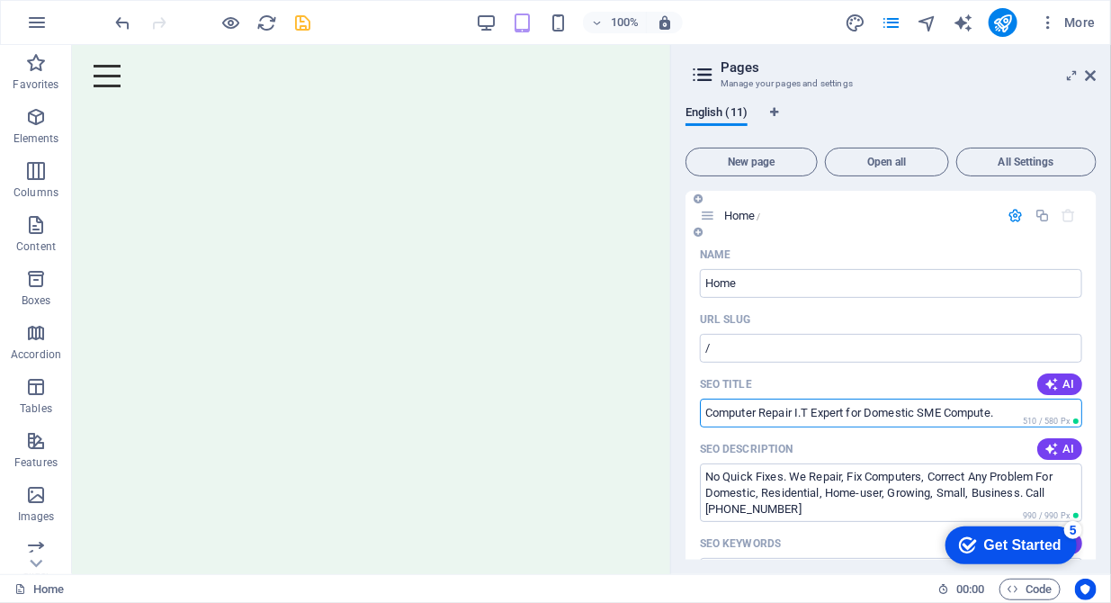
click at [872, 411] on input "Computer Repair I.T Expert for Domestic SME Compute." at bounding box center [891, 413] width 382 height 29
click at [795, 412] on input "Computer Repair I.T Expert for Homes Small Business" at bounding box center [891, 413] width 382 height 29
click at [935, 410] on input "Computer Repair and I.T Expert for Homes Small Business" at bounding box center [891, 413] width 382 height 29
click at [892, 410] on input "Computer Repair and I.T Expert for Homes, Growing Small Business" at bounding box center [891, 413] width 382 height 29
click at [819, 414] on input "Computer Repair and I.T Expert for Homes, Growing Small Business" at bounding box center [891, 413] width 382 height 29
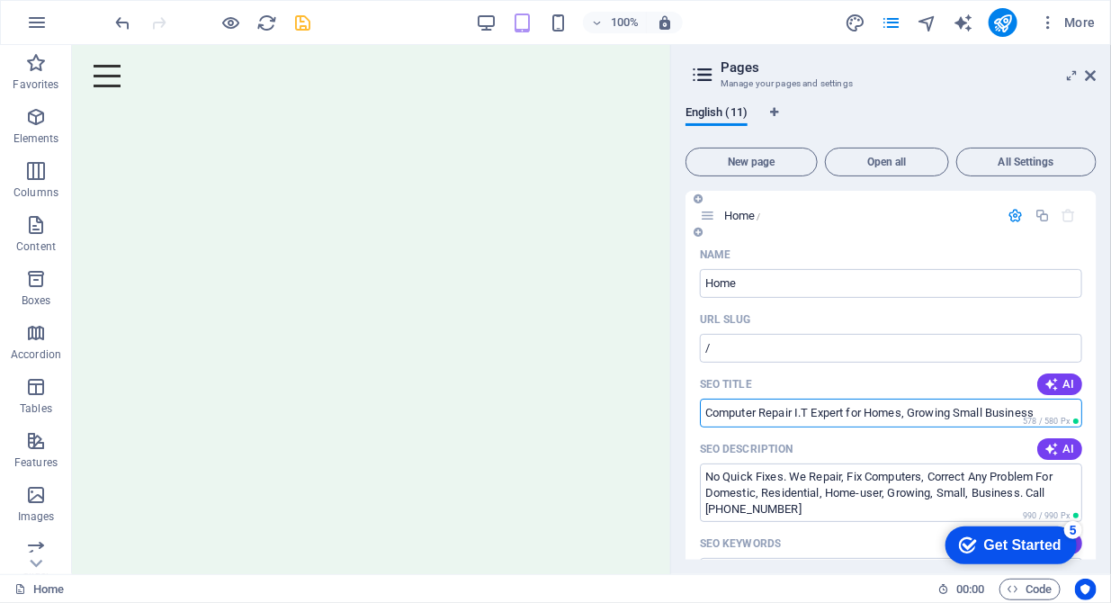
click at [906, 411] on input "Computer Repair I.T Expert for Homes, Growing Small Business" at bounding box center [891, 413] width 382 height 29
click at [951, 410] on input "Computer Repair I.T Expert for Home, Growing Small Business" at bounding box center [891, 413] width 382 height 29
click at [848, 413] on input "Computer Repair I.T Expert for Home, Growing and Small Business" at bounding box center [891, 413] width 382 height 29
click at [1063, 412] on input "Computer Repair I.T People for Home, Growing and Small Business" at bounding box center [891, 413] width 382 height 29
click at [795, 413] on input "Computer Repair I.T People for Home, Growing and Small Business" at bounding box center [891, 413] width 382 height 29
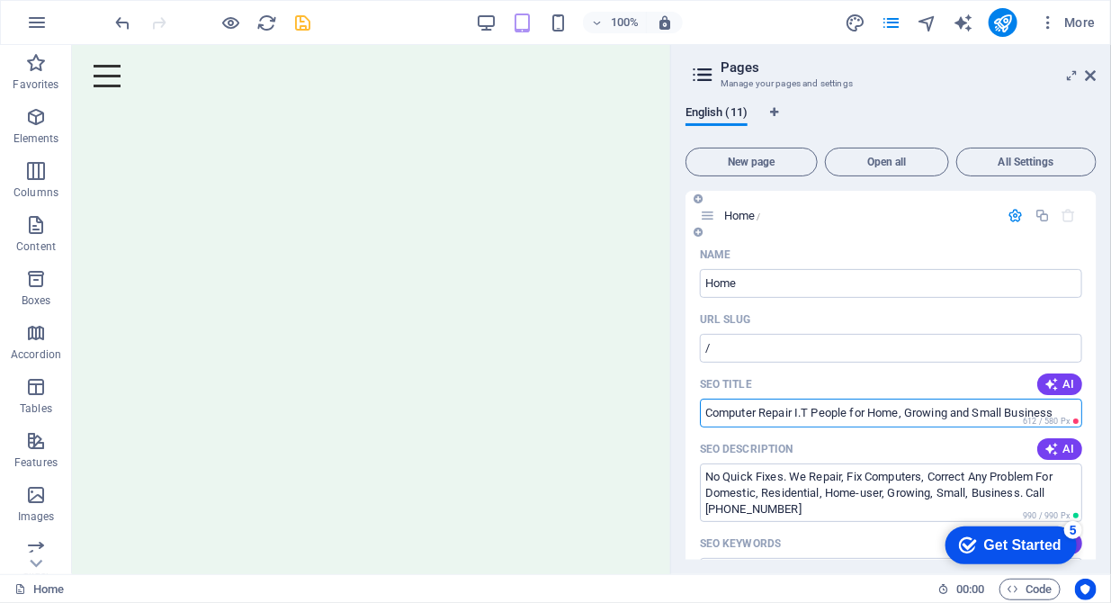
drag, startPoint x: 1067, startPoint y: 411, endPoint x: 796, endPoint y: 408, distance: 270.8
click at [796, 408] on input "Computer Repair I.T People for Home, Growing and Small Business" at bounding box center [891, 413] width 382 height 29
drag, startPoint x: 899, startPoint y: 416, endPoint x: 835, endPoint y: 417, distance: 63.9
click at [835, 417] on input "Computer Repair, Setup, Installation" at bounding box center [891, 413] width 382 height 29
click at [839, 417] on input "Computer Repair, Setup, Maintainance" at bounding box center [891, 413] width 382 height 29
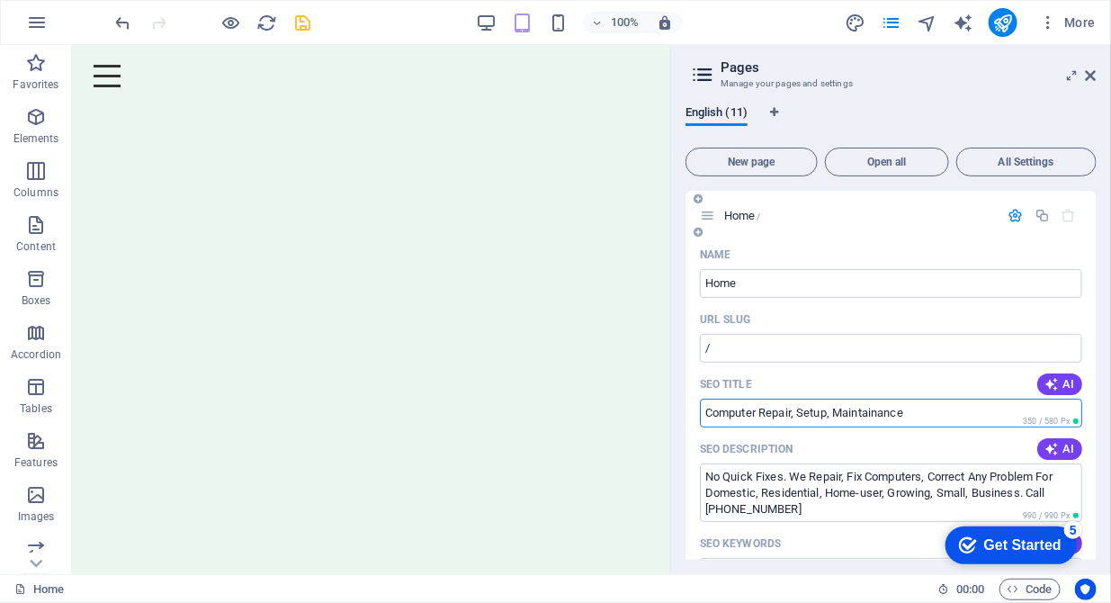
click at [857, 412] on input "Computer Repair, Setup, Maintainance" at bounding box center [891, 413] width 382 height 29
click at [996, 413] on input "Computer Repair, Setup, Maintenance and Upgrade for Homes," at bounding box center [891, 413] width 382 height 29
click at [1029, 409] on input "Computer Repair, Setup, Maintenance and Upgrade | Homes," at bounding box center [891, 413] width 382 height 29
click at [799, 408] on input "Computer Repair, Setup, Maintenance and Upgrade | Homes, Business" at bounding box center [891, 413] width 382 height 29
click at [980, 413] on input "Computer Repair, Setup, Maintenance and Upgrade | Homes, Business" at bounding box center [891, 413] width 382 height 29
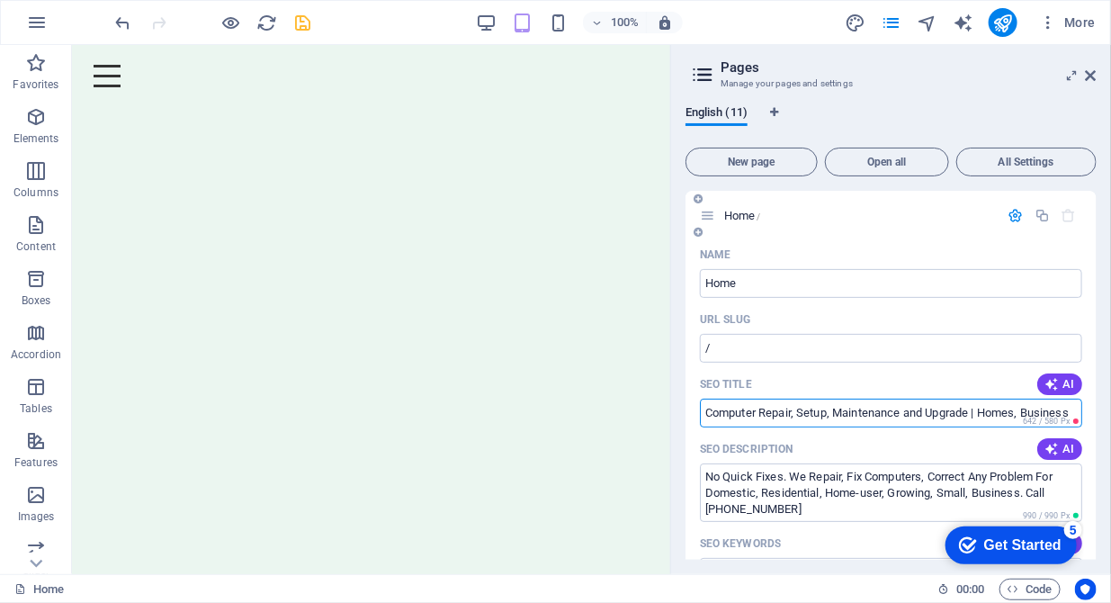
scroll to position [0, 2]
drag, startPoint x: 1025, startPoint y: 411, endPoint x: 1074, endPoint y: 411, distance: 49.5
click at [1074, 411] on input "Computer Repair, Setup, Maintenance and Upgrade | Homes, Business" at bounding box center [891, 413] width 382 height 29
type input "Computer Repair, Setup, Maintenance and Upgrade | Homes, Business."
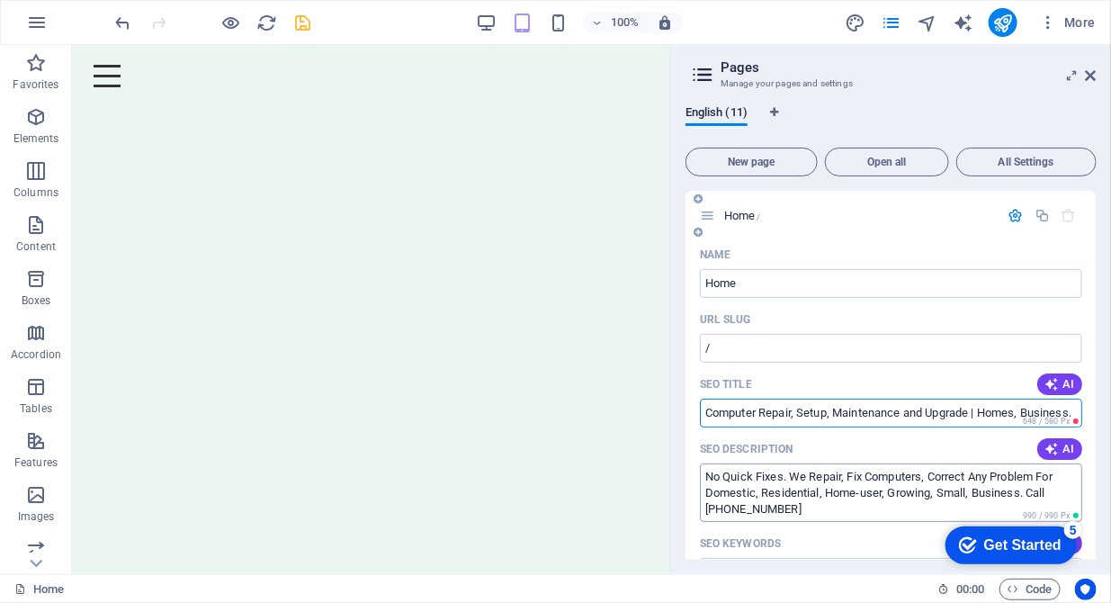
scroll to position [0, 0]
click at [762, 491] on textarea "No Quick Fixes. We Repair, Fix Computers, Correct Any Problem For Domestic, Res…" at bounding box center [891, 492] width 382 height 58
drag, startPoint x: 761, startPoint y: 491, endPoint x: 688, endPoint y: 491, distance: 72.9
click at [828, 495] on textarea "No Quick Fixes. We Repair, Fix Computers, Correct Any Problem For Residential, …" at bounding box center [891, 492] width 382 height 58
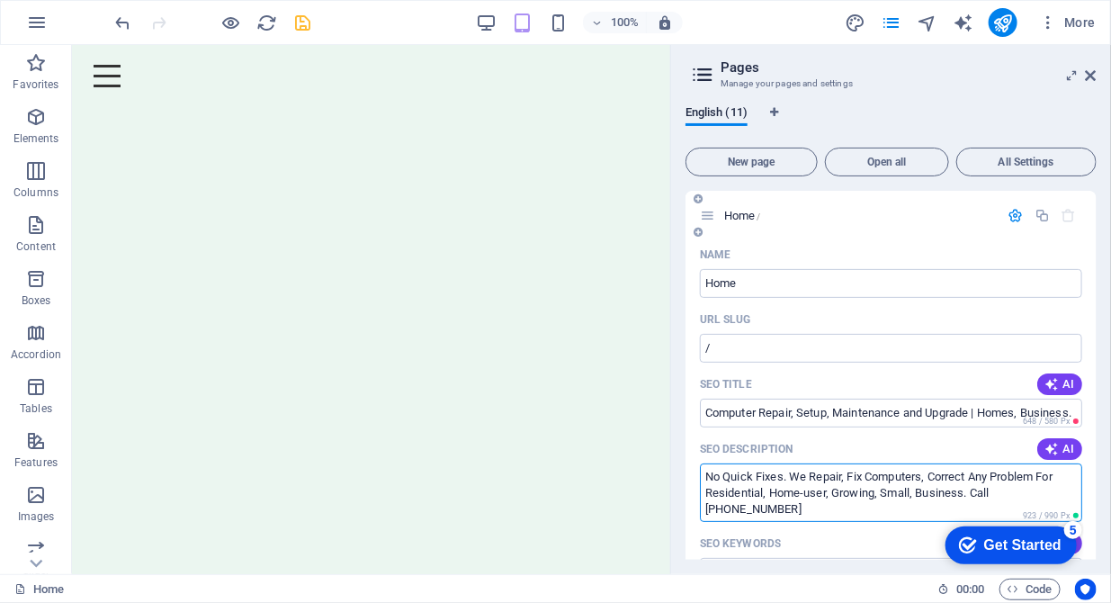
click at [886, 495] on textarea "No Quick Fixes. We Repair, Fix Computers, Correct Any Problem For Residential, …" at bounding box center [891, 492] width 382 height 58
click at [994, 489] on textarea "No Quick Fixes. We Repair, Fix Computers, Correct Any Problem For Residential, …" at bounding box center [891, 492] width 382 height 58
click at [849, 503] on textarea "No Quick Fixes. We Repair, Fix Computers, Correct Any Problem For Residential, …" at bounding box center [891, 492] width 382 height 58
click at [708, 511] on textarea "No Quick Fixes. We Repair, Fix Computers, Correct Any Problem For Residential, …" at bounding box center [891, 492] width 382 height 58
click at [768, 506] on textarea "No Quick Fixes. We Repair, Fix Computers, Correct Any Problem For Residential, …" at bounding box center [891, 492] width 382 height 58
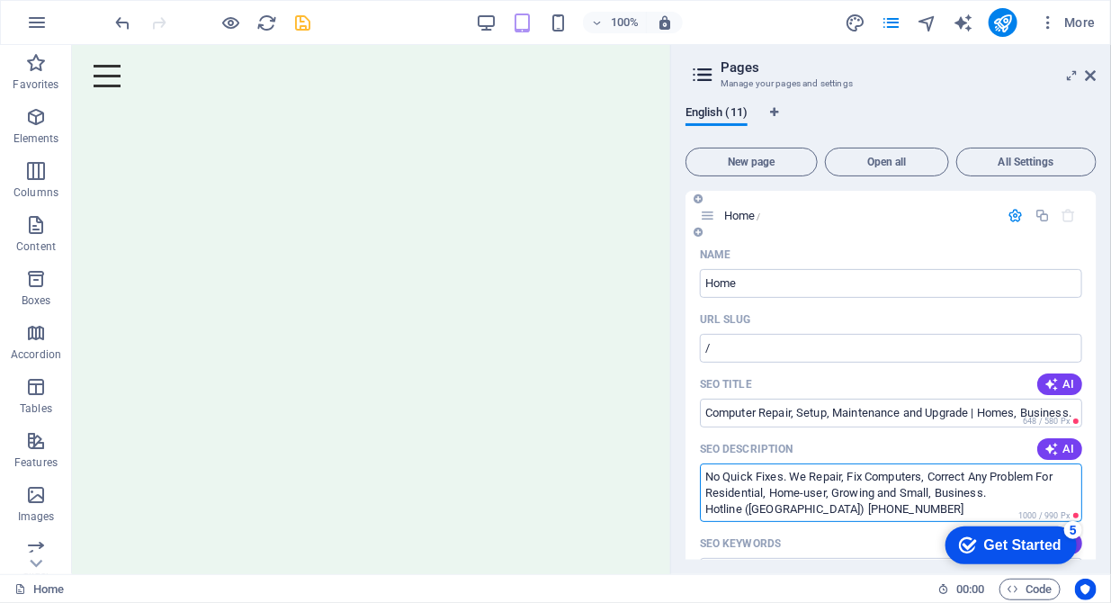
click at [915, 505] on textarea "No Quick Fixes. We Repair, Fix Computers, Correct Any Problem For Residential, …" at bounding box center [891, 492] width 382 height 58
drag, startPoint x: 1044, startPoint y: 480, endPoint x: 931, endPoint y: 477, distance: 112.5
click at [931, 477] on textarea "No Quick Fixes. We Repair, Fix Computers, Correct Any Problem For Residential, …" at bounding box center [891, 492] width 382 height 58
click at [938, 474] on textarea "No Quick Fixes. We Repair, Fix Computers, For Residential, Home-user, Growing a…" at bounding box center [891, 492] width 382 height 58
click at [962, 479] on textarea "No Quick Fixes. We Repair, Fix Computers for or Residential, Home-user, Growing…" at bounding box center [891, 492] width 382 height 58
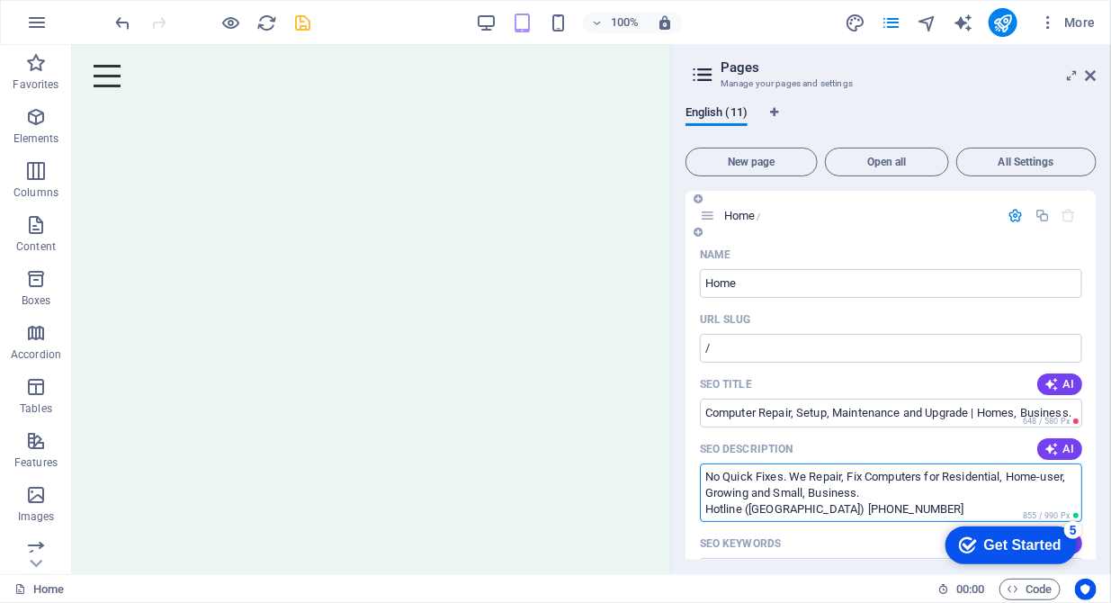
click at [1069, 479] on textarea "No Quick Fixes. We Repair, Fix Computers for Residential, Home-user, Growing an…" at bounding box center [891, 492] width 382 height 58
click at [1073, 480] on textarea "No Quick Fixes. We Repair, Fix Computers for Residential, Home-user, Growing an…" at bounding box center [891, 492] width 382 height 58
drag, startPoint x: 795, startPoint y: 474, endPoint x: 695, endPoint y: 477, distance: 99.9
click at [769, 480] on textarea "We Repair, Fix Computers for Residential, Home-user, Home-worker, Growing and S…" at bounding box center [891, 492] width 382 height 58
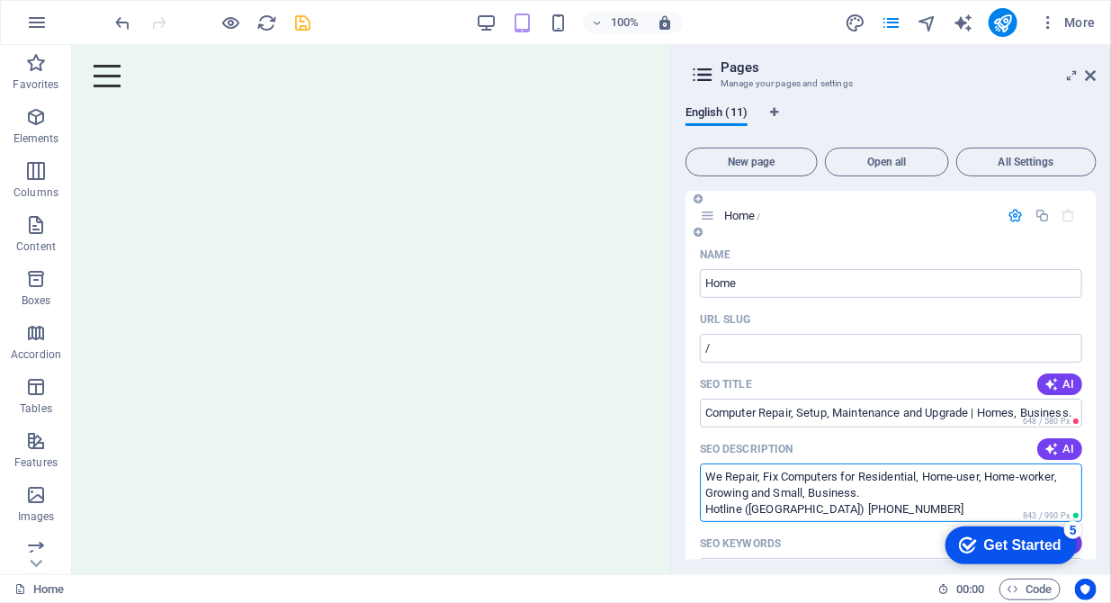
click at [764, 476] on textarea "We Repair, Fix Computers for Residential, Home-user, Home-worker, Growing and S…" at bounding box center [891, 492] width 382 height 58
click at [705, 506] on textarea "We Repair and Fix Computers for Residential, Home-user, Home-worker, Growing an…" at bounding box center [891, 492] width 382 height 58
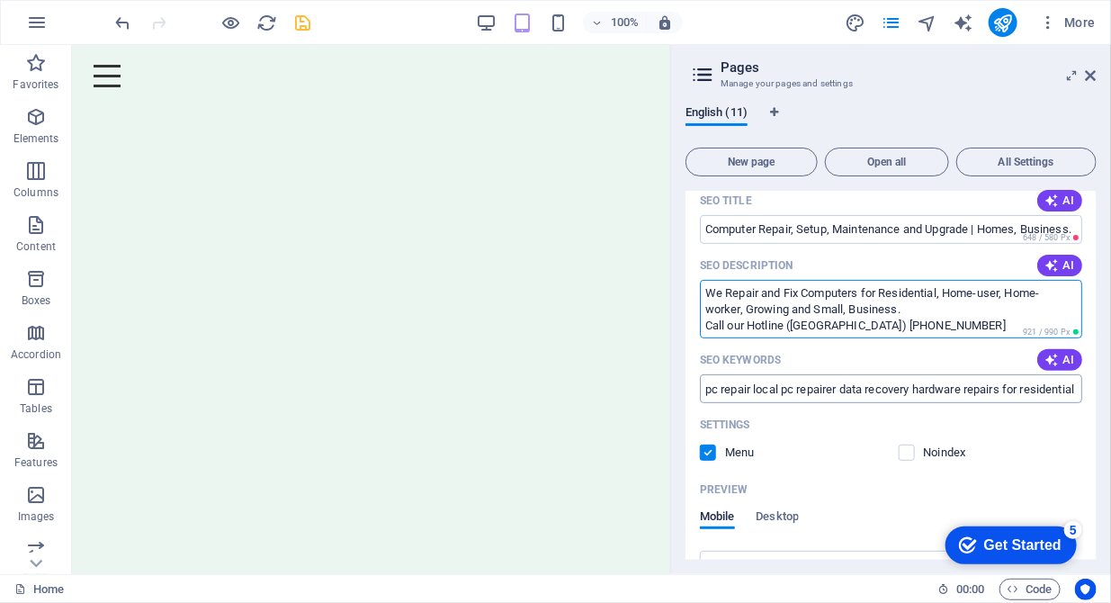
type textarea "We Repair and Fix Computers for Residential, Home-user, Home-worker, Growing an…"
click at [750, 388] on input "pc repair local pc repairer data recovery hardware repairs for residential and …" at bounding box center [891, 388] width 382 height 29
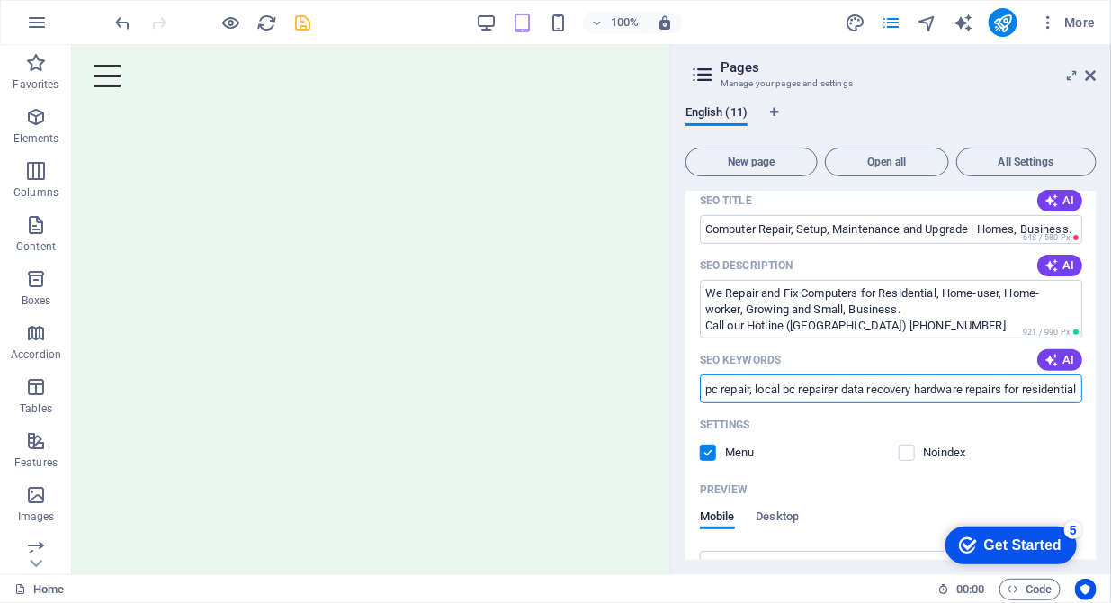
click at [841, 389] on input "pc repair, local pc repairer data recovery hardware repairs for residential and…" at bounding box center [891, 388] width 382 height 29
drag, startPoint x: 848, startPoint y: 389, endPoint x: 918, endPoint y: 389, distance: 70.2
click at [918, 389] on input "pc repair, local pc repairer, data recovery hardware repairs for residential an…" at bounding box center [891, 388] width 382 height 29
drag, startPoint x: 872, startPoint y: 387, endPoint x: 849, endPoint y: 387, distance: 22.5
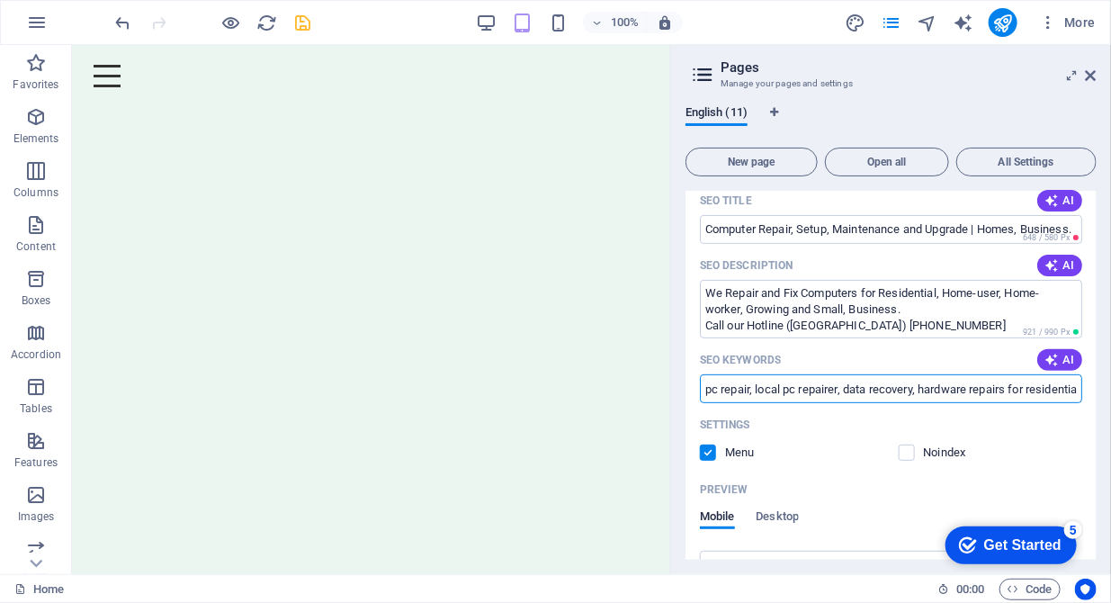
click at [849, 387] on input "pc repair, local pc repairer, data recovery, hardware repairs for residential a…" at bounding box center [891, 388] width 382 height 29
click at [927, 390] on input "pc repair, local pc repairer, recovery data, hardware repairs for residential a…" at bounding box center [891, 388] width 382 height 29
drag, startPoint x: 925, startPoint y: 390, endPoint x: 1115, endPoint y: 385, distance: 189.9
click at [1110, 385] on html "DDITP Computer Repairs, Setup, Maintenance Upgrades, Security for Homes and Sma…" at bounding box center [555, 301] width 1111 height 603
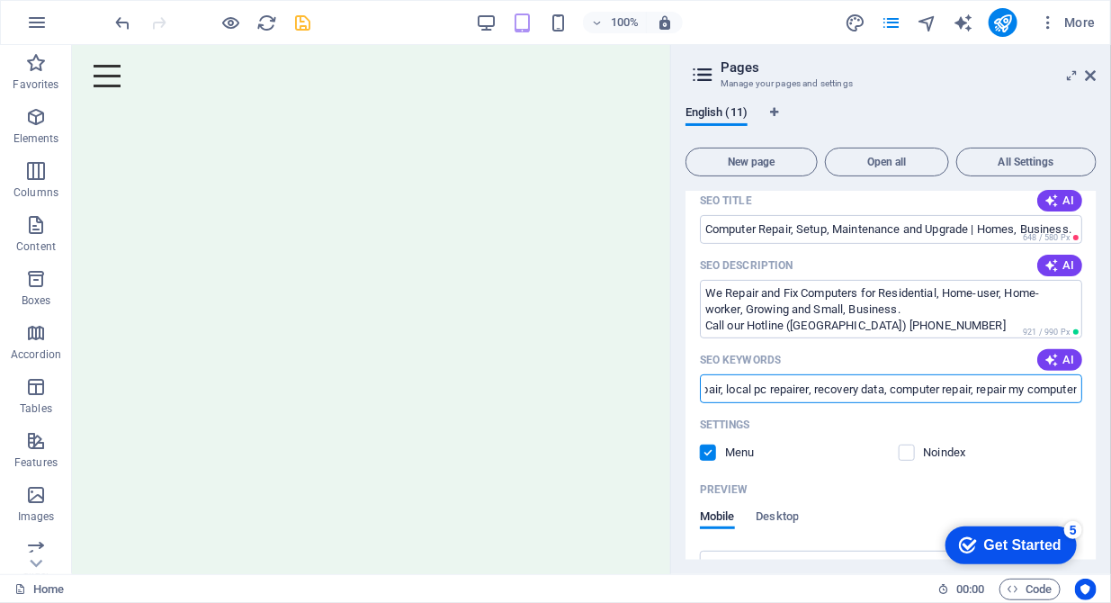
scroll to position [0, 43]
drag, startPoint x: 1026, startPoint y: 388, endPoint x: 1074, endPoint y: 383, distance: 48.8
click at [1074, 383] on input "pc repair, local pc repairer, recovery data, computer repair, repair my computer" at bounding box center [891, 388] width 382 height 29
click at [1073, 384] on input "pc repair, local pc repairer, recovery data, computer repair, repair my computer" at bounding box center [891, 388] width 382 height 29
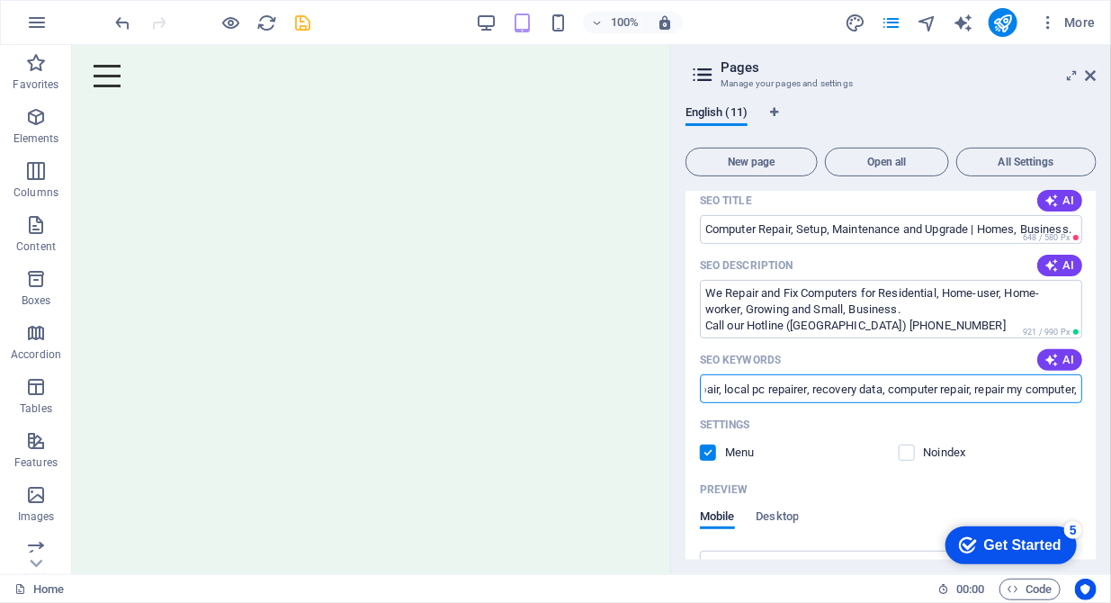
drag, startPoint x: 875, startPoint y: 388, endPoint x: 1115, endPoint y: 379, distance: 239.5
click at [1110, 379] on html "DDITP Computer Repairs, Setup, Maintenance Upgrades, Security for Homes and Sma…" at bounding box center [555, 301] width 1111 height 603
click at [1074, 391] on input "pc repair, local pc repairer, recovery data, computer repair, repair my compute…" at bounding box center [891, 388] width 382 height 29
click at [1033, 391] on input "pc repair, local pc repairer, recovery data, computer repair, repair my compute…" at bounding box center [891, 388] width 382 height 29
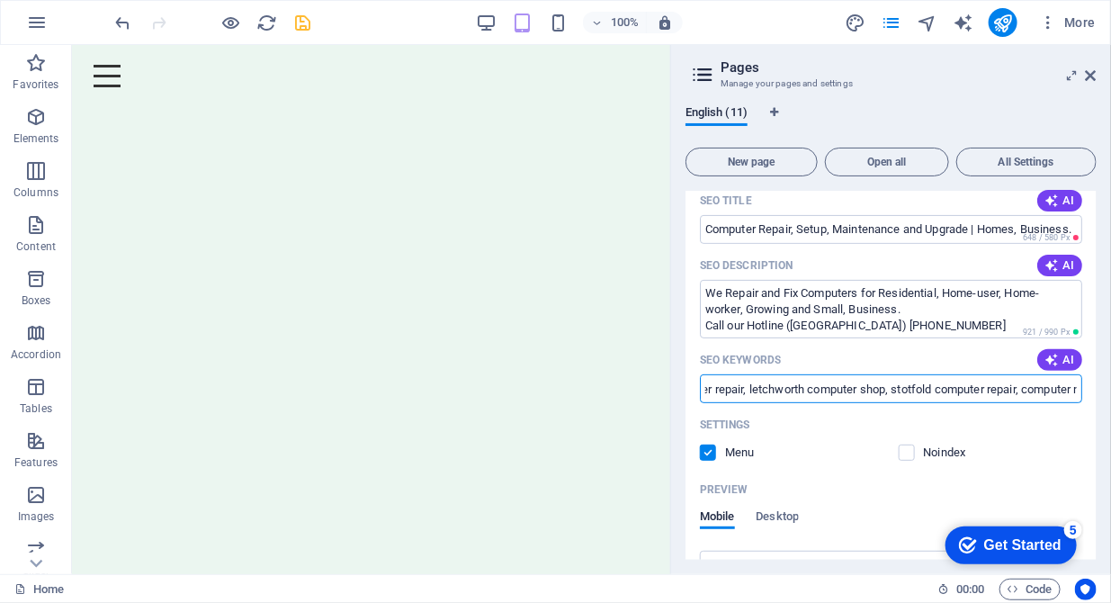
click at [767, 386] on input "pc repair, local pc repairer, recovery data, computer repair, repair my compute…" at bounding box center [891, 388] width 382 height 29
click at [919, 390] on input "pc repair, local pc repairer, recovery data, computer repair, repair my compute…" at bounding box center [891, 388] width 382 height 29
click at [966, 389] on input "pc repair, local pc repairer, recovery data, computer repair, repair my compute…" at bounding box center [891, 388] width 382 height 29
click at [1017, 387] on input "pc repair, local pc repairer, recovery data, computer repair, repair my compute…" at bounding box center [891, 388] width 382 height 29
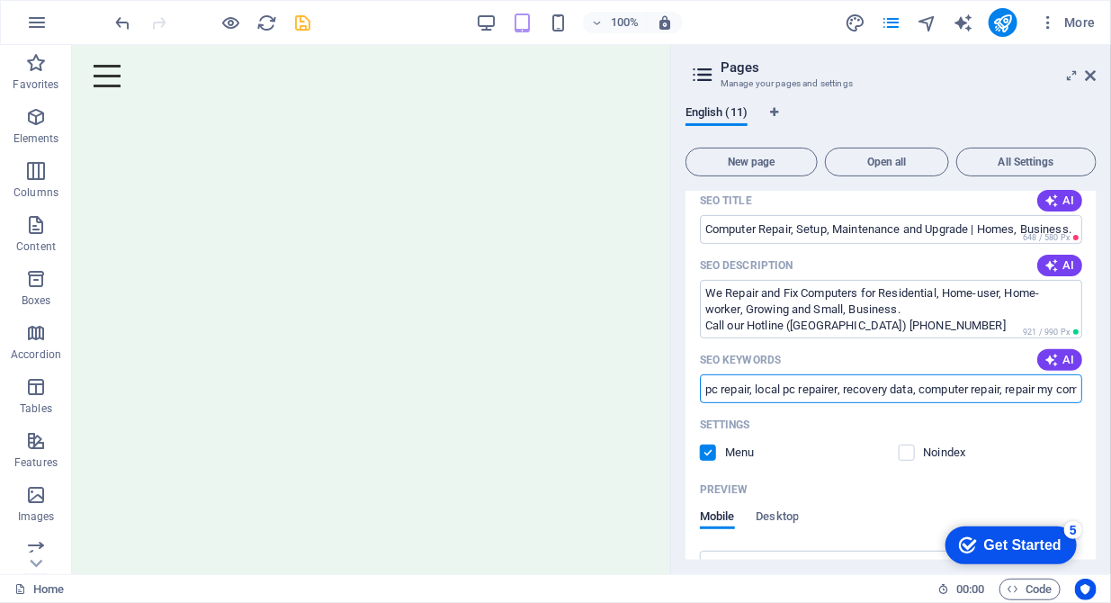
drag, startPoint x: 907, startPoint y: 390, endPoint x: 670, endPoint y: 372, distance: 237.2
click at [670, 372] on aside "Pages Manage your pages and settings English (11) New page Open all All Setting…" at bounding box center [890, 309] width 441 height 529
click at [710, 385] on input "pc repair, local pc repairer, recovery data, computer repair, repair my compute…" at bounding box center [891, 388] width 382 height 29
click at [763, 386] on input "Pc repair, local pc repairer, recovery data, computer repair, repair my compute…" at bounding box center [891, 388] width 382 height 29
click at [924, 392] on input "Pc repair, Local pc repairer, recovery data, computer repair, repair my compute…" at bounding box center [891, 388] width 382 height 29
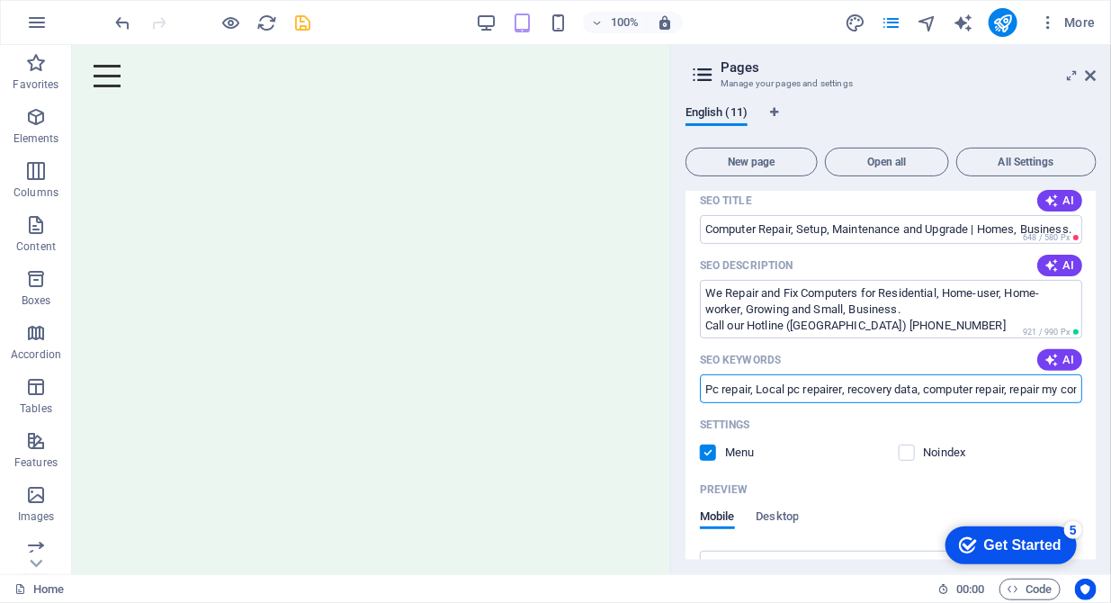
click at [902, 386] on input "Pc repair, Local pc repairer, recovery data, computer repair, repair my compute…" at bounding box center [891, 388] width 382 height 29
click at [899, 386] on input "Pc repair, Local pc repairer, recovery data, computer repair, repair my compute…" at bounding box center [891, 388] width 382 height 29
click at [948, 390] on input "Pc repair, Local pc repairer, recovery my data, computer repair, repair my comp…" at bounding box center [891, 388] width 382 height 29
type input "Pc repair, Local pc repairer, recovery my data, secure my network, family onlin…"
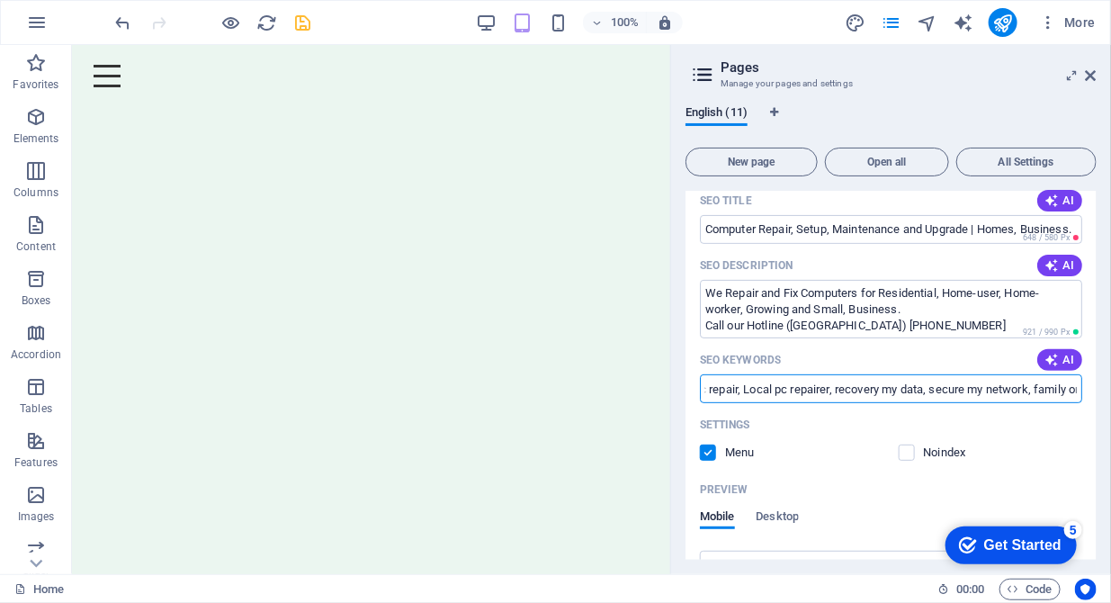
scroll to position [0, 57]
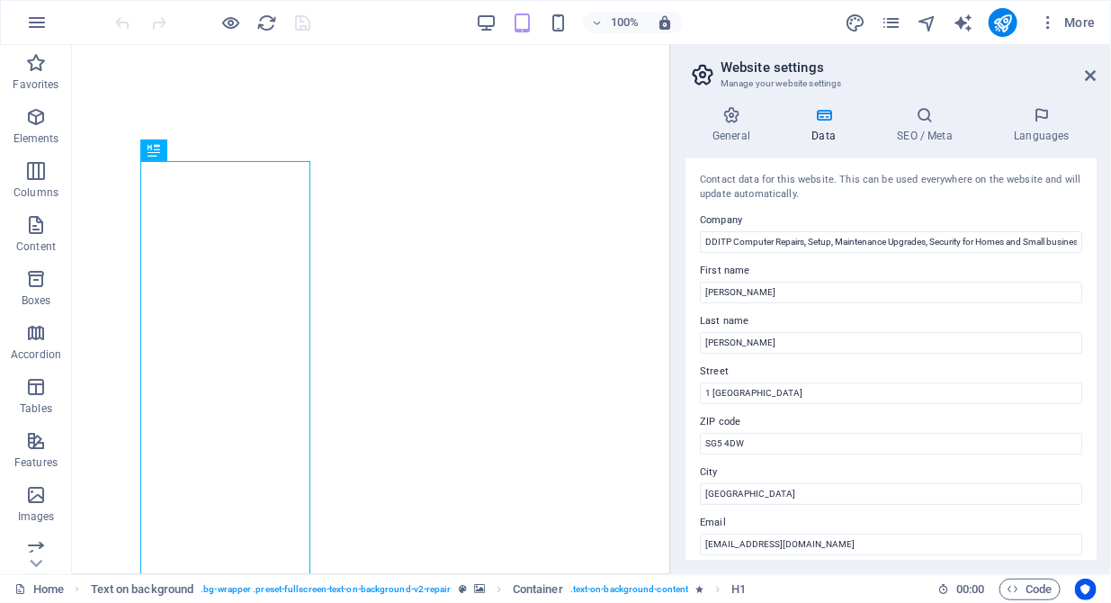
click at [922, 135] on h4 "SEO / Meta" at bounding box center [928, 125] width 117 height 38
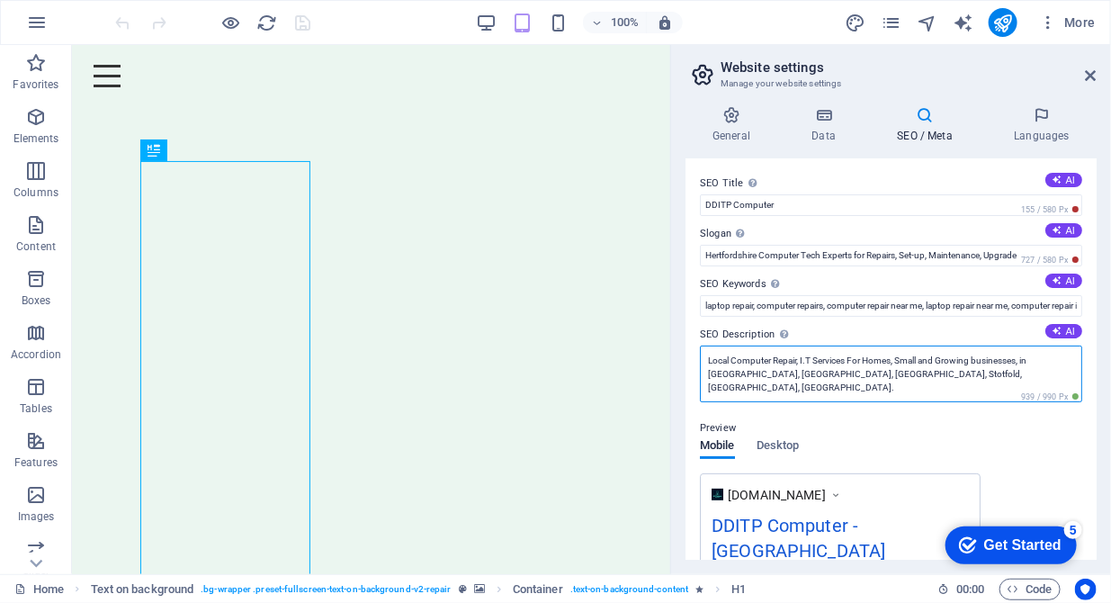
click at [961, 371] on textarea "Local Computer Repair, I.T Services For Homes, Small and Growing businesses, in…" at bounding box center [891, 373] width 382 height 57
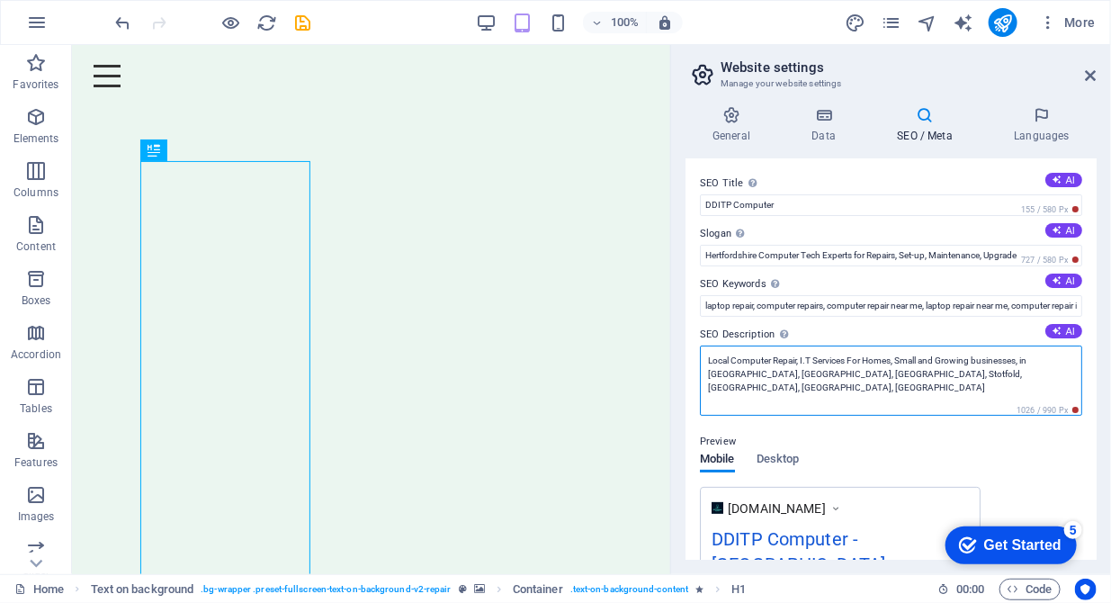
drag, startPoint x: 798, startPoint y: 371, endPoint x: 766, endPoint y: 373, distance: 32.5
click at [766, 373] on textarea "Local Computer Repair, I.T Services For Homes, Small and Growing businesses, in…" at bounding box center [891, 380] width 382 height 70
click at [986, 378] on textarea "Local Computer Repair, I.T Services For Homes, Small and Growing businesses, in…" at bounding box center [891, 380] width 382 height 70
type textarea "Local Computer Repair, I.T Services For Homes, Small and Growing businesses, in…"
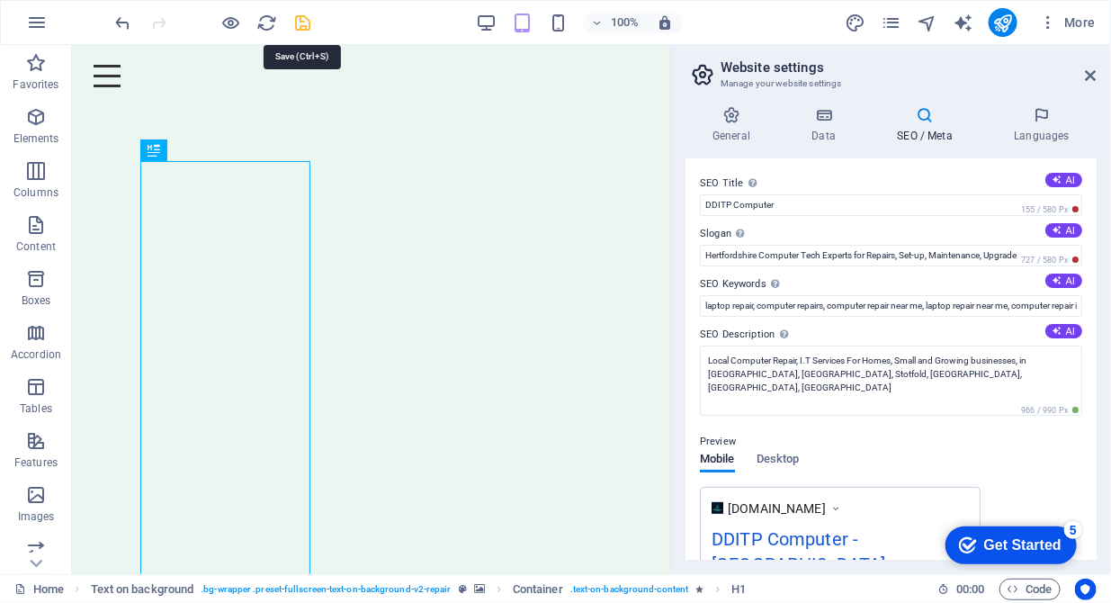
click at [305, 17] on icon "save" at bounding box center [303, 23] width 21 height 21
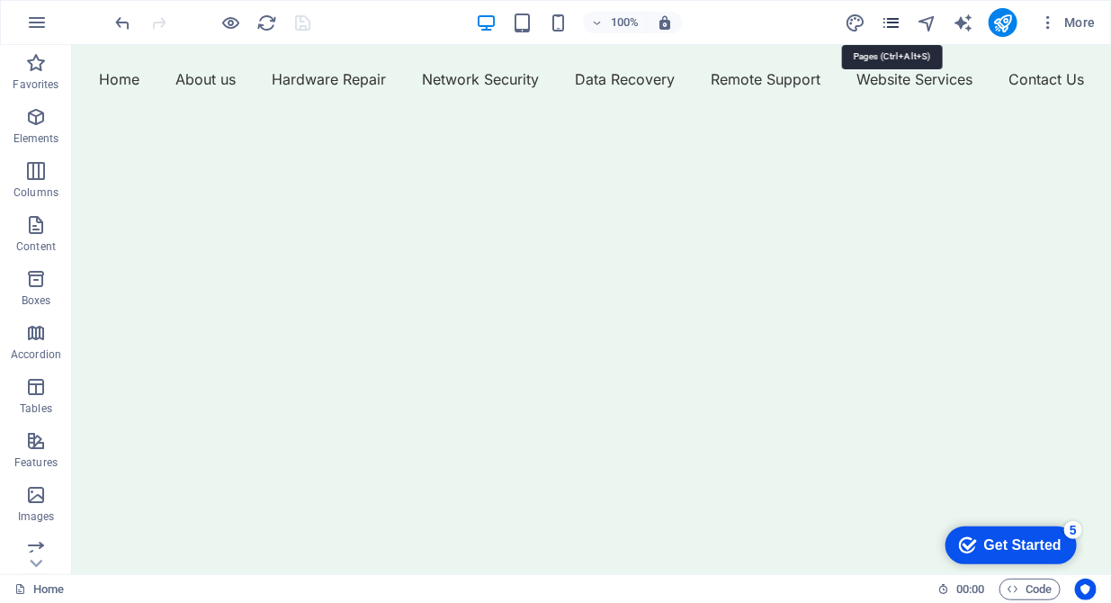
click at [899, 29] on icon "pages" at bounding box center [891, 23] width 21 height 21
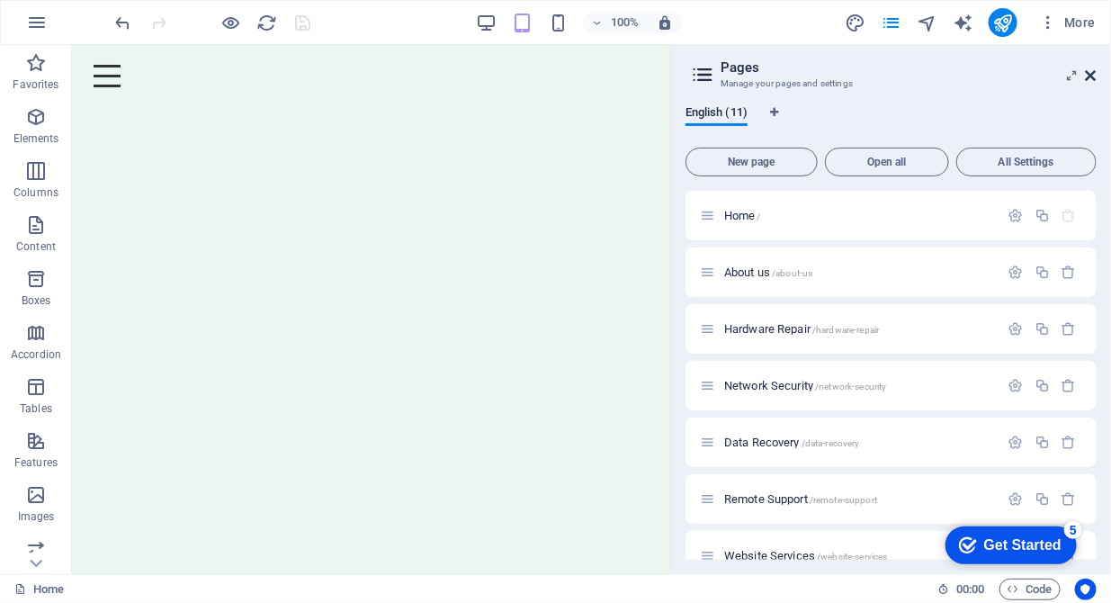
click at [1090, 81] on icon at bounding box center [1091, 75] width 11 height 14
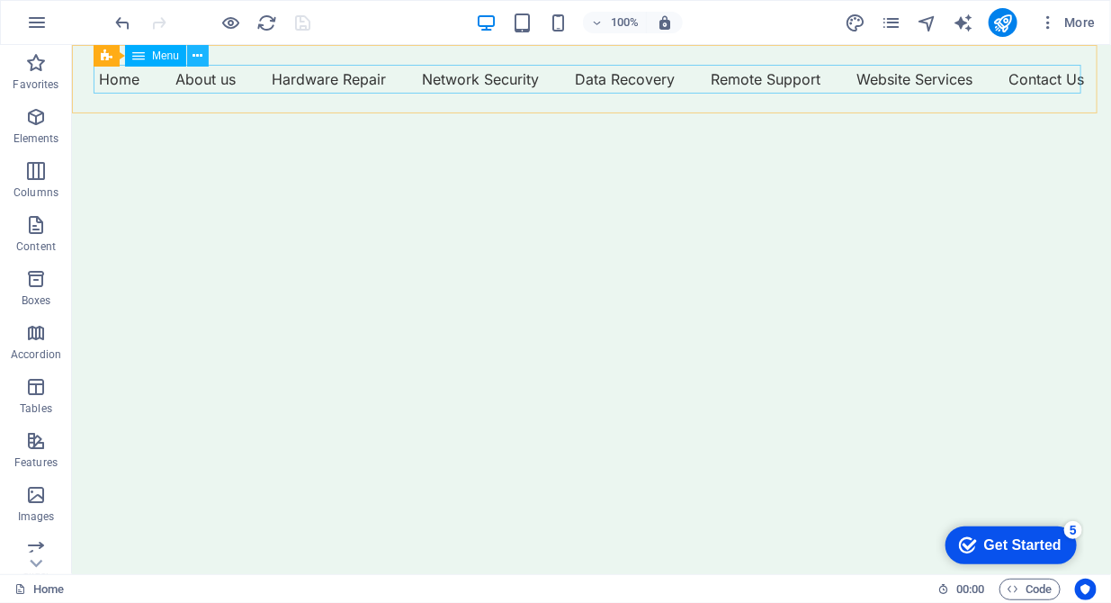
click at [202, 58] on button at bounding box center [198, 56] width 22 height 22
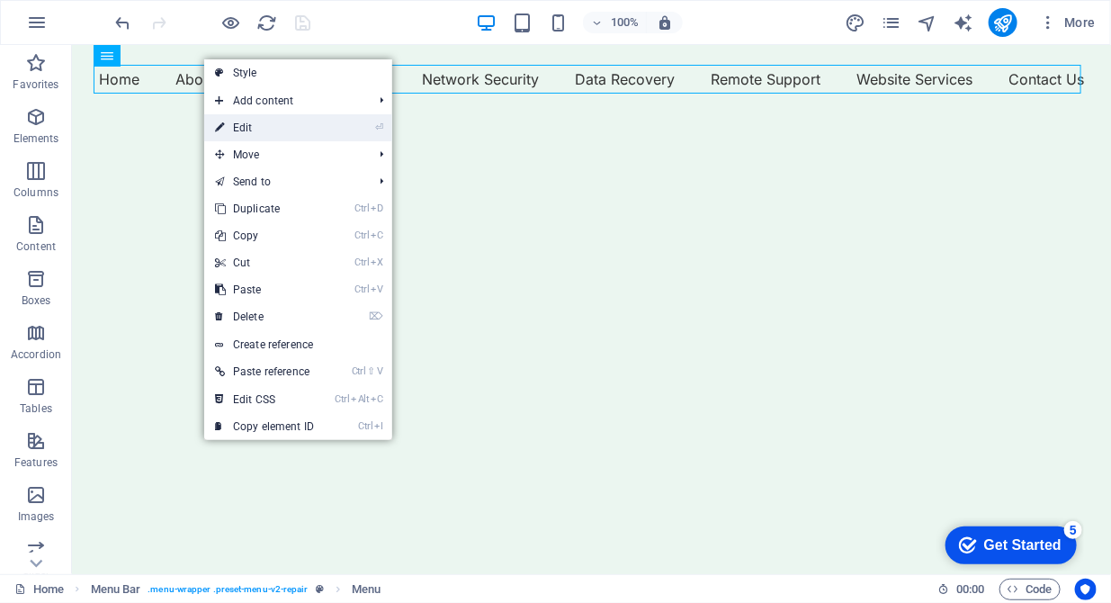
click at [252, 130] on link "⏎ Edit" at bounding box center [264, 127] width 121 height 27
select select "external"
select select
select select "external"
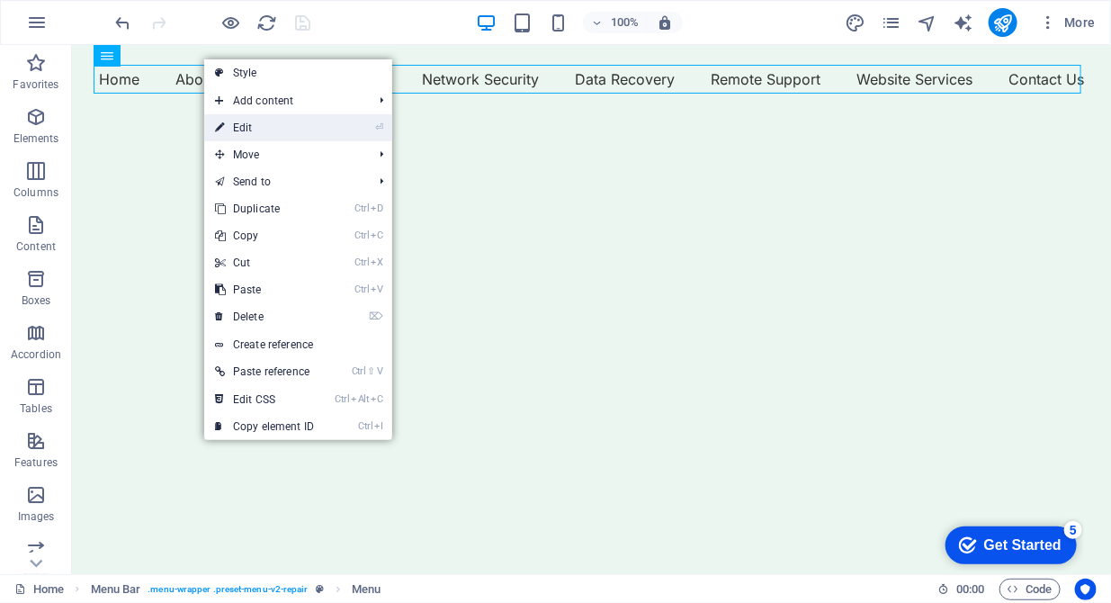
select select "external"
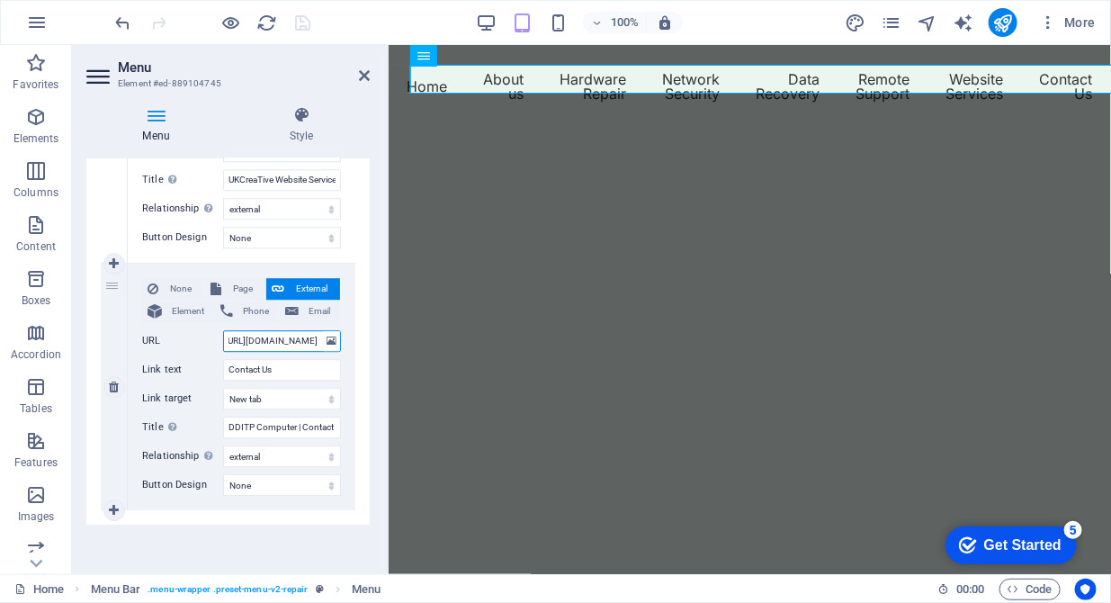
scroll to position [0, 59]
drag, startPoint x: 249, startPoint y: 337, endPoint x: 318, endPoint y: 336, distance: 68.4
click at [318, 336] on input "[URL][DOMAIN_NAME]" at bounding box center [282, 341] width 118 height 22
click at [251, 340] on input "[URL][DOMAIN_NAME]" at bounding box center [282, 341] width 118 height 22
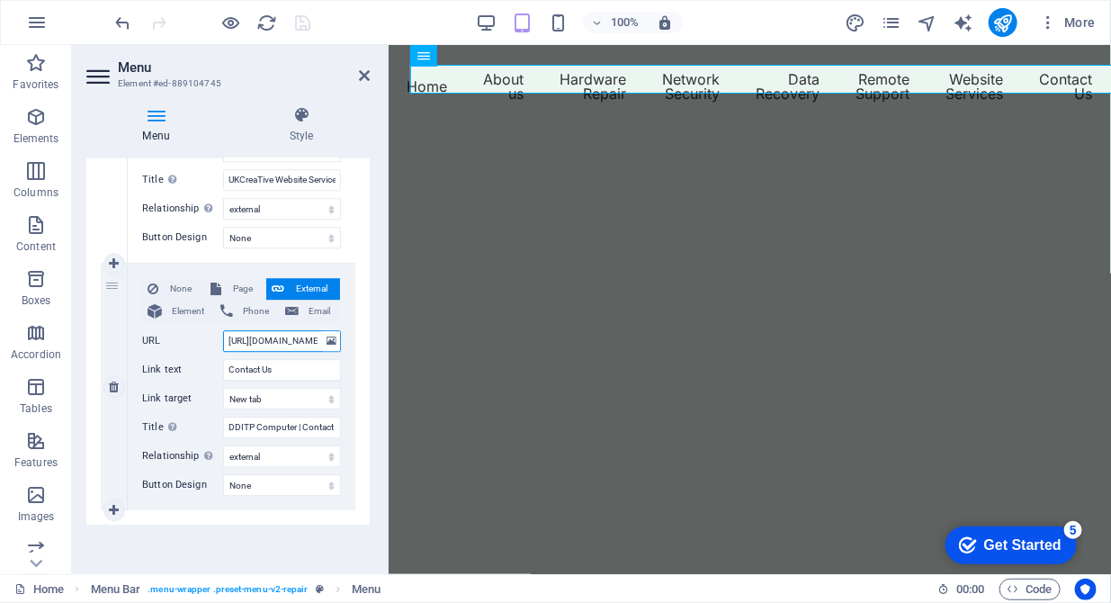
drag, startPoint x: 250, startPoint y: 340, endPoint x: 207, endPoint y: 339, distance: 43.2
click at [207, 339] on div "URL [URL][DOMAIN_NAME]" at bounding box center [241, 341] width 199 height 22
click at [886, 29] on icon "pages" at bounding box center [891, 23] width 21 height 21
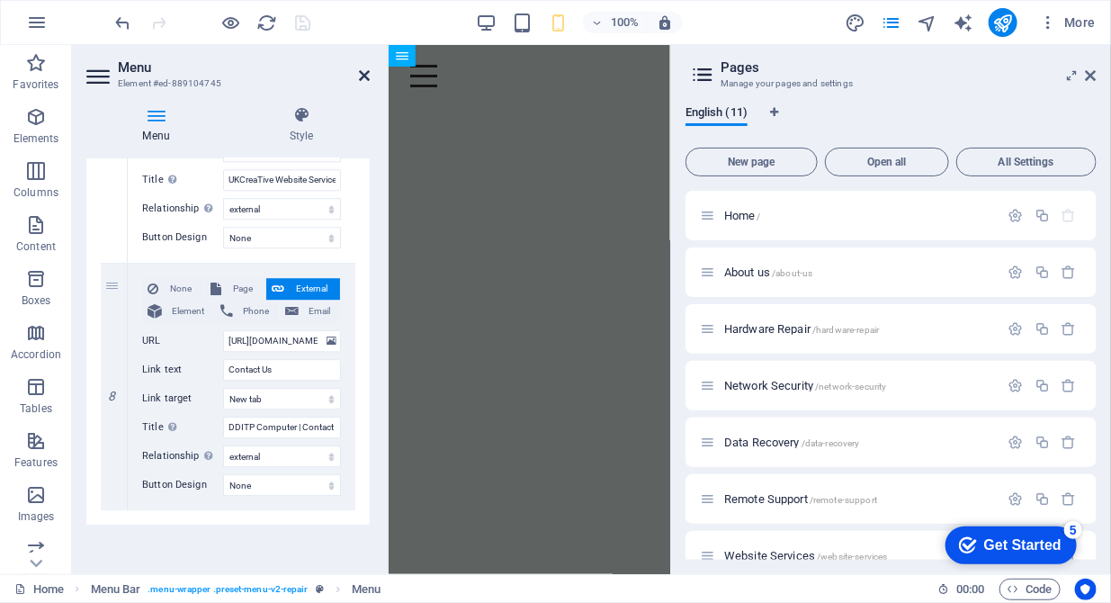
click at [368, 82] on icon at bounding box center [364, 75] width 11 height 14
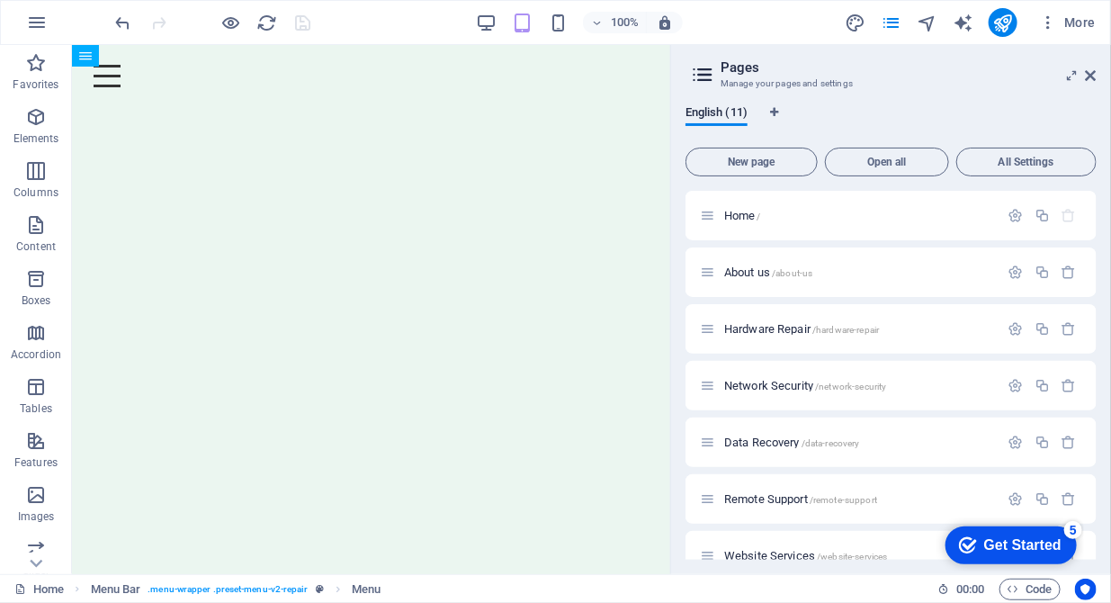
click at [1088, 85] on header "Pages Manage your pages and settings" at bounding box center [893, 68] width 408 height 47
click at [1097, 77] on aside "Pages Manage your pages and settings English (11) New page Open all All Setting…" at bounding box center [890, 309] width 441 height 529
click at [1092, 71] on icon at bounding box center [1091, 75] width 11 height 14
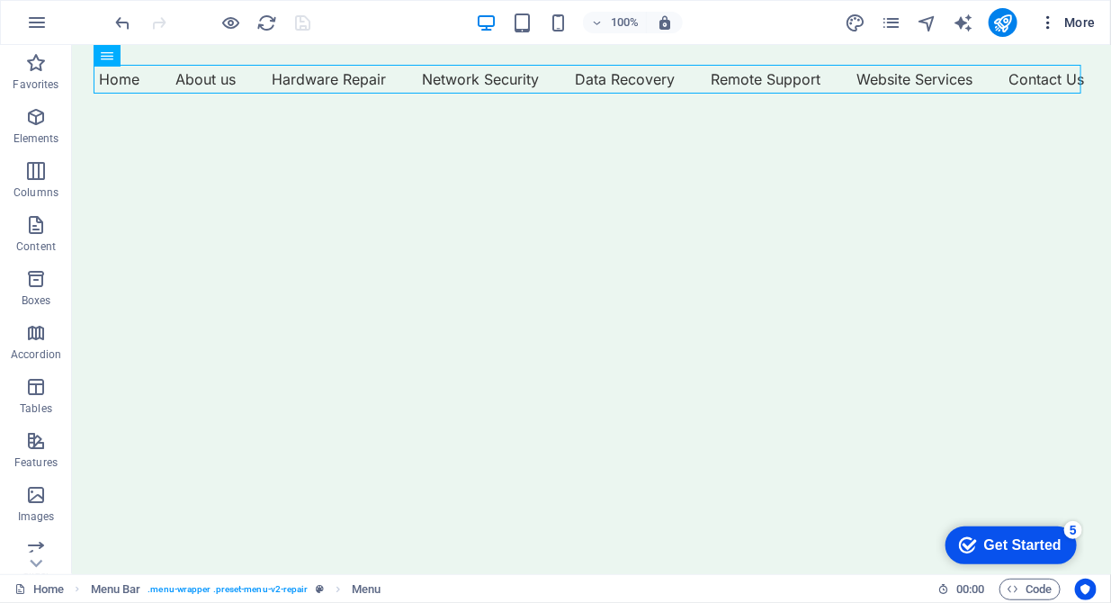
click at [1050, 20] on icon "button" at bounding box center [1048, 22] width 18 height 18
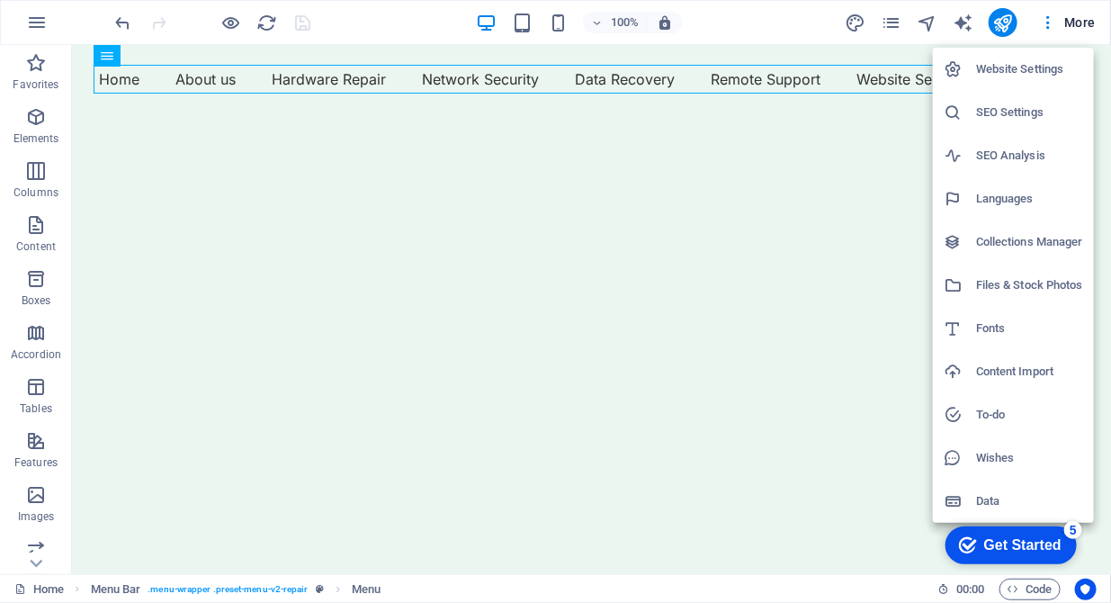
click at [1027, 107] on h6 "SEO Settings" at bounding box center [1029, 113] width 107 height 22
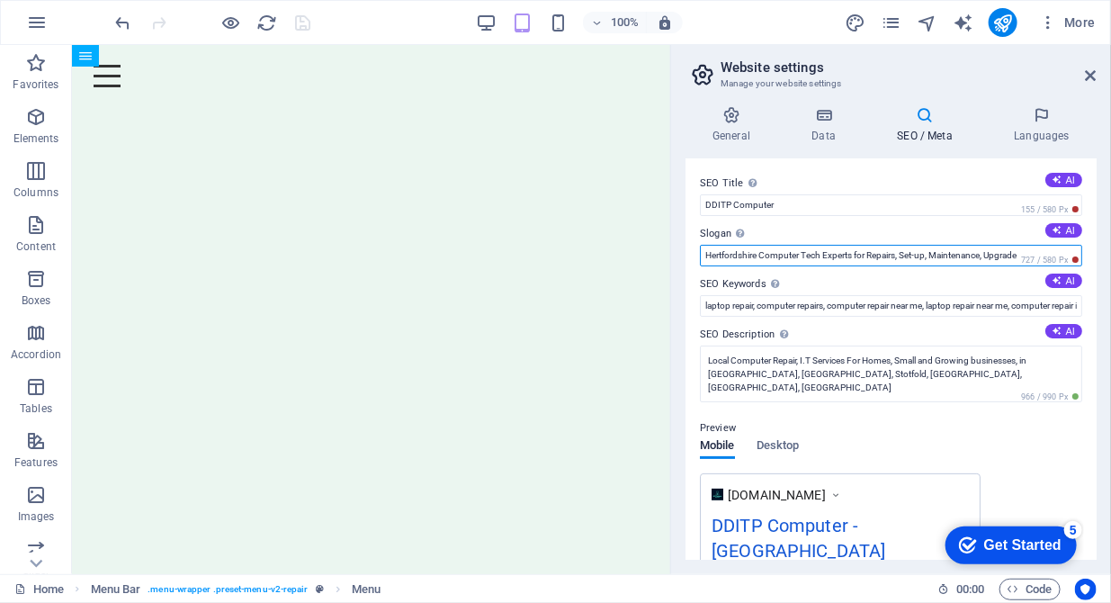
click at [764, 255] on input "Hertfordshire Computer Tech Experts for Repairs, Set-up, Maintenance, Upgrade" at bounding box center [891, 256] width 382 height 22
drag, startPoint x: 762, startPoint y: 255, endPoint x: 709, endPoint y: 256, distance: 53.1
click at [709, 256] on input "Hertfordshire Computer Tech Experts for Repairs, Set-up, Maintenance, Upgrade" at bounding box center [891, 256] width 382 height 22
click at [974, 258] on input "Computer Tech Experts for Repairs, Set-up, Maintenance, Upgrade" at bounding box center [891, 256] width 382 height 22
type input "Computer Tech Experts for Repairs, Set-up, Maintenance, Upgrade - [GEOGRAPHIC_D…"
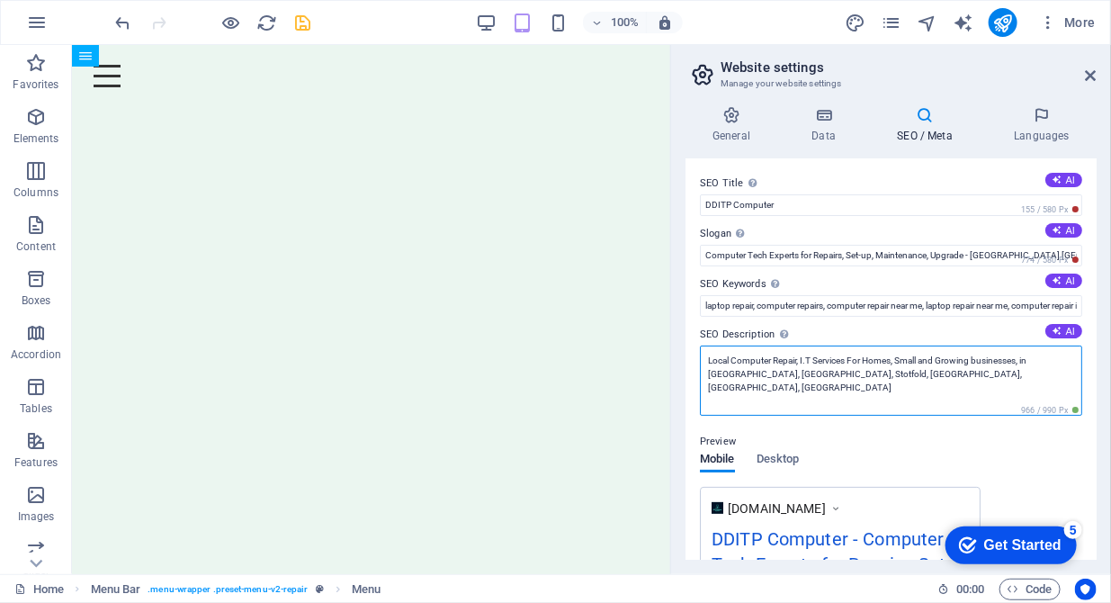
click at [824, 375] on textarea "Local Computer Repair, I.T Services For Homes, Small and Growing businesses, in…" at bounding box center [891, 380] width 382 height 70
click at [825, 375] on textarea "Local Computer Repair, I.T Services For Homes, Small and Growing businesses, in…" at bounding box center [891, 380] width 382 height 70
click at [946, 380] on textarea "Local Computer Repair, I.T Services For Homes, Small and Growing businesses, in…" at bounding box center [891, 380] width 382 height 70
type textarea "Local Computer Repair, I.T Services For Homes, Small and Growing businesses, in…"
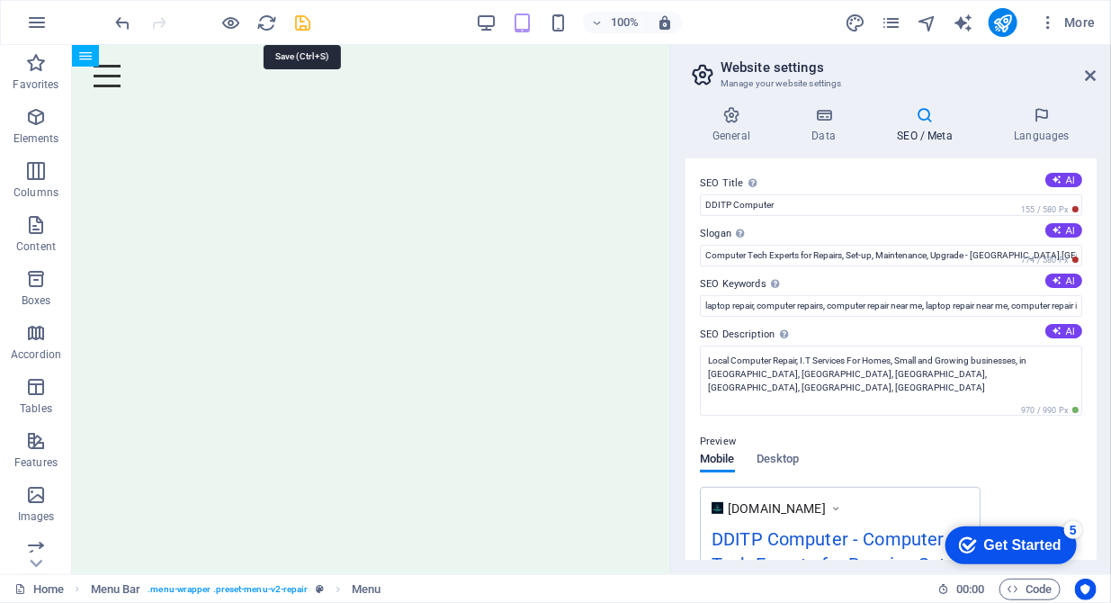
click at [304, 25] on icon "save" at bounding box center [303, 23] width 21 height 21
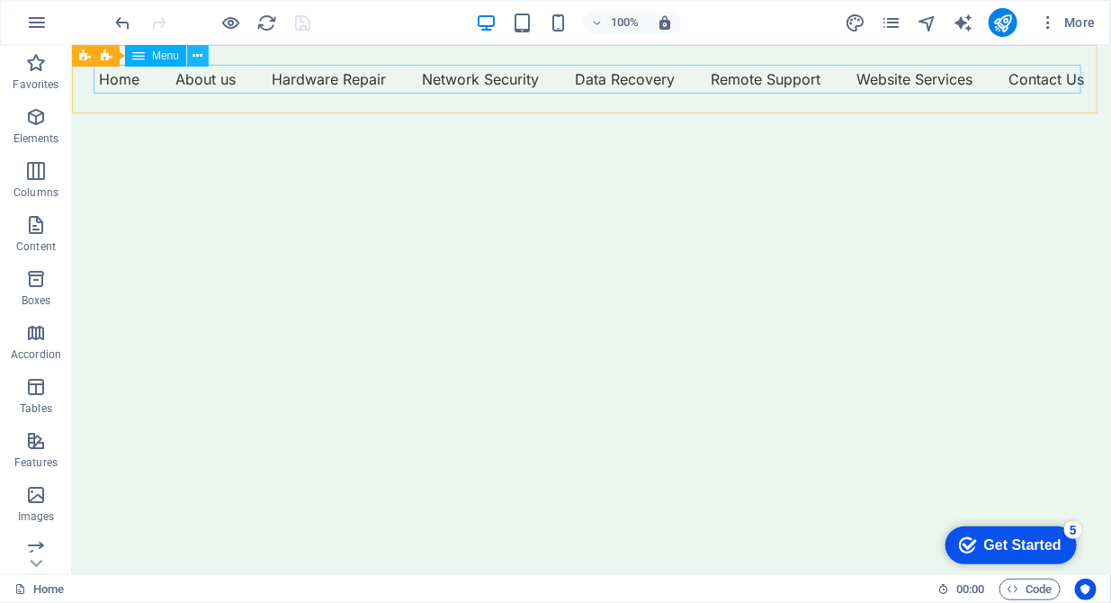
click at [196, 51] on icon at bounding box center [198, 56] width 10 height 19
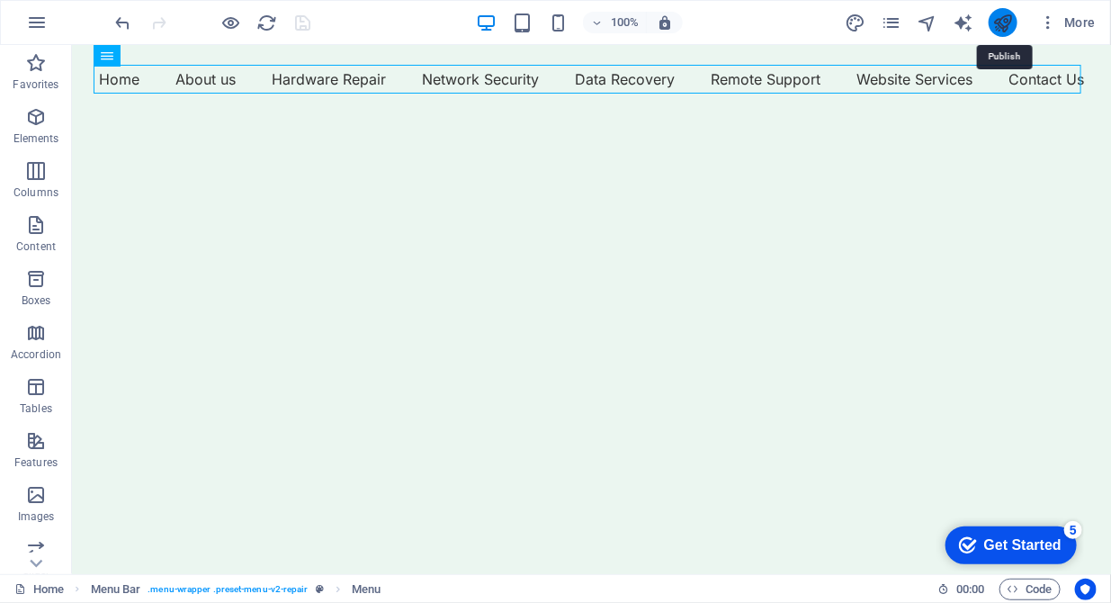
click at [1004, 18] on icon "publish" at bounding box center [1002, 23] width 21 height 21
